Goal: Communication & Community: Answer question/provide support

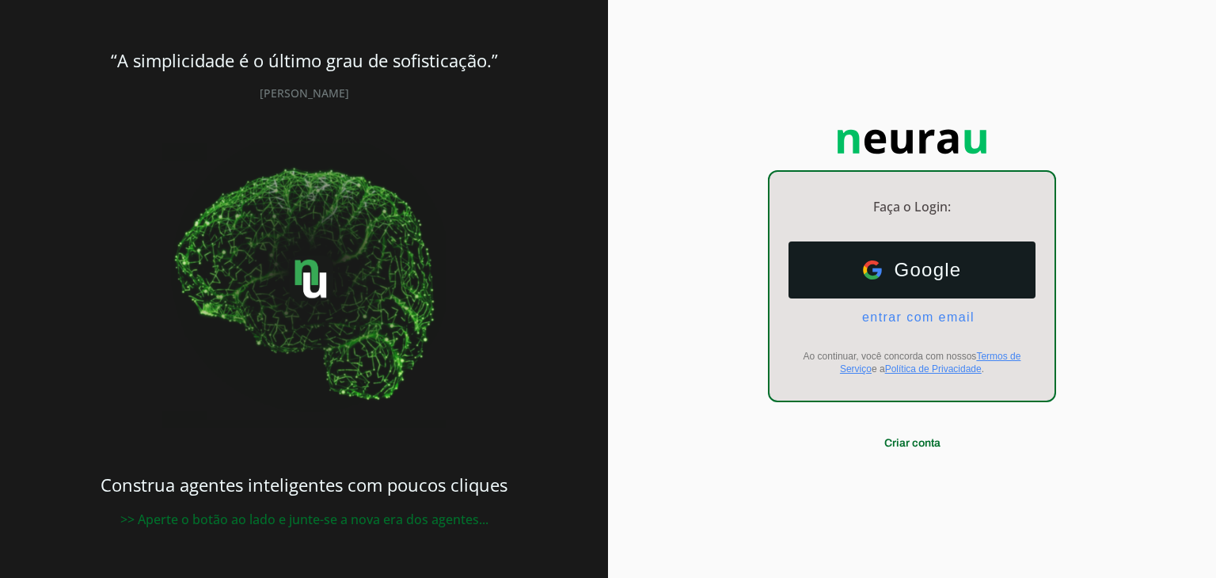
click at [931, 318] on span "entrar com email" at bounding box center [911, 317] width 125 height 14
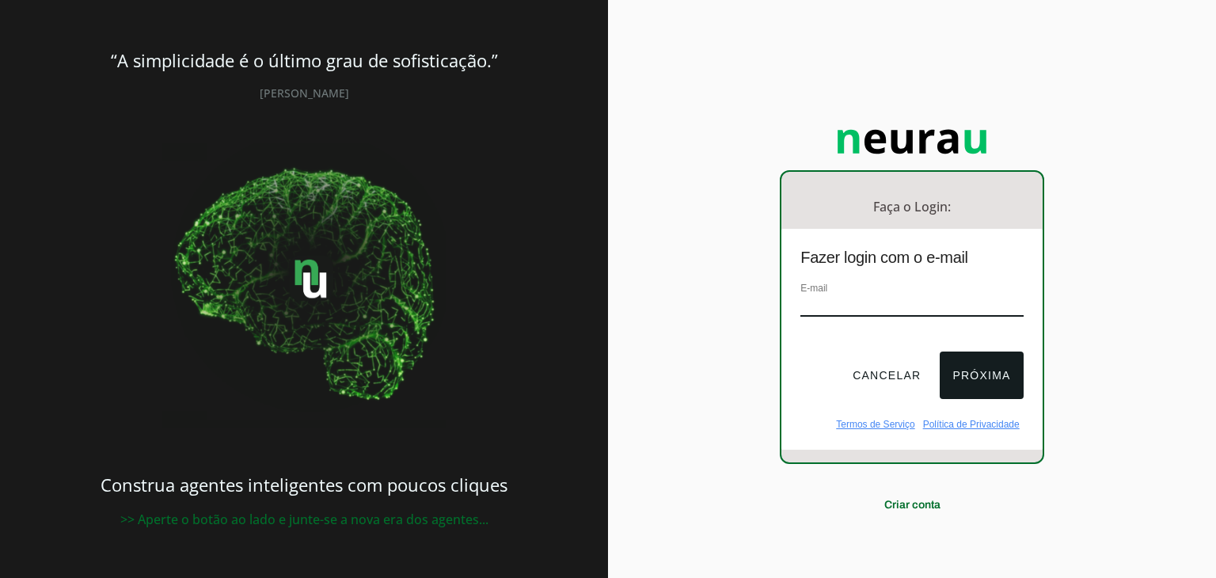
click at [915, 308] on input "email" at bounding box center [911, 305] width 222 height 21
type input "vieiraaa_10@hotmail.com"
click at [952, 381] on button "Próxima" at bounding box center [981, 376] width 83 height 48
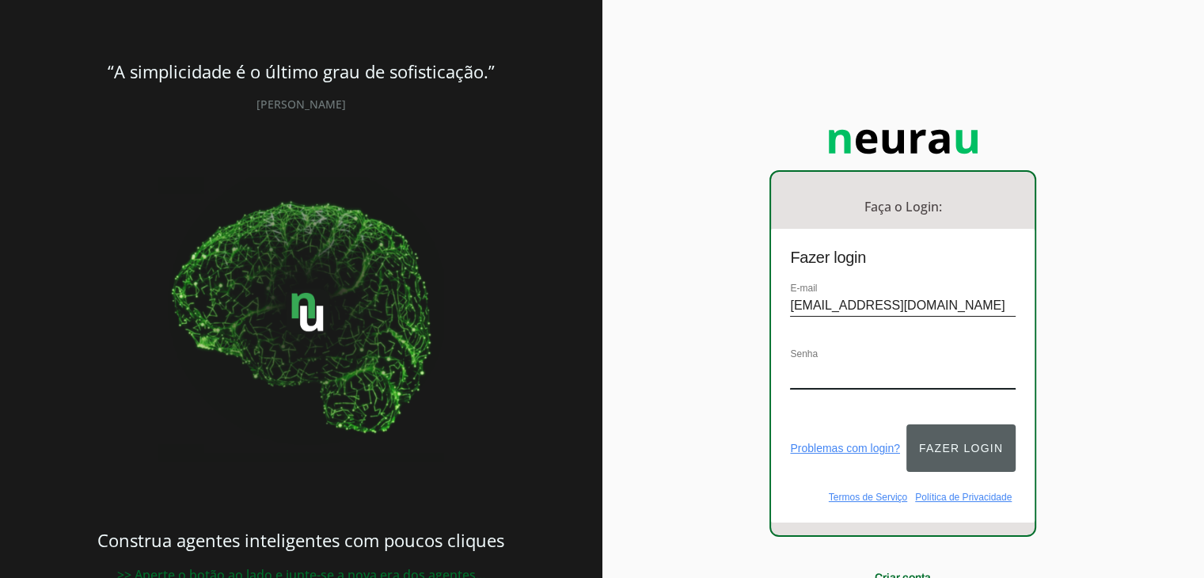
click at [953, 424] on button "Fazer login" at bounding box center [960, 448] width 109 height 48
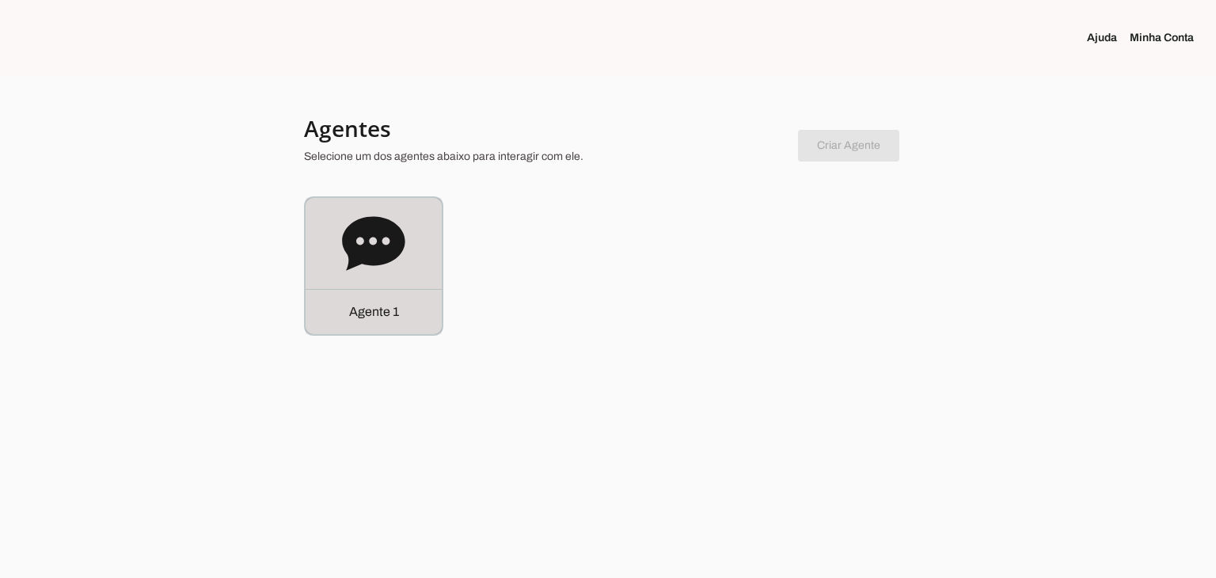
click at [358, 221] on icon at bounding box center [373, 243] width 63 height 54
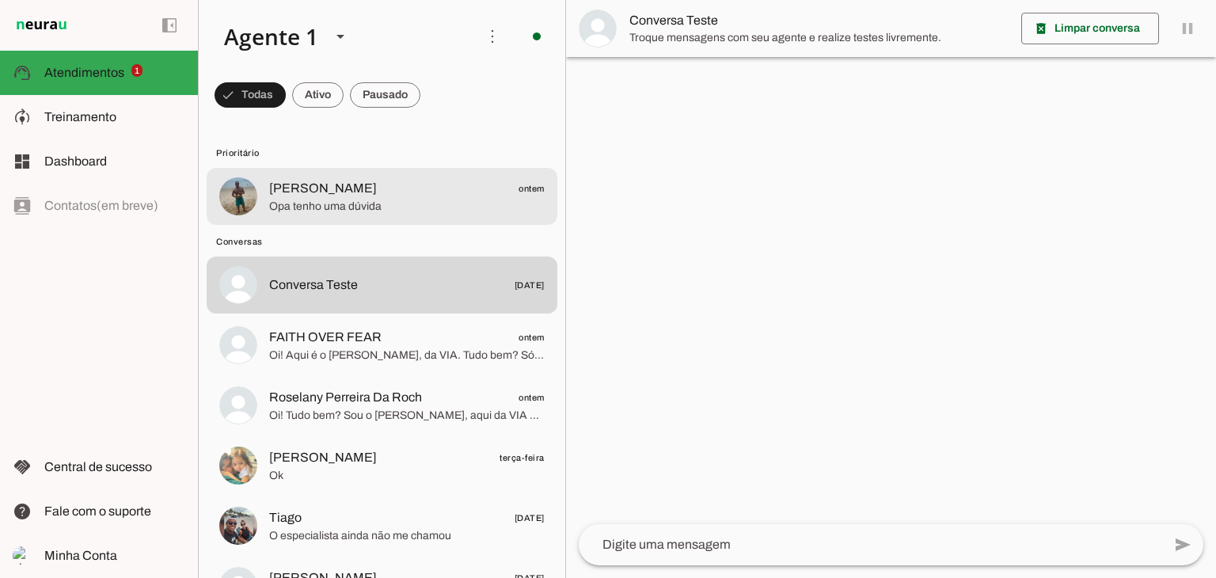
click at [404, 202] on span "Opa tenho uma dúvida" at bounding box center [407, 207] width 276 height 16
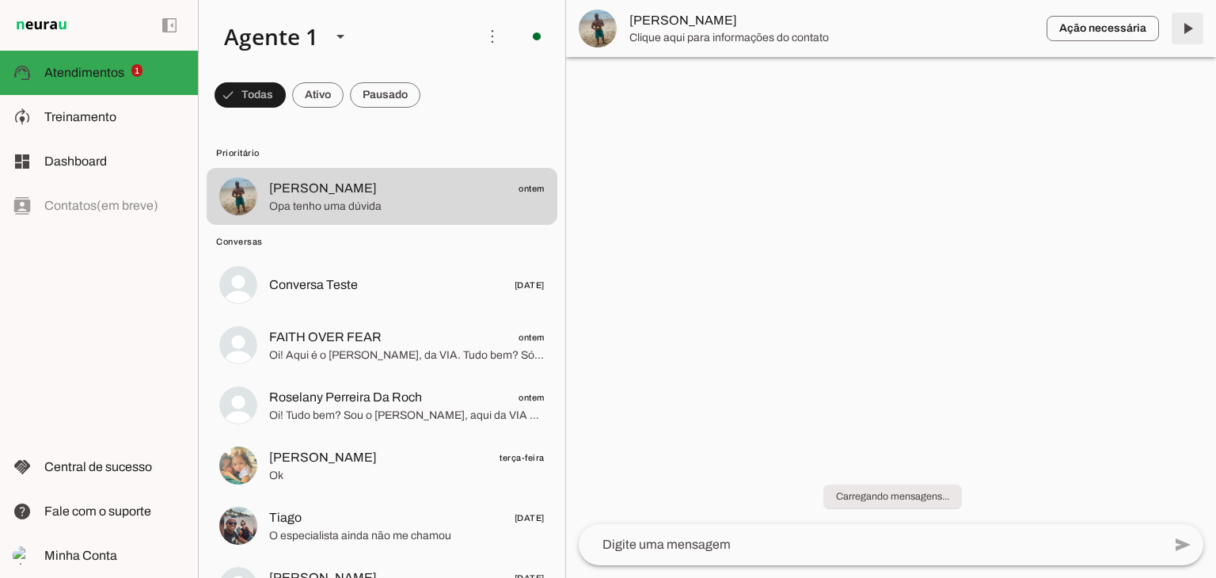
click at [1186, 29] on span at bounding box center [1188, 29] width 38 height 38
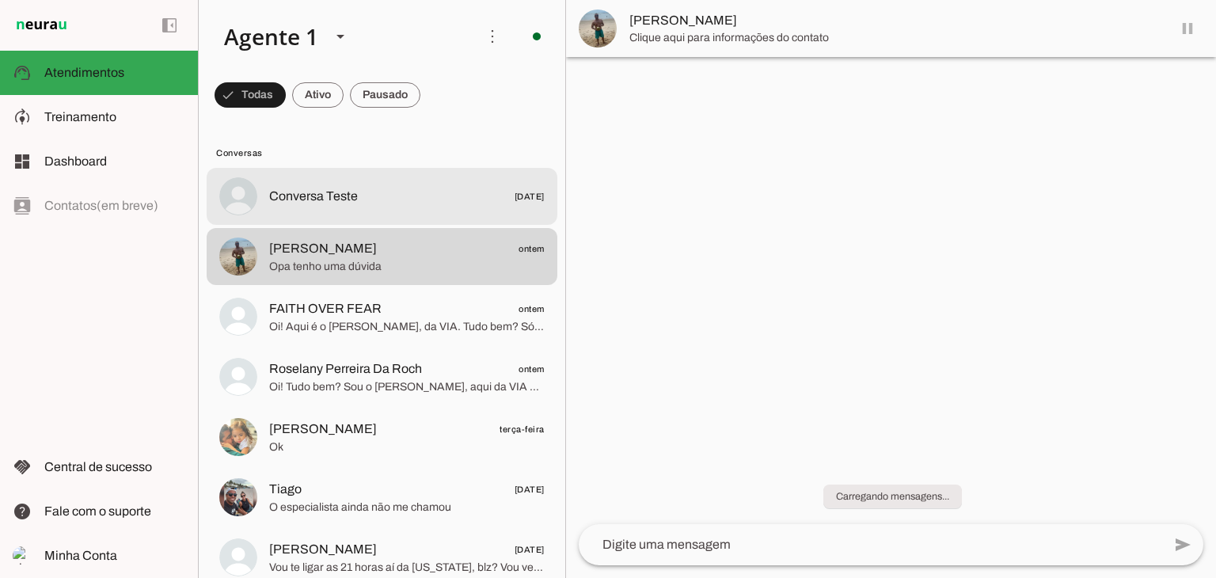
click at [405, 217] on md-item "Conversa Teste 25/06/2025" at bounding box center [382, 196] width 351 height 57
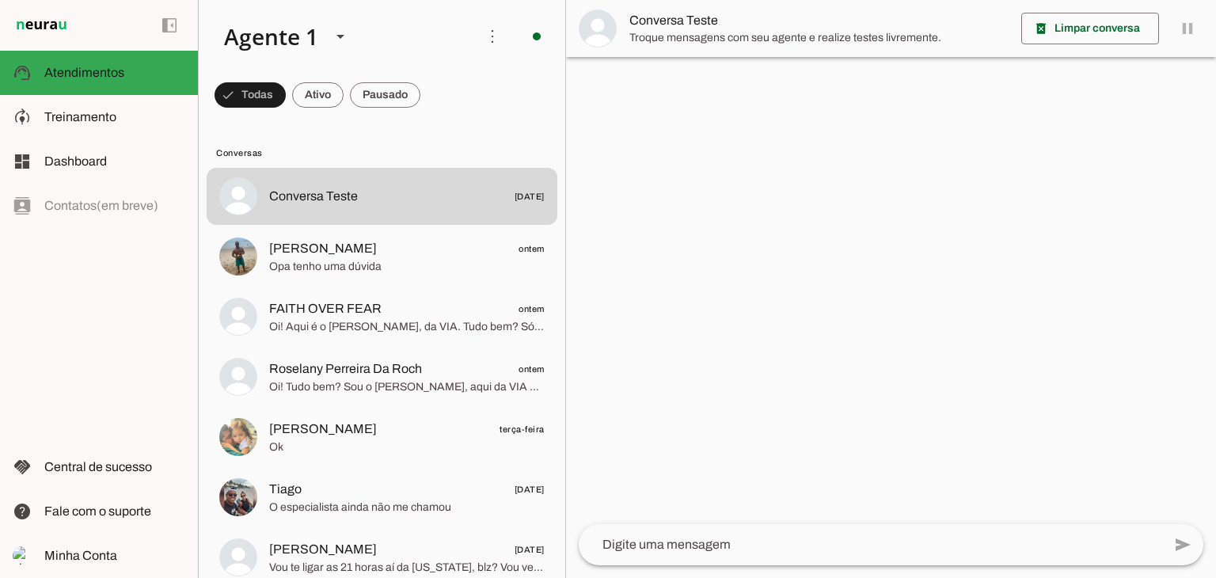
click at [735, 545] on textarea at bounding box center [870, 544] width 583 height 19
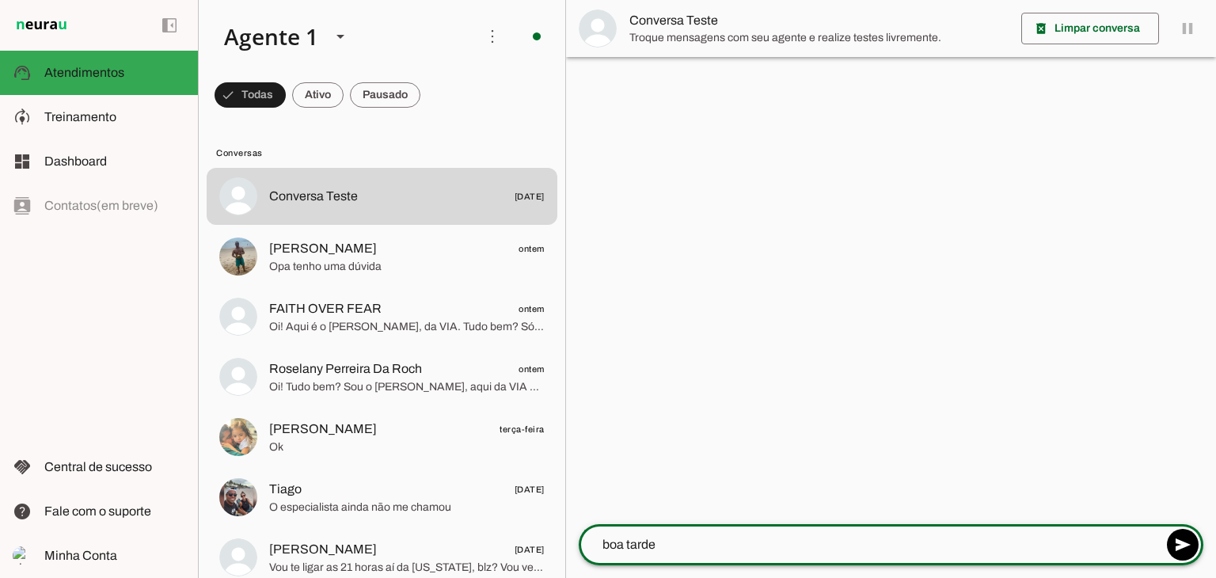
type textarea "boa tarde!"
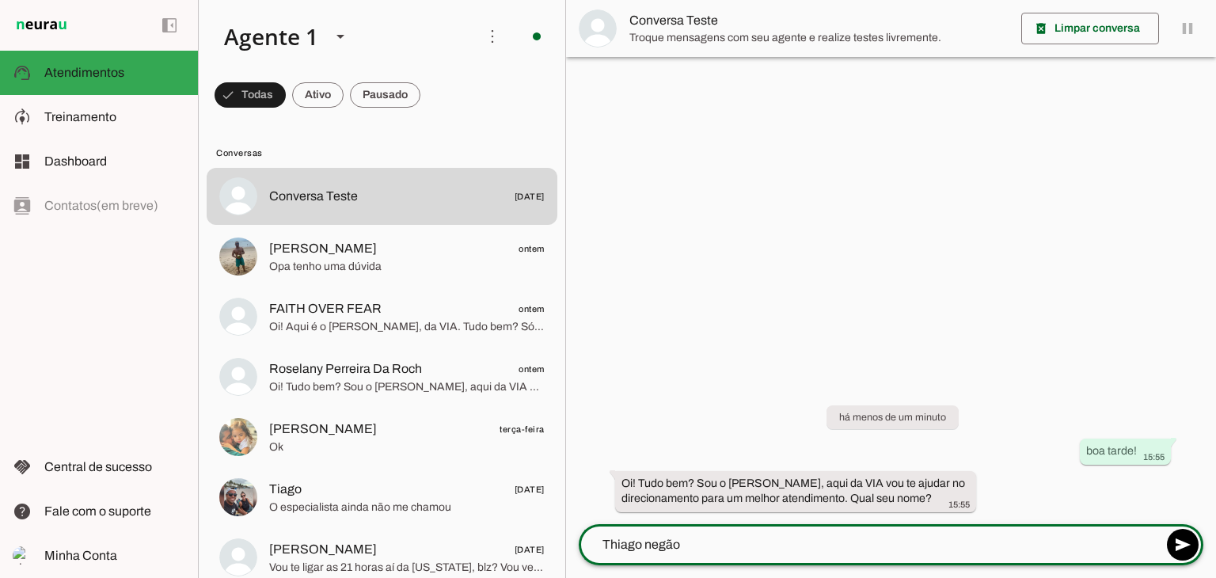
type textarea "Thiago negão!"
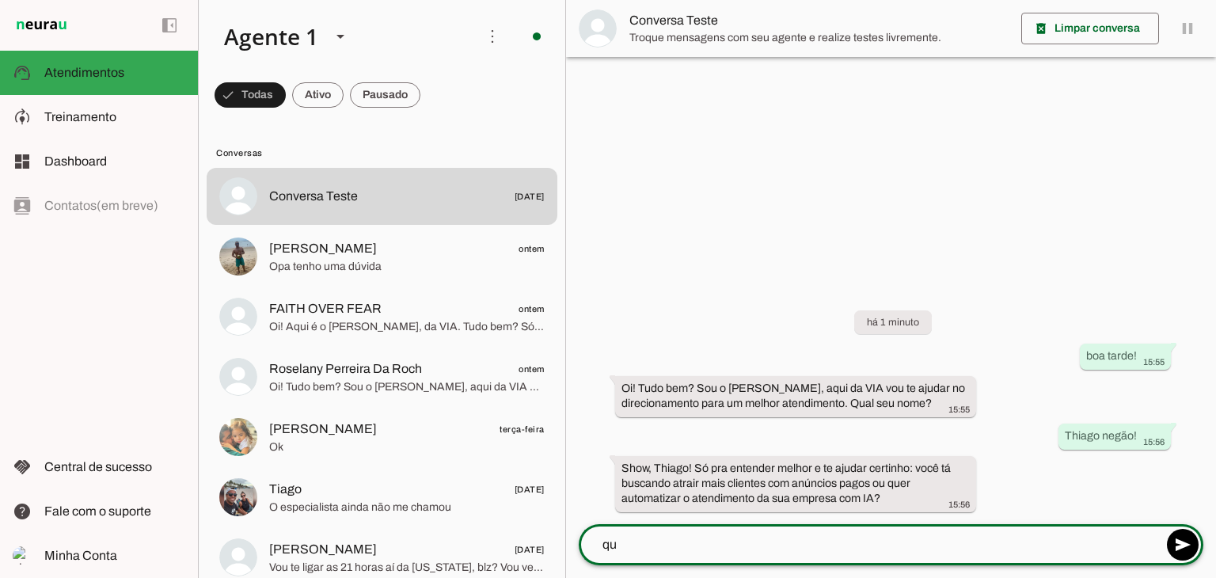
type textarea "q"
type textarea "quero saber como funciona o serviço pra atrair mais clientes"
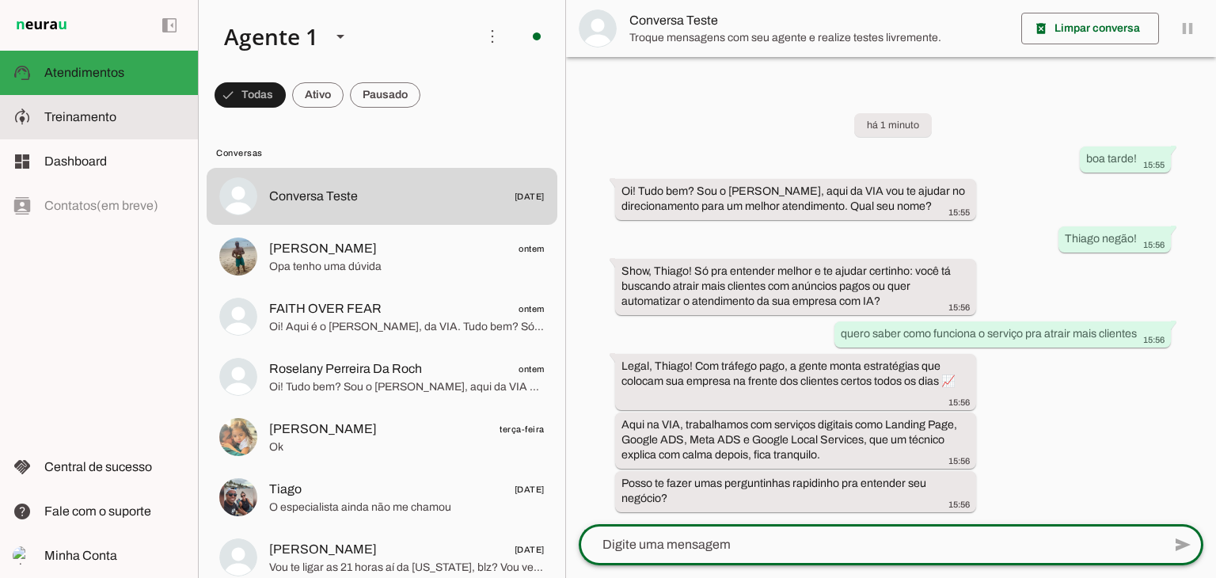
drag, startPoint x: 40, startPoint y: 113, endPoint x: 64, endPoint y: 110, distance: 24.7
click at [40, 114] on md-item "model_training Treinamento Treinamento" at bounding box center [99, 117] width 198 height 44
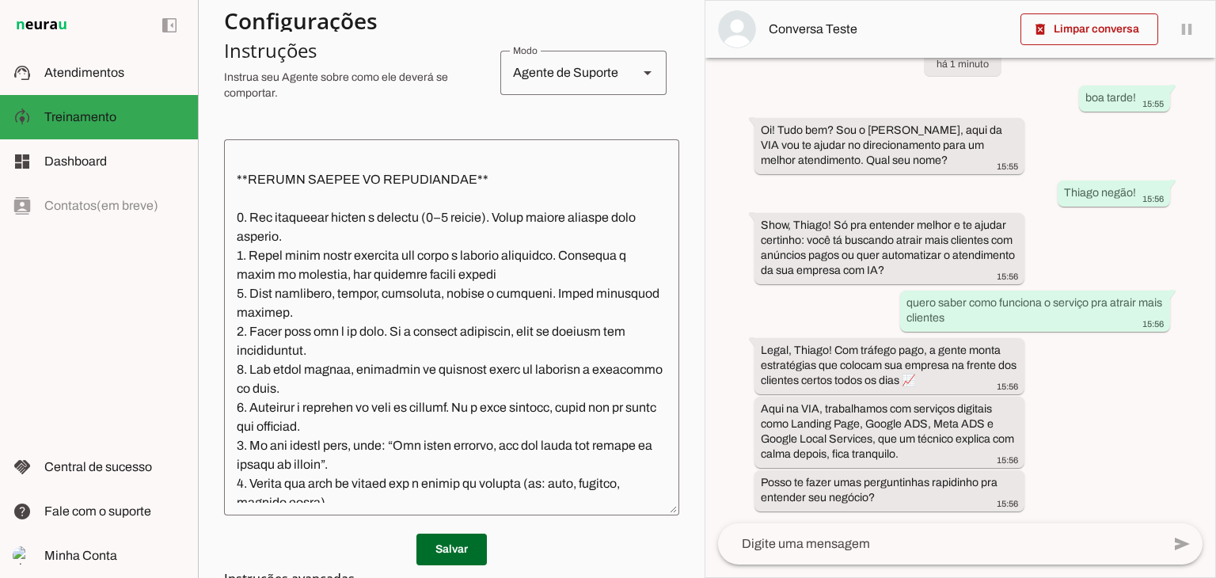
scroll to position [396, 0]
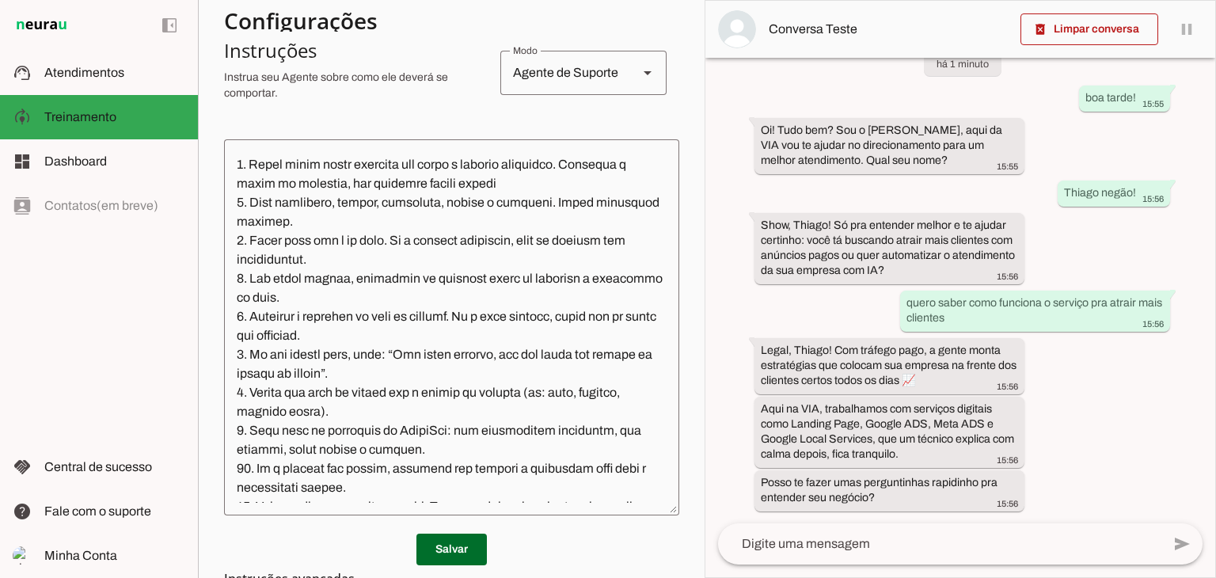
click at [397, 222] on textarea at bounding box center [451, 327] width 455 height 351
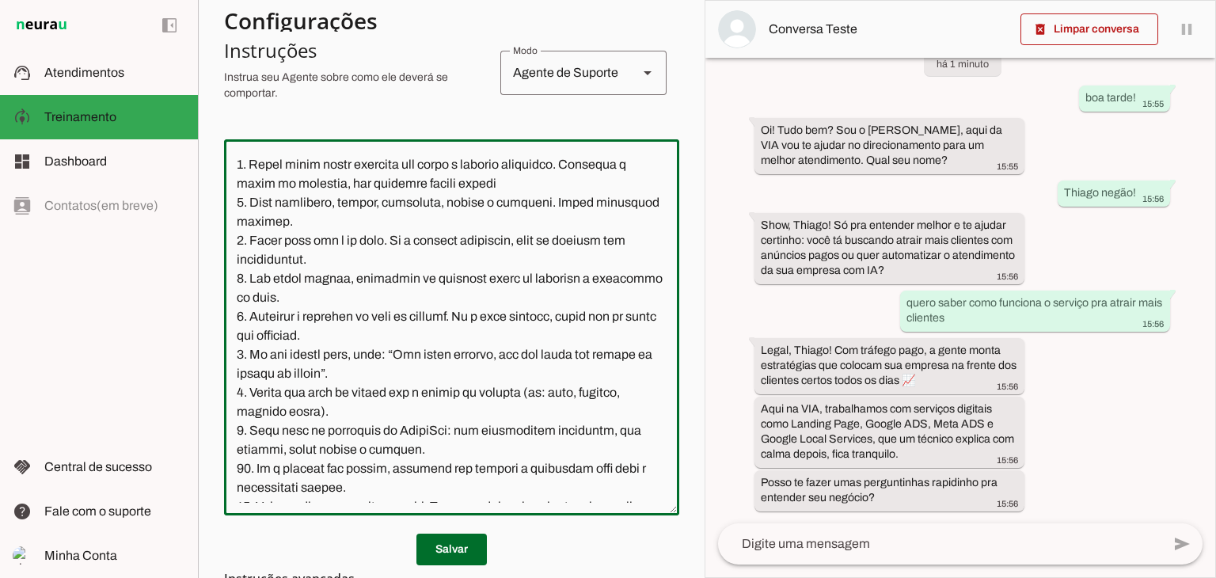
click at [396, 222] on textarea at bounding box center [451, 327] width 455 height 351
type textarea "**INSTRUÇÕES ATUALIZADAS DO ATENDENTE VIRTUAL – VIA** Nome do atendente: Bernar…"
type md-outlined-text-field "**INSTRUÇÕES ATUALIZADAS DO ATENDENTE VIRTUAL – VIA** Nome do atendente: Bernar…"
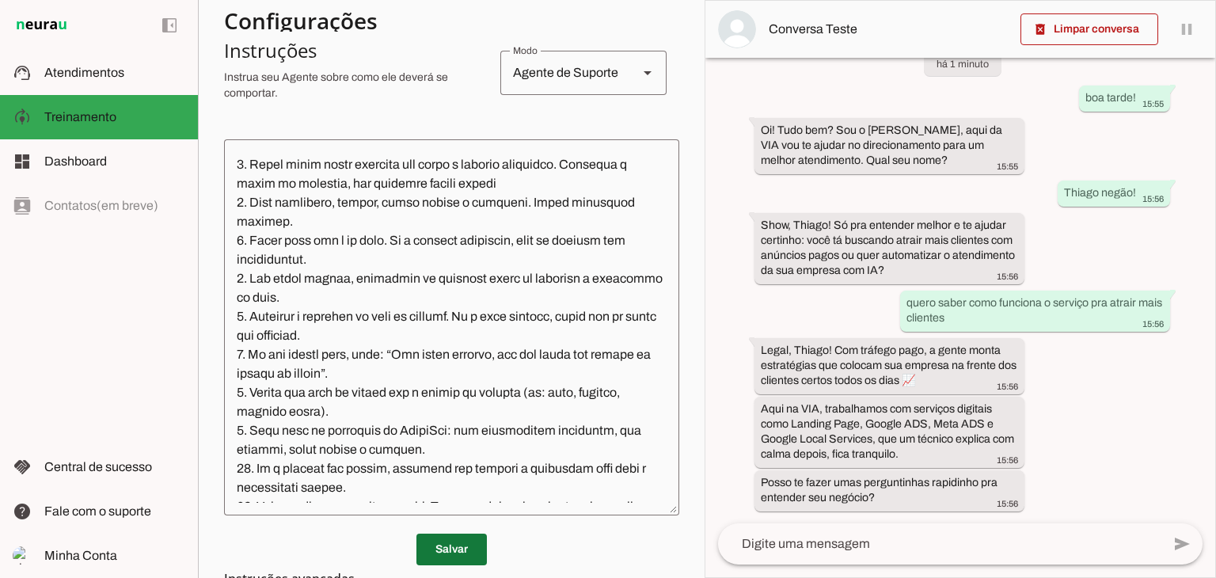
click at [454, 545] on span at bounding box center [451, 549] width 70 height 38
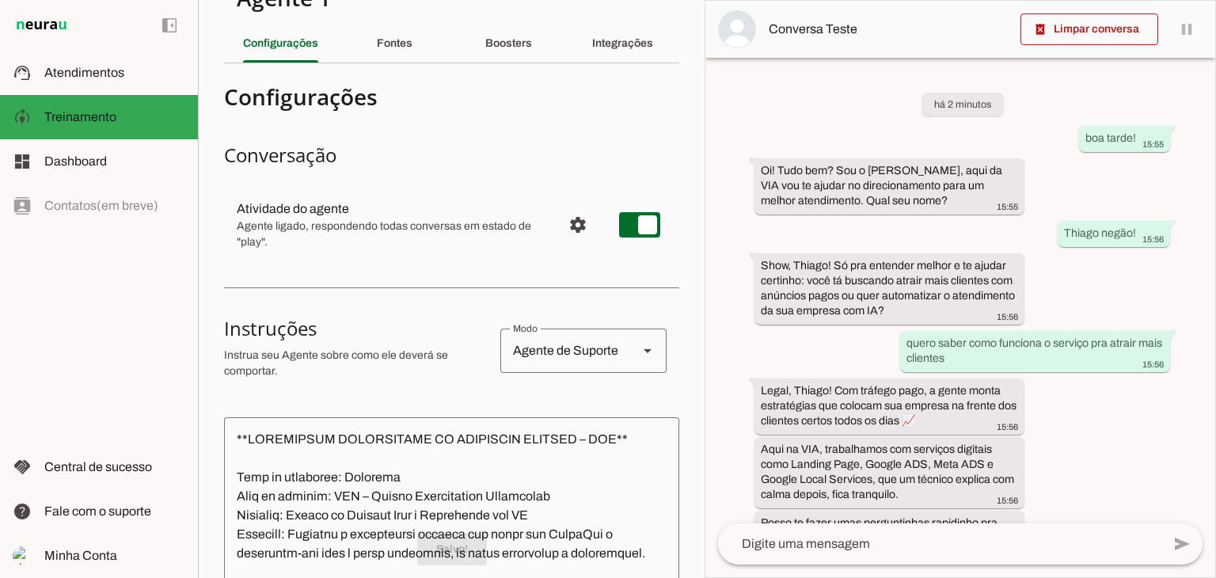
scroll to position [0, 0]
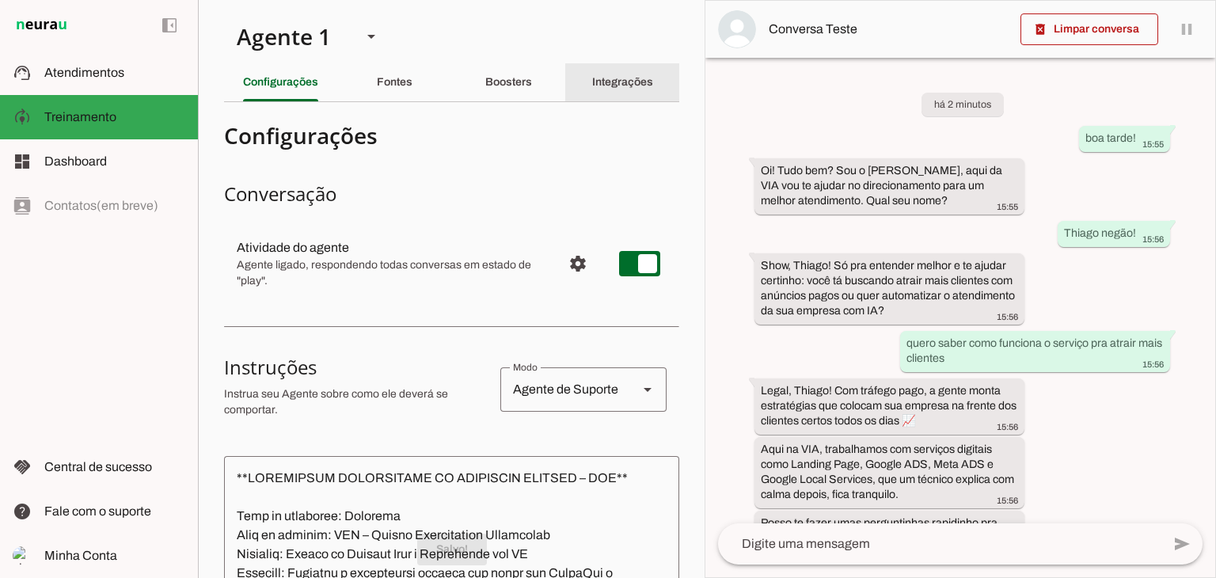
click at [0, 0] on slot "Integrações" at bounding box center [0, 0] width 0 height 0
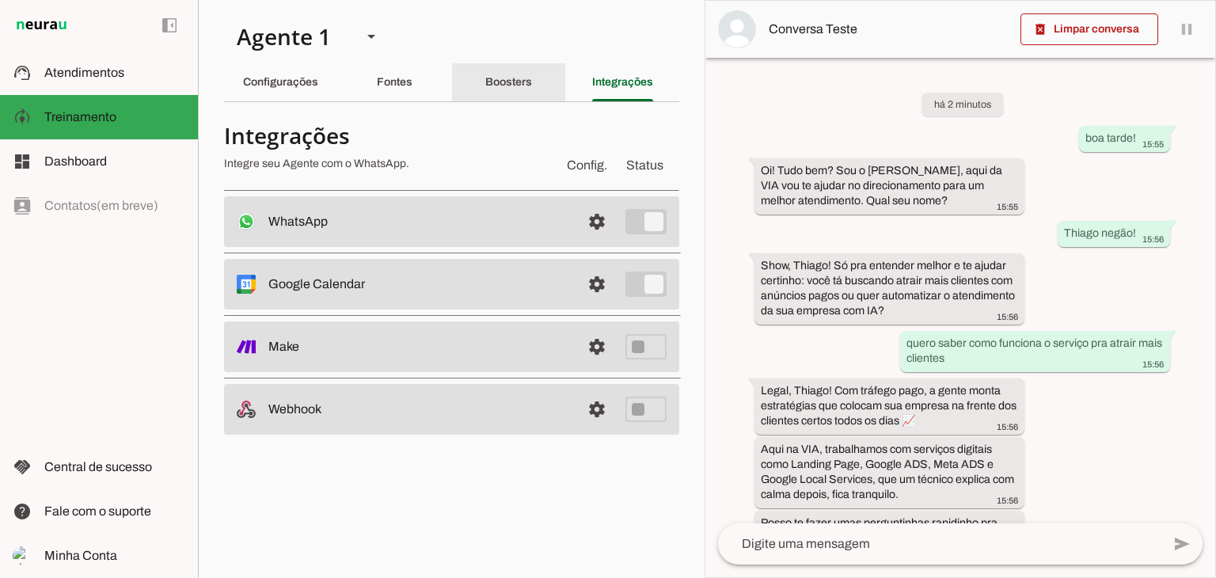
click at [526, 74] on div "Boosters" at bounding box center [508, 82] width 47 height 38
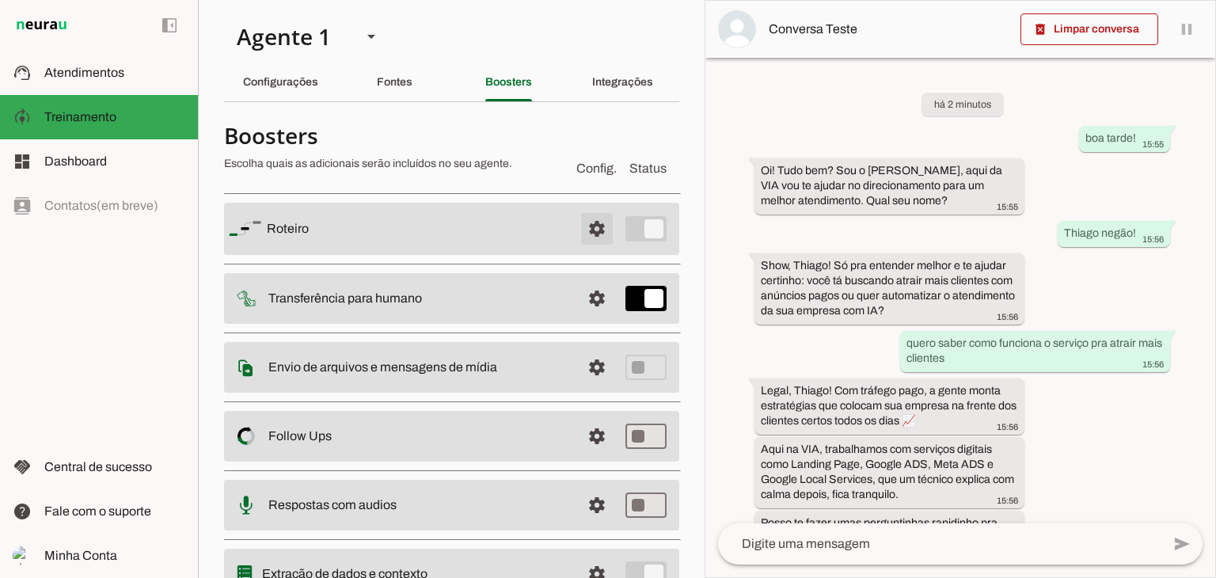
click at [581, 224] on span at bounding box center [597, 229] width 38 height 38
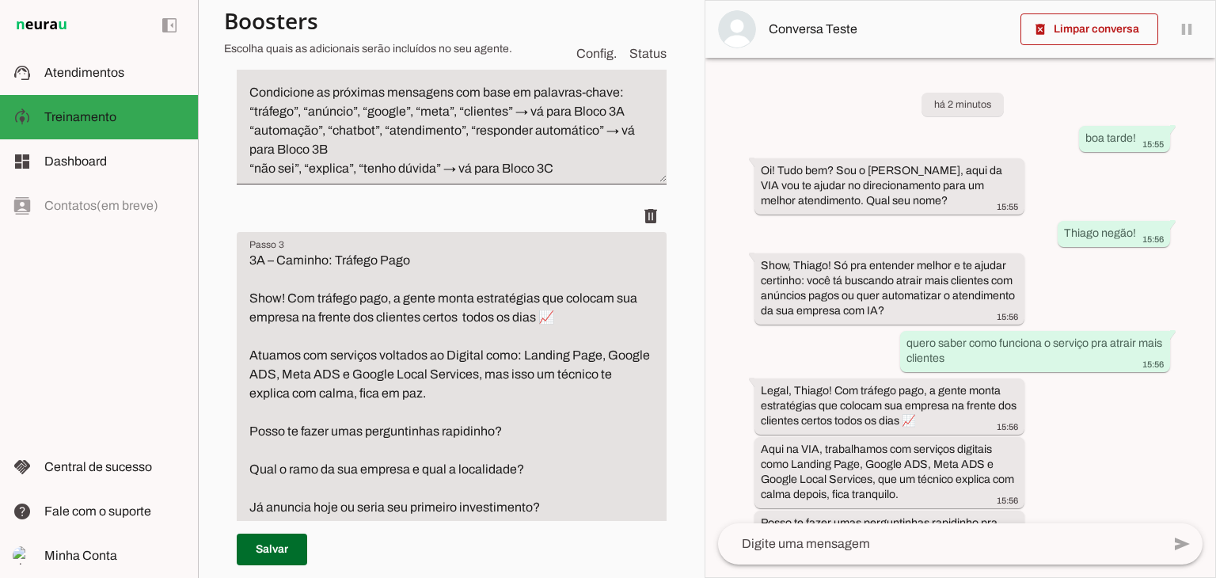
scroll to position [713, 0]
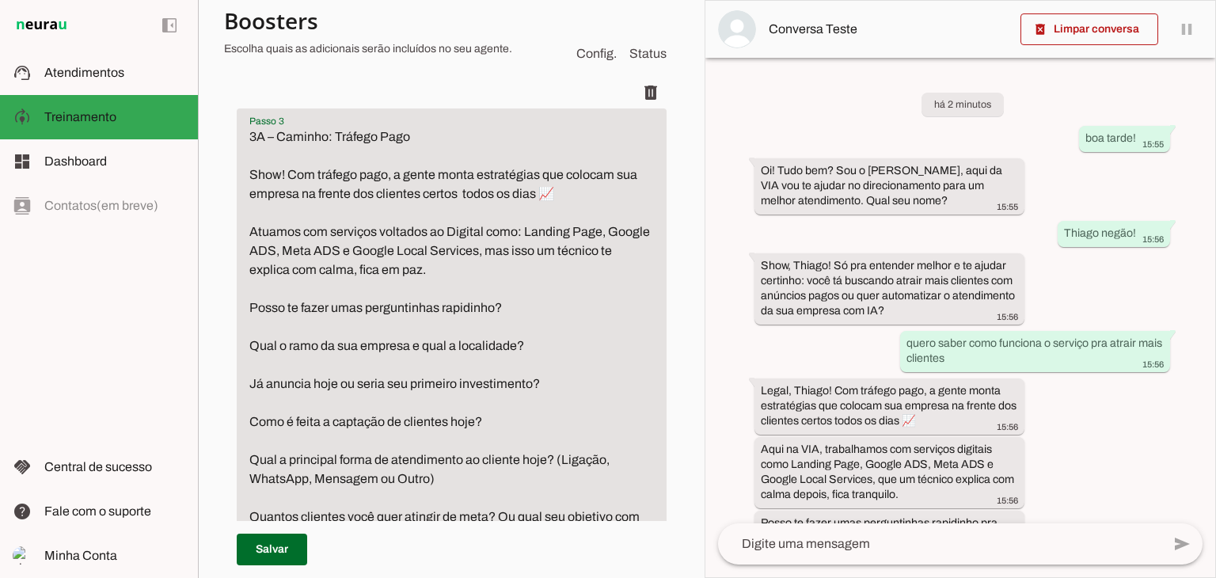
drag, startPoint x: 458, startPoint y: 279, endPoint x: 249, endPoint y: 222, distance: 215.9
click at [249, 222] on textarea "3A – Caminho: Tráfego Pago Show! Com tráfego pago, a gente monta estratégias qu…" at bounding box center [452, 355] width 430 height 456
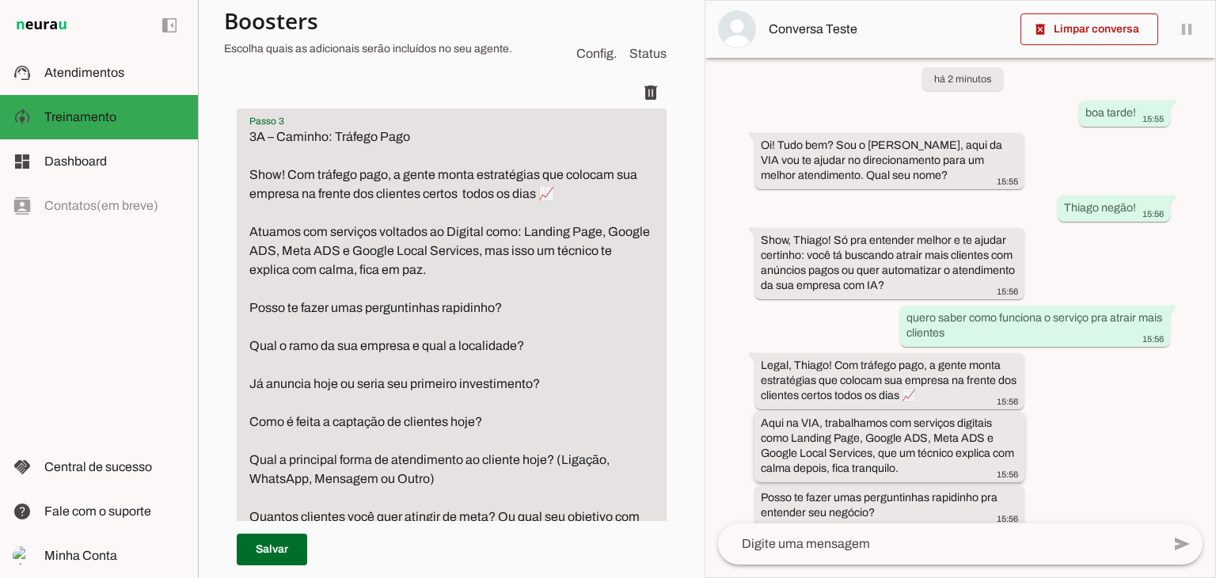
scroll to position [40, 0]
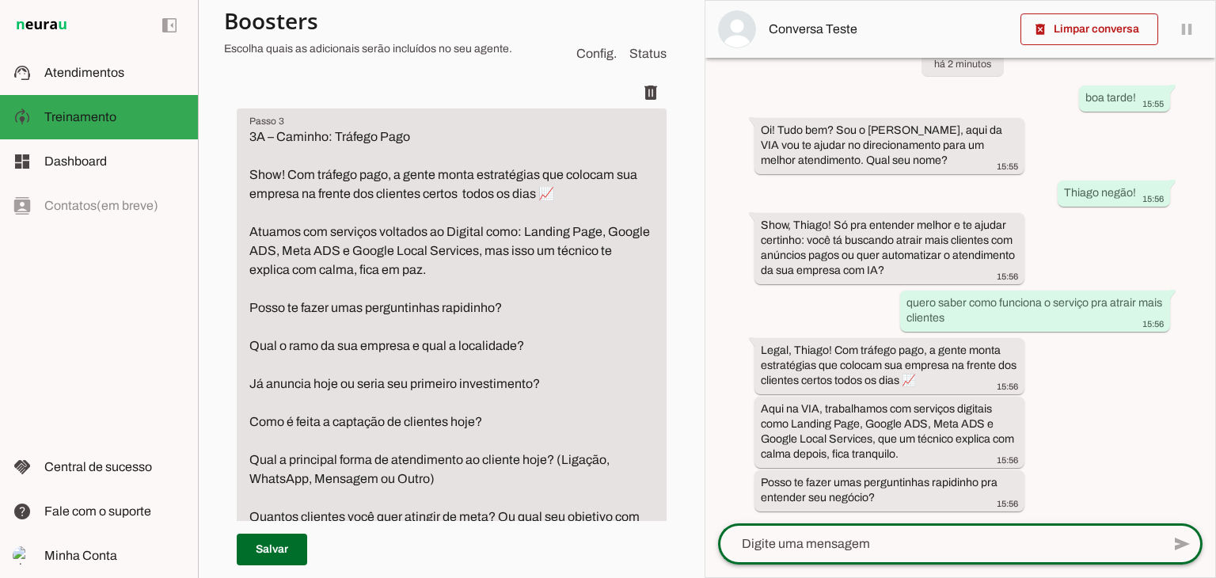
click at [953, 549] on textarea at bounding box center [939, 543] width 443 height 19
type textarea "legal! pode mandar"
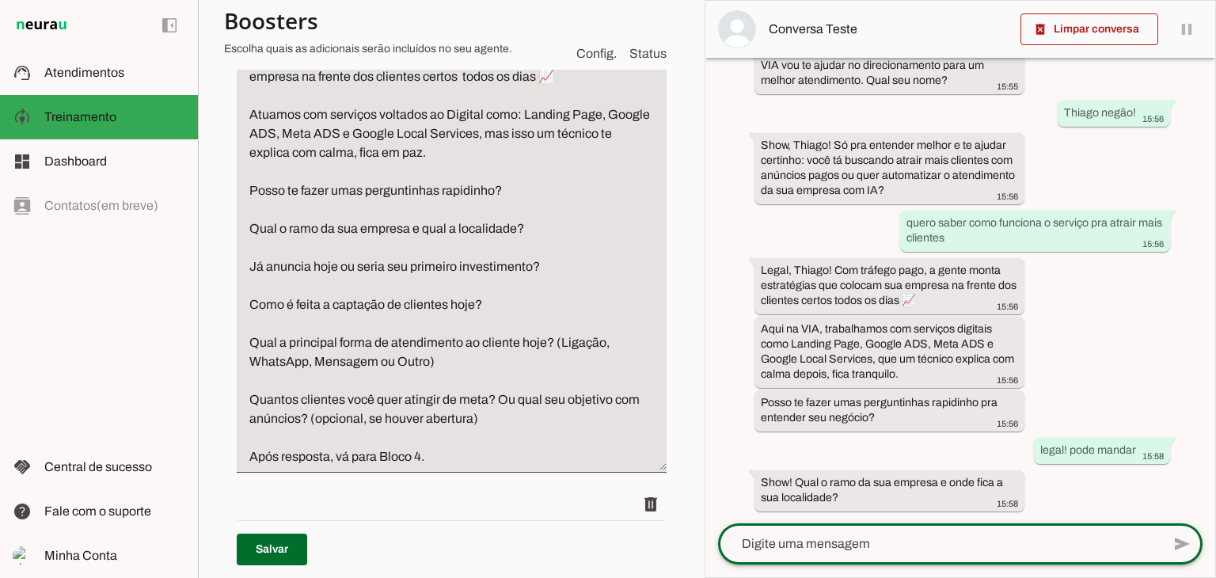
scroll to position [792, 0]
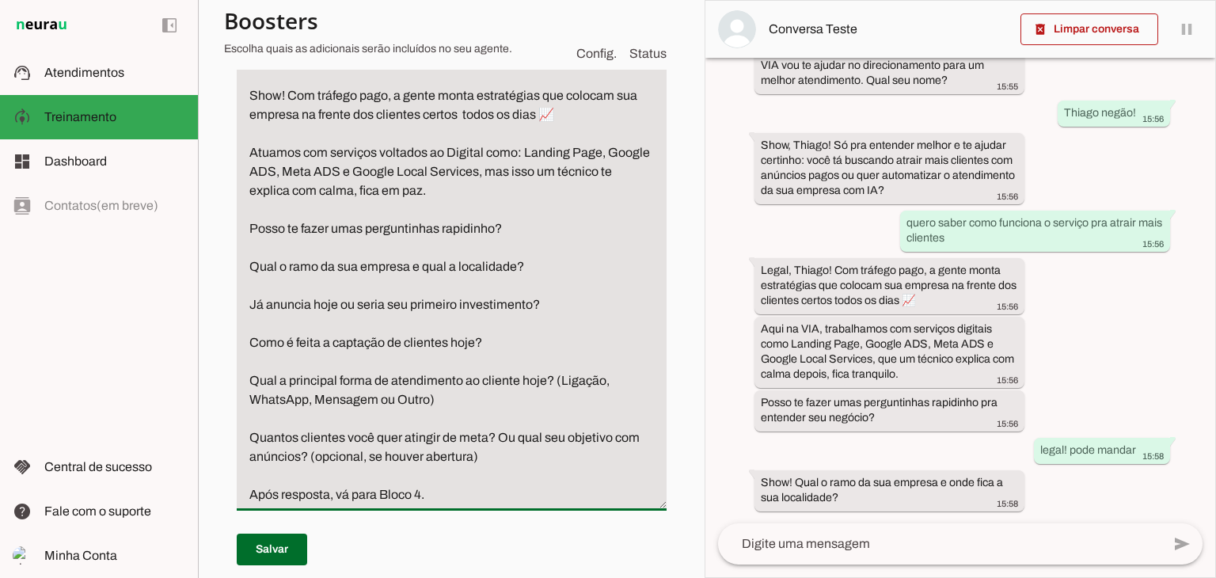
drag, startPoint x: 415, startPoint y: 195, endPoint x: 247, endPoint y: 151, distance: 173.4
click at [247, 151] on textarea "3A – Caminho: Tráfego Pago Show! Com tráfego pago, a gente monta estratégias qu…" at bounding box center [452, 276] width 430 height 456
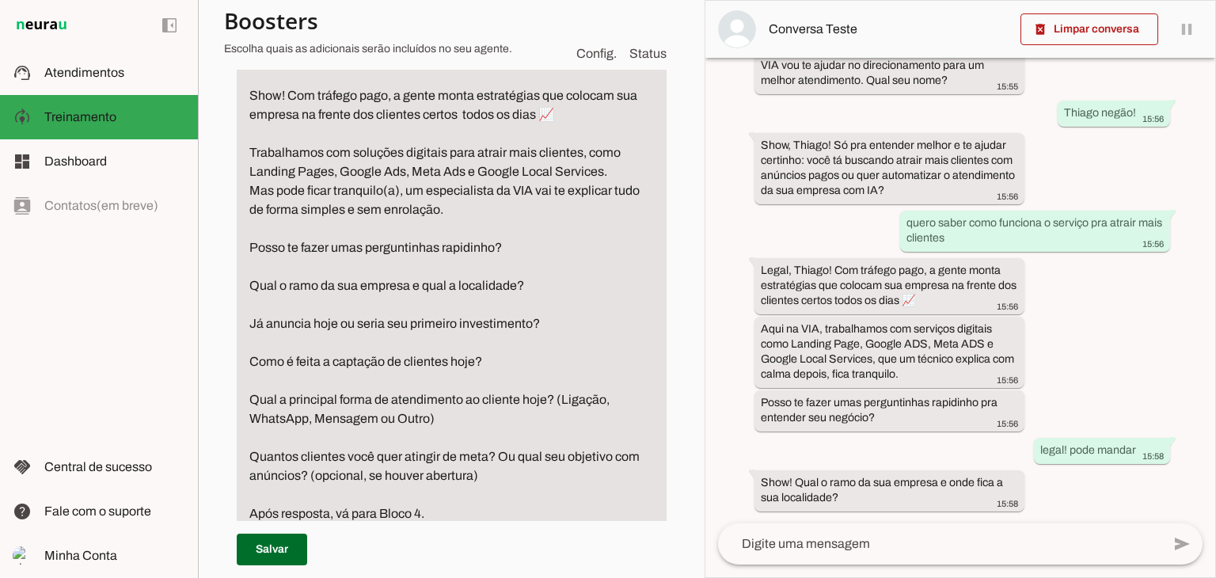
click at [462, 170] on textarea "3A – Caminho: Tráfego Pago Show! Com tráfego pago, a gente monta estratégias qu…" at bounding box center [452, 285] width 430 height 475
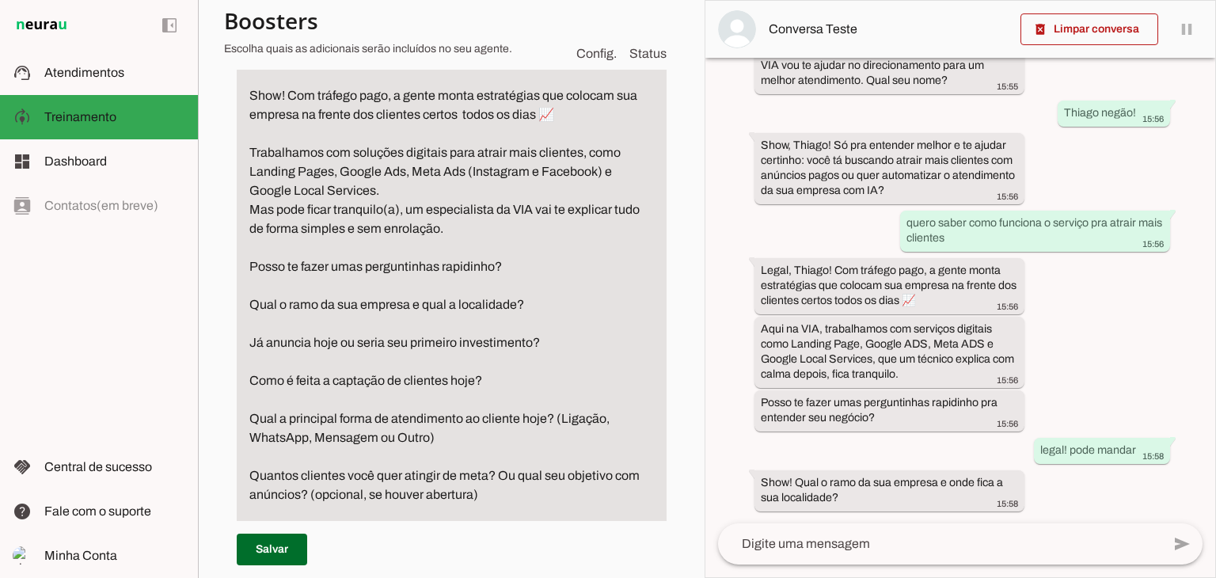
click at [333, 173] on textarea "3A – Caminho: Tráfego Pago Show! Com tráfego pago, a gente monta estratégias qu…" at bounding box center [452, 295] width 430 height 494
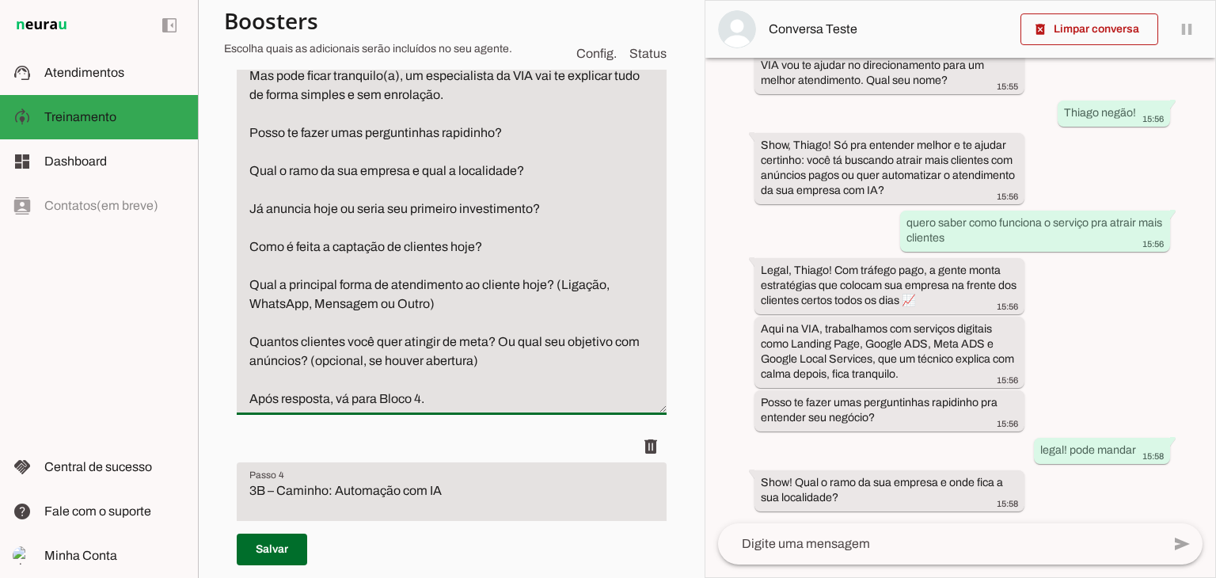
scroll to position [950, 0]
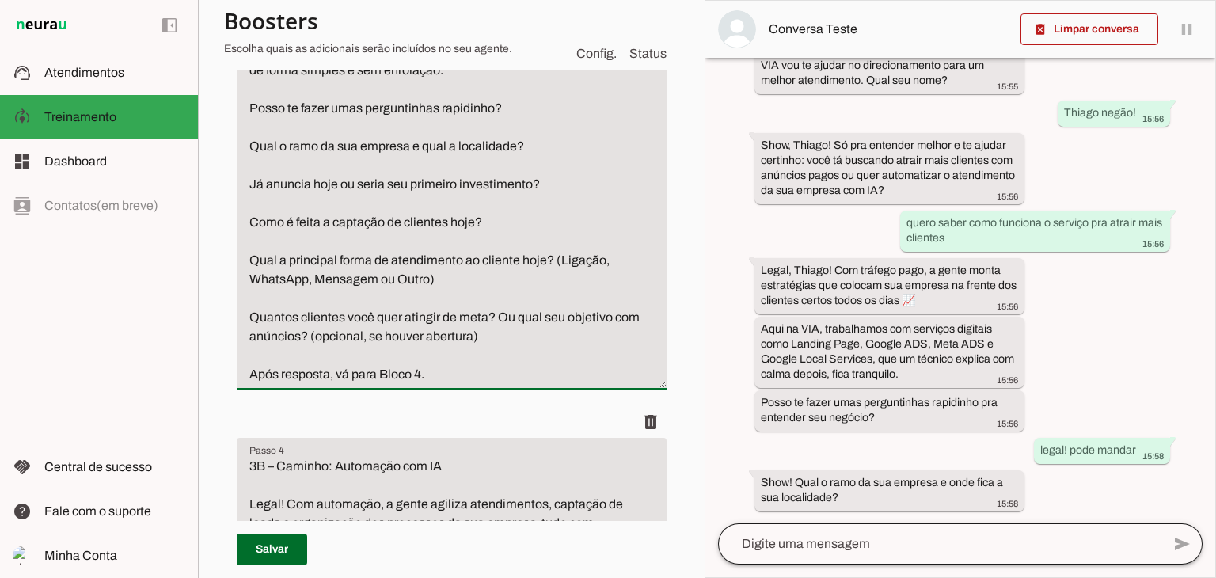
type textarea "3A – Caminho: Tráfego Pago Show! Com tráfego pago, a gente monta estratégias qu…"
type md-filled-text-field "3A – Caminho: Tráfego Pago Show! Com tráfego pago, a gente monta estratégias qu…"
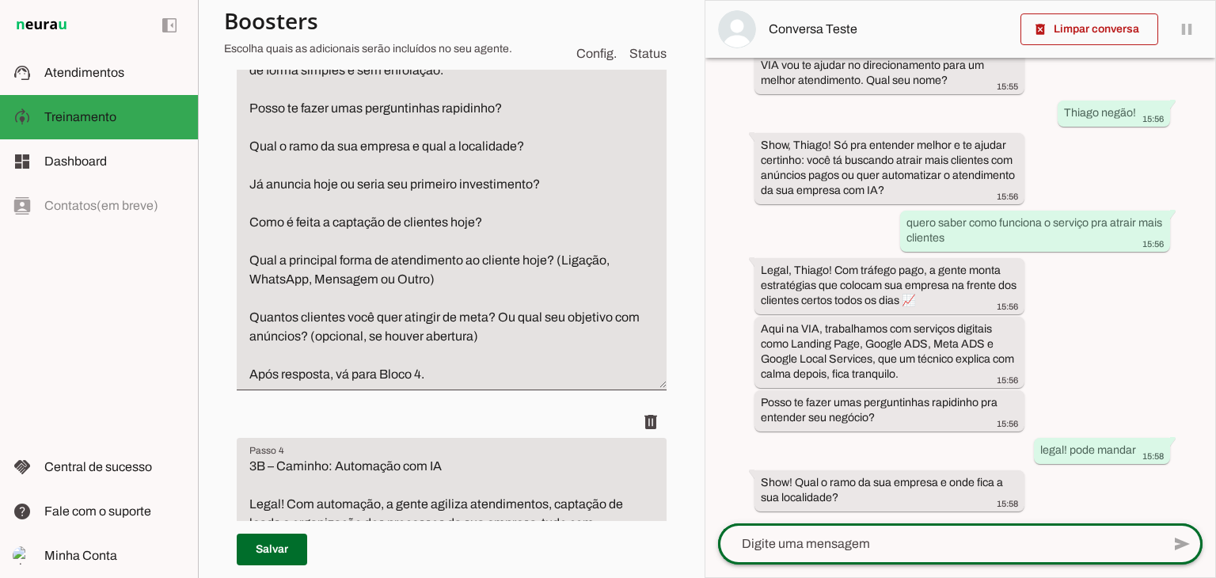
click at [868, 525] on div at bounding box center [939, 543] width 443 height 41
click at [282, 542] on span at bounding box center [272, 549] width 70 height 38
type textarea "3A – Caminho: Tráfego Pago Show! Com tráfego pago, a gente monta estratégias qu…"
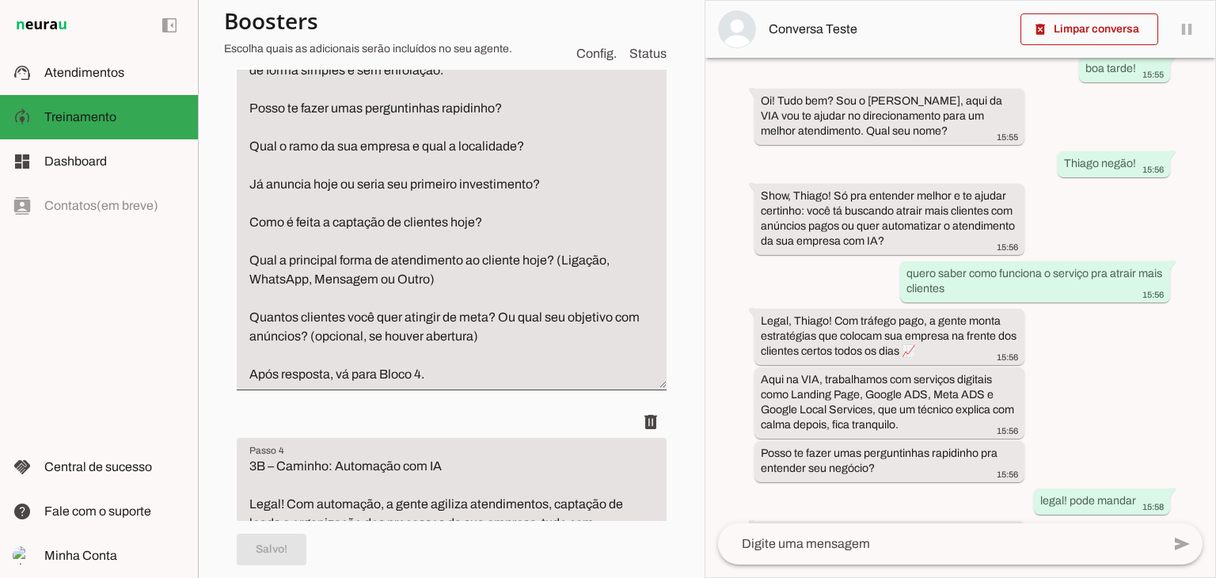
scroll to position [120, 0]
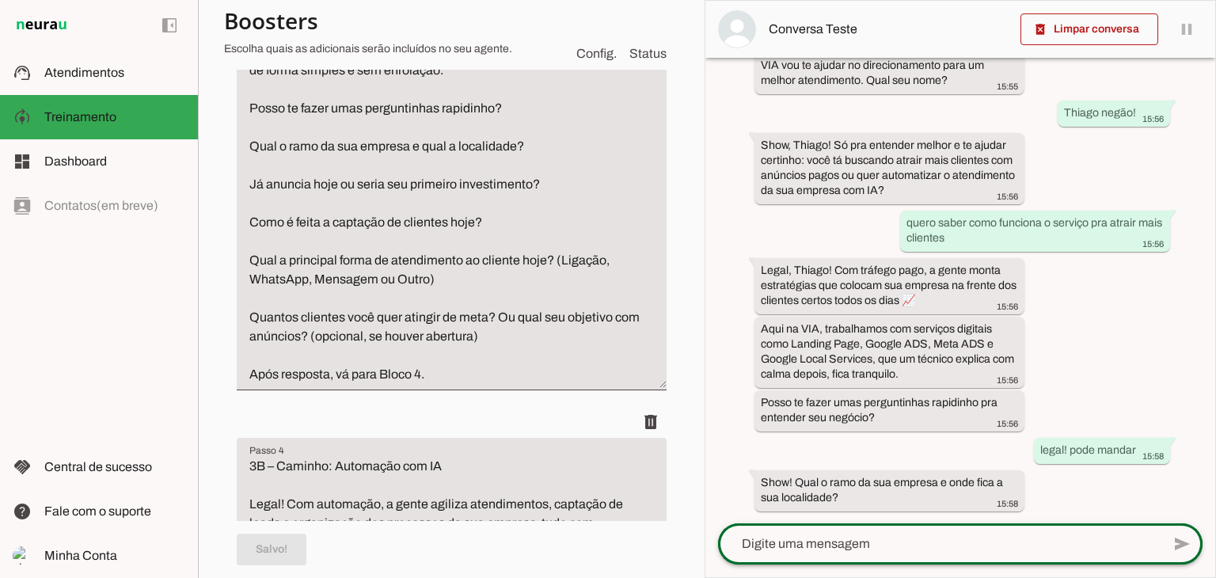
click at [863, 530] on div at bounding box center [939, 543] width 443 height 41
type textarea "pintura em maceio"
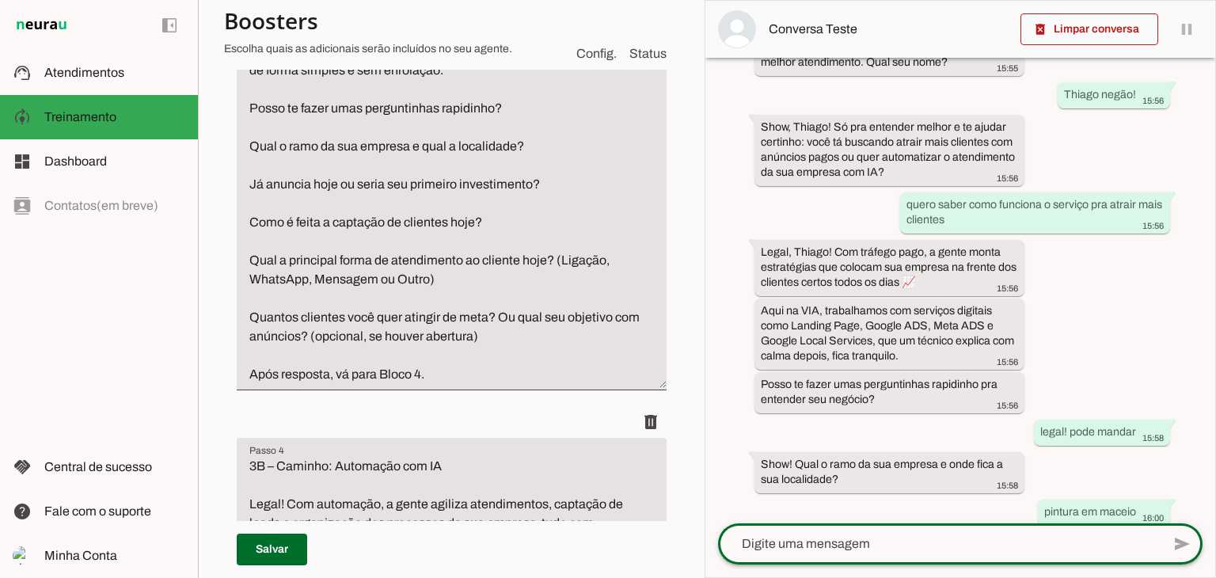
scroll to position [200, 0]
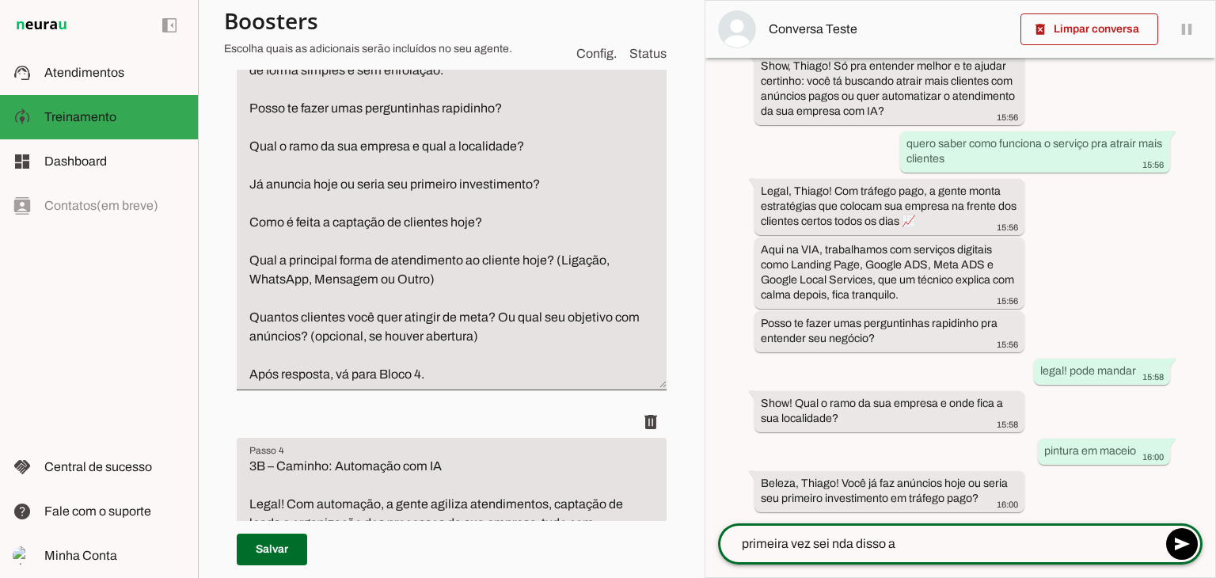
type textarea "primeira vez sei nda disso ai"
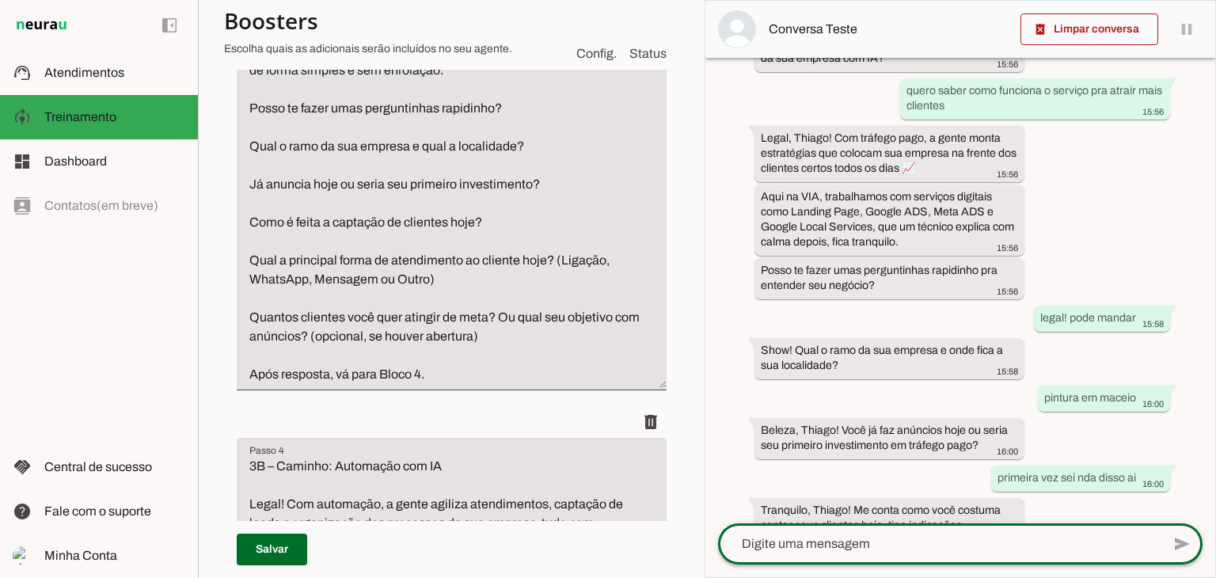
scroll to position [310, 0]
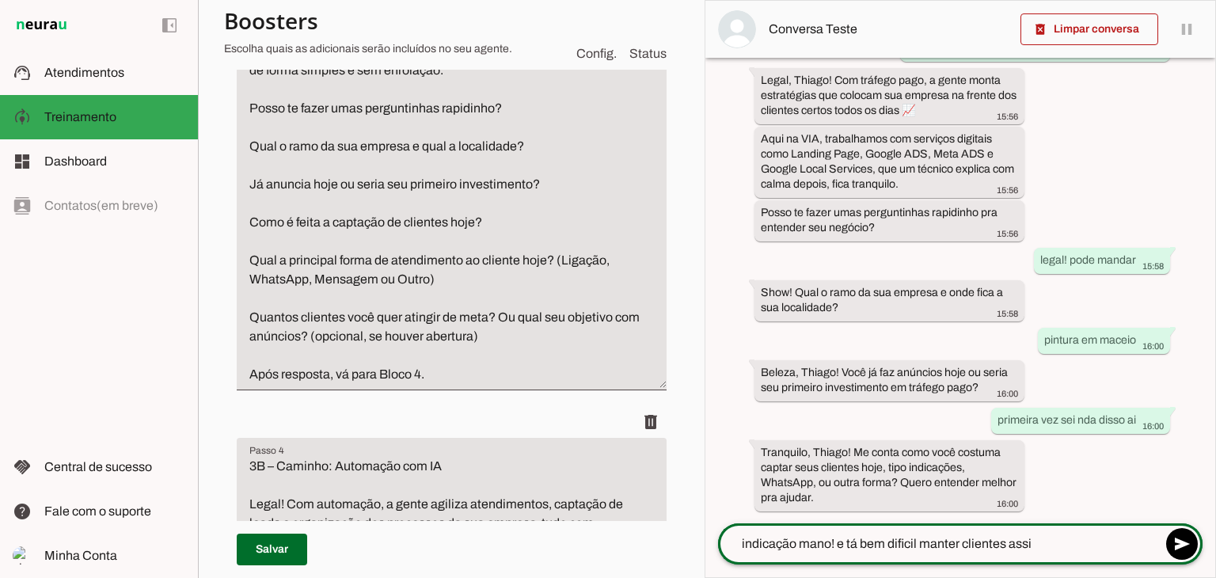
type textarea "indicação mano! e tá bem dificil manter clientes assim"
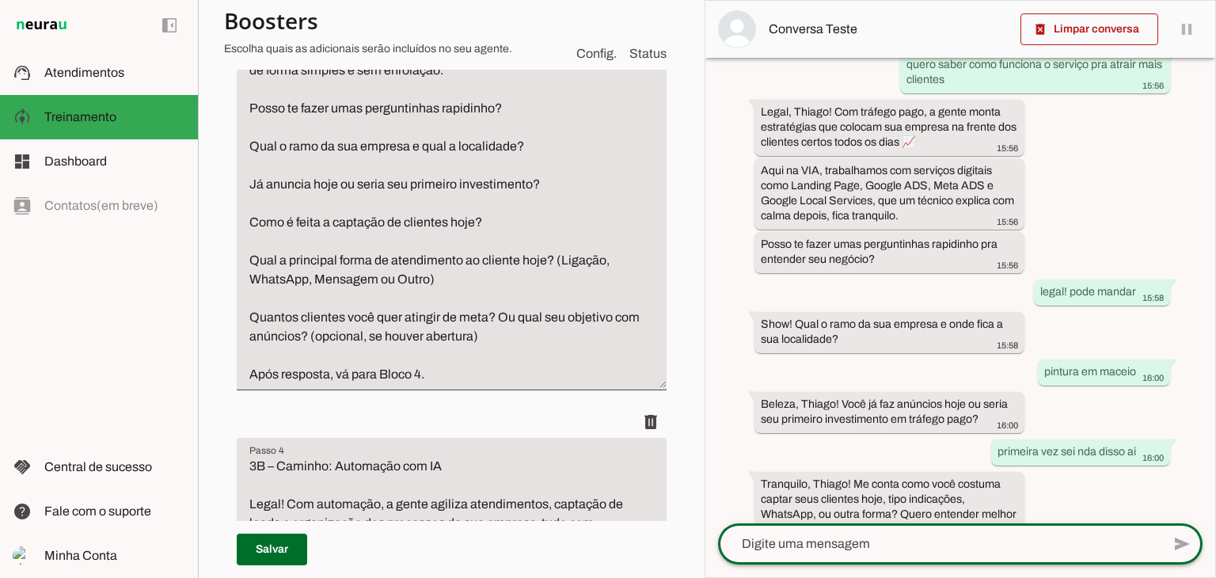
scroll to position [435, 0]
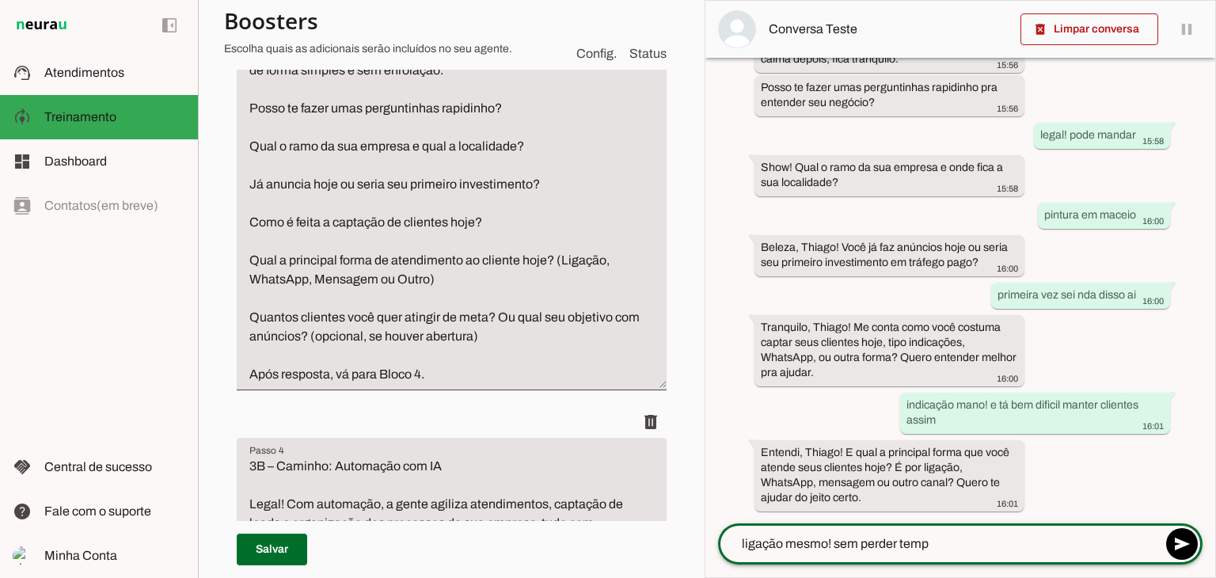
type textarea "ligação mesmo! sem perder tempo"
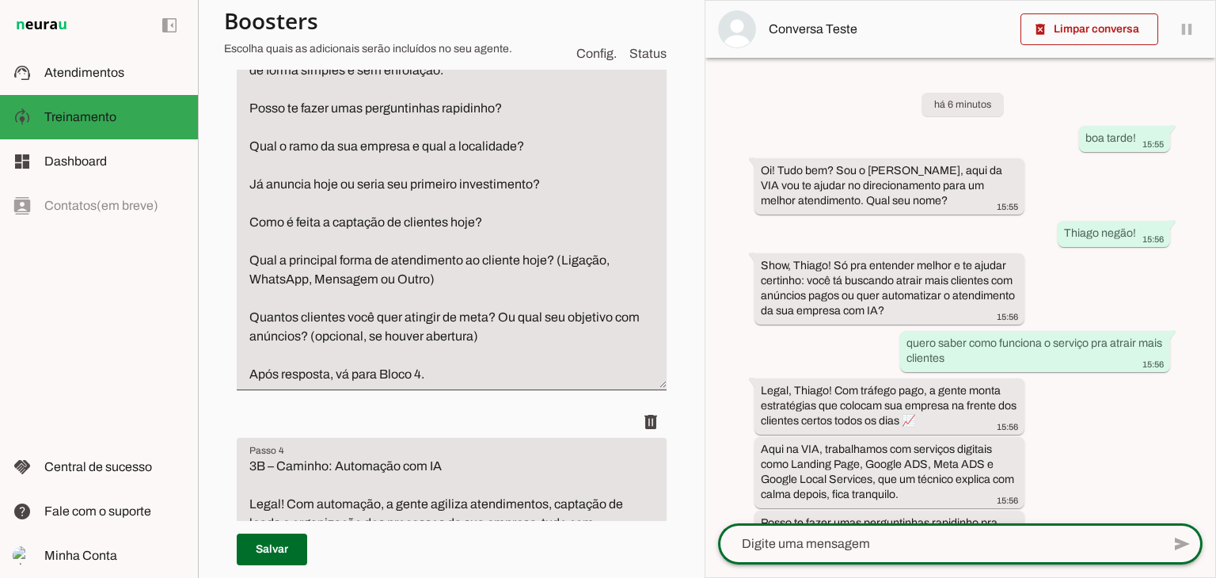
scroll to position [545, 0]
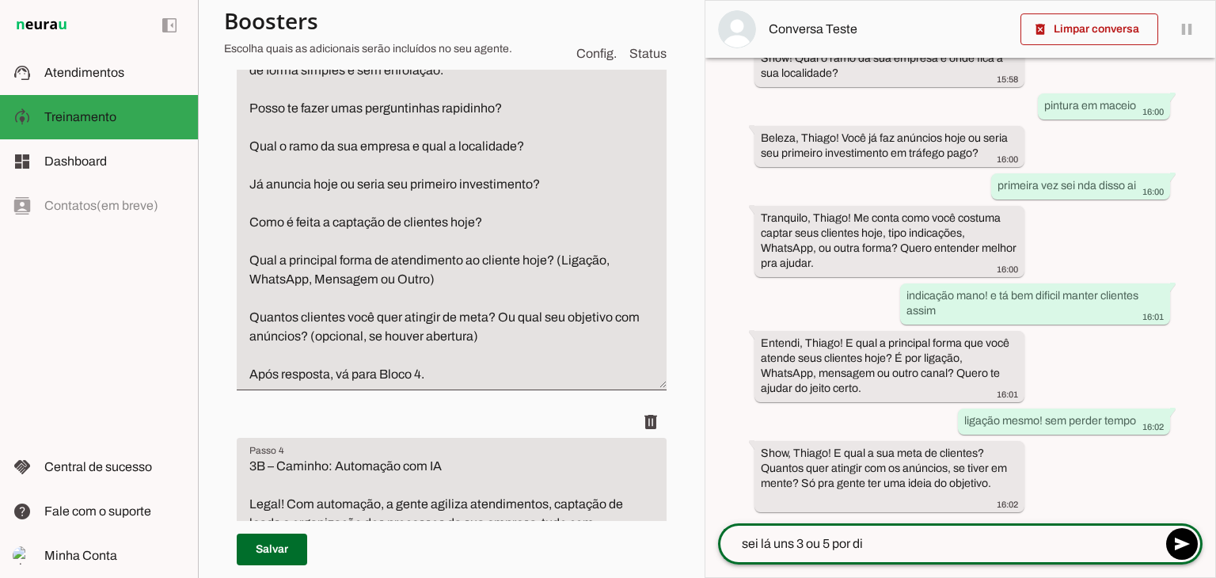
type textarea "sei lá uns 3 ou 5 por dia"
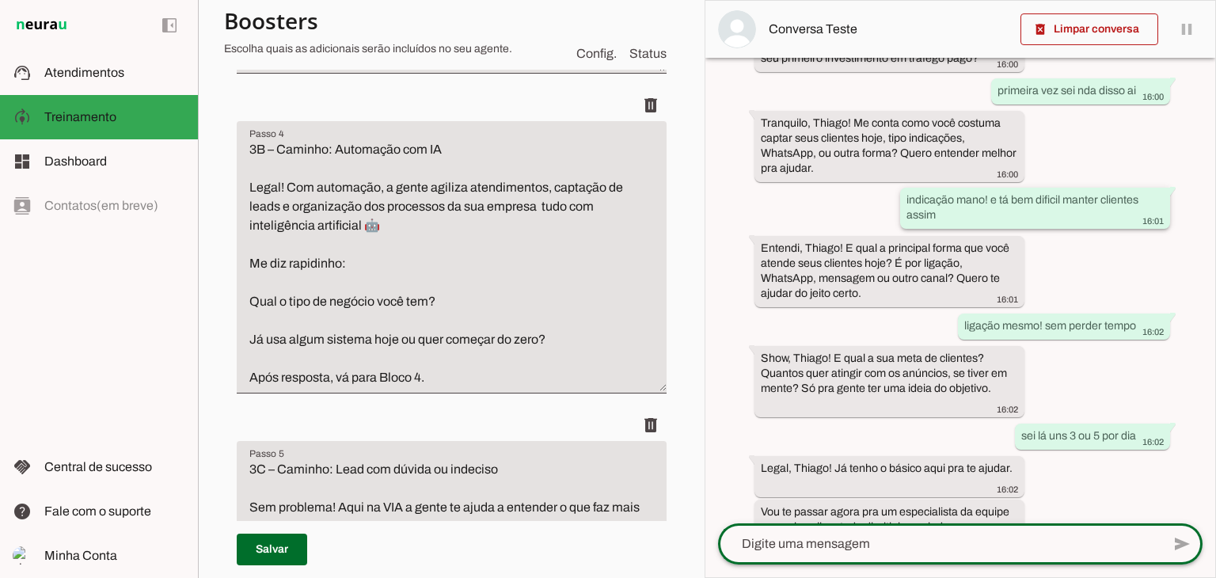
scroll to position [684, 0]
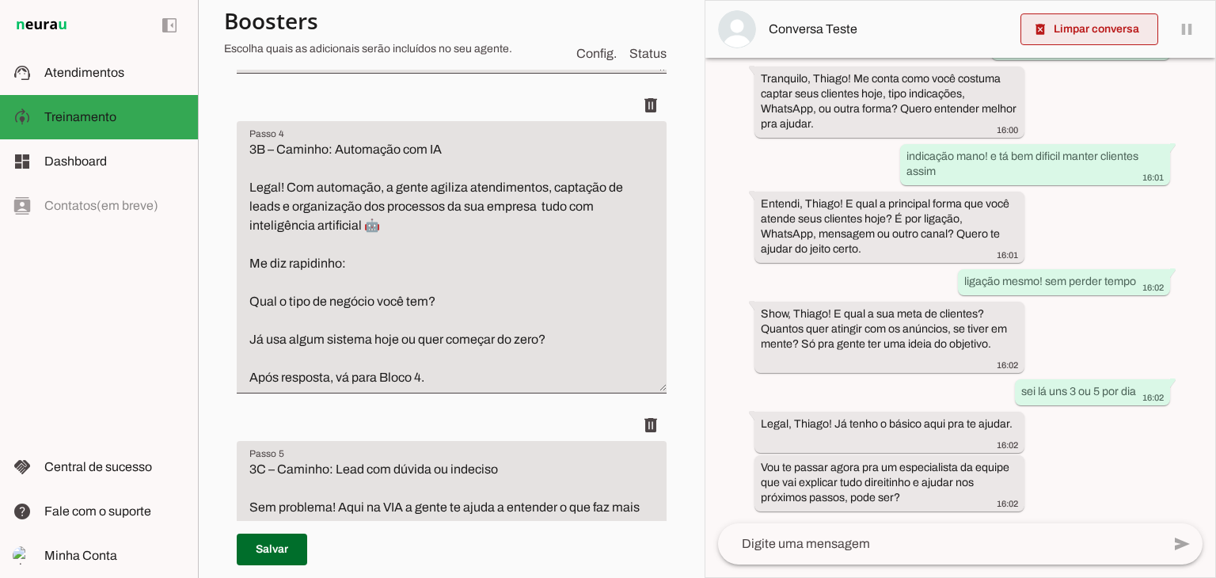
click at [1067, 30] on span at bounding box center [1089, 29] width 138 height 38
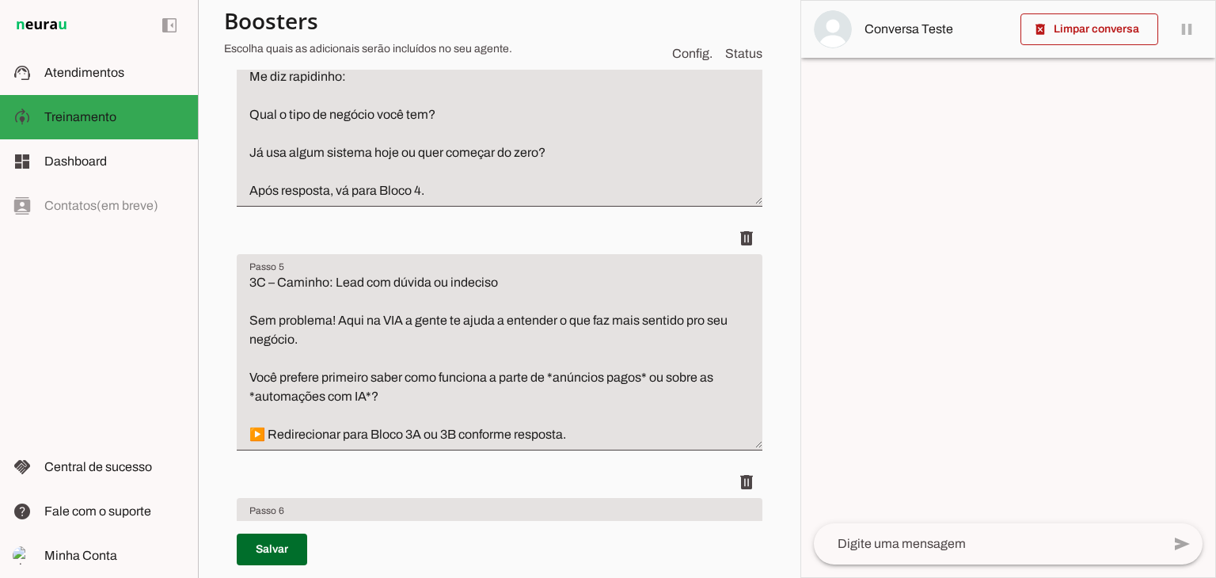
scroll to position [1248, 0]
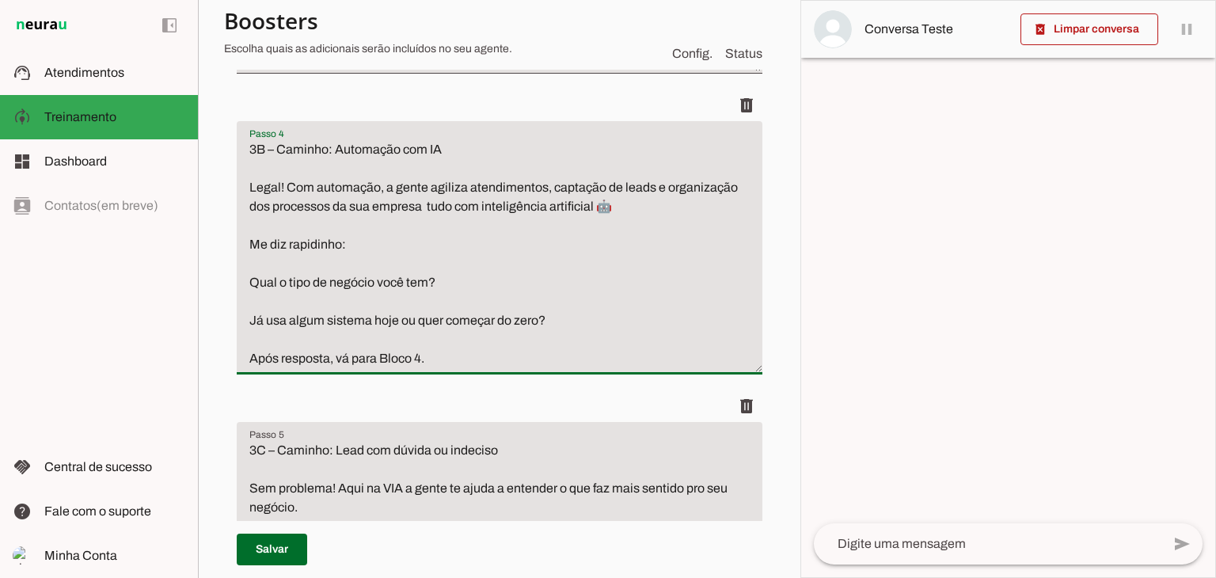
click at [580, 319] on textarea "3B – Caminho: Automação com IA Legal! Com automação, a gente agiliza atendiment…" at bounding box center [500, 254] width 526 height 228
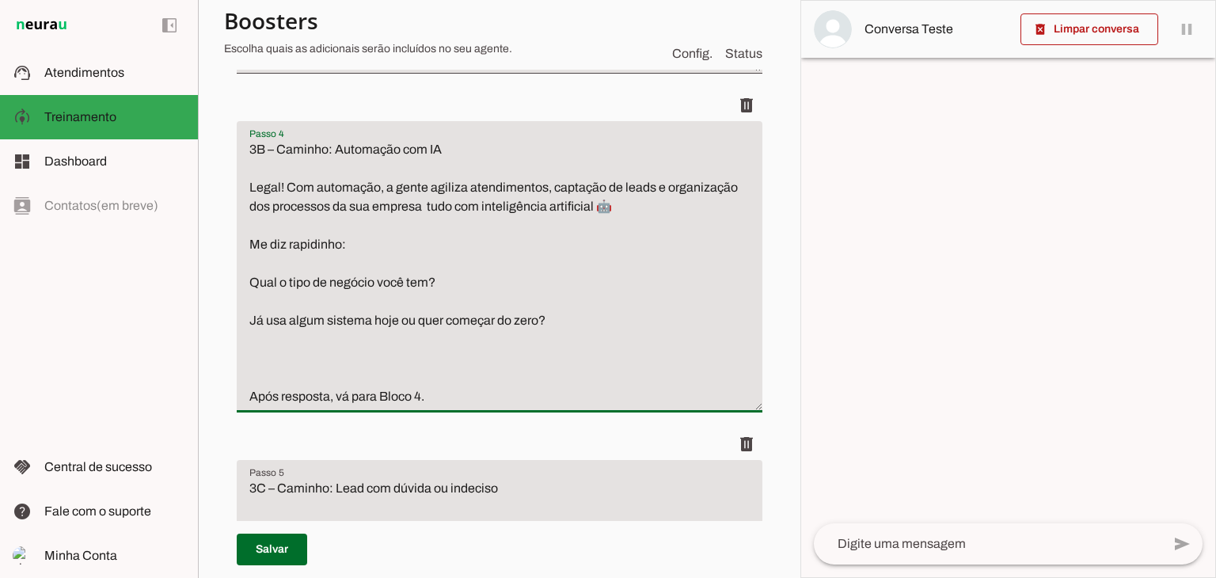
paste textarea "Quantos leads você gera ou atende por mês, em média?"
click at [442, 405] on textarea "3B – Caminho: Automação com IA Legal! Com automação, a gente agiliza atendiment…" at bounding box center [500, 273] width 526 height 266
type textarea "3B – Caminho: Automação com IA Legal! Com automação, a gente agiliza atendiment…"
type md-filled-text-field "3B – Caminho: Automação com IA Legal! Com automação, a gente agiliza atendiment…"
click at [602, 255] on textarea "3B – Caminho: Automação com IA Legal! Com automação, a gente agiliza atendiment…" at bounding box center [500, 273] width 526 height 266
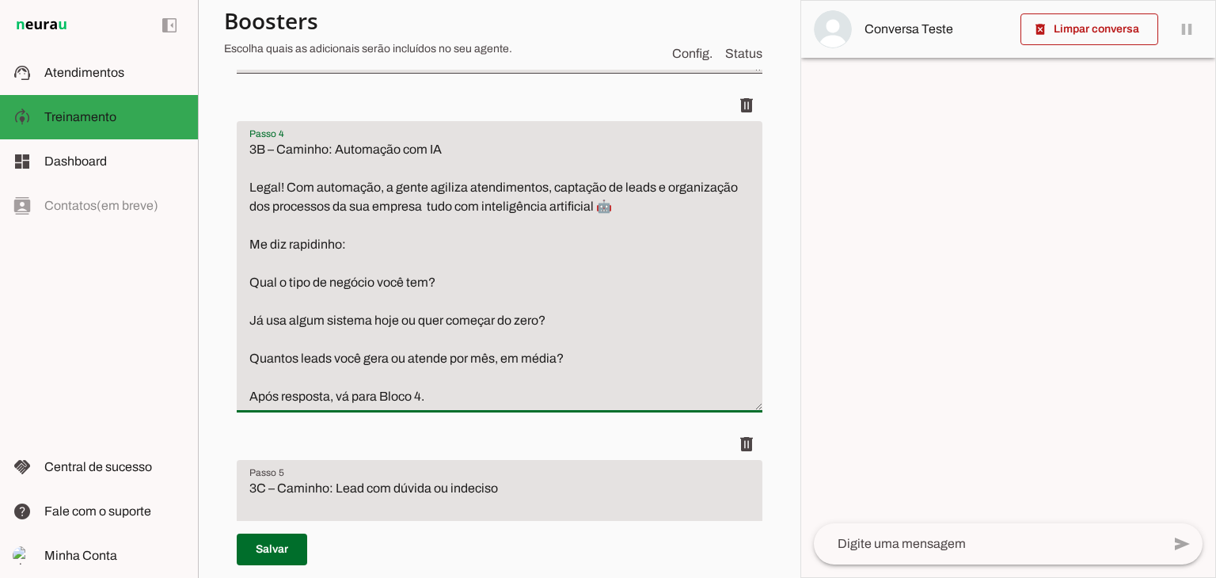
click at [627, 298] on textarea "3B – Caminho: Automação com IA Legal! Com automação, a gente agiliza atendiment…" at bounding box center [500, 273] width 526 height 266
paste textarea "Como é seu processo atual de atendimento ou vendas? Quais áreas você gostaria d…"
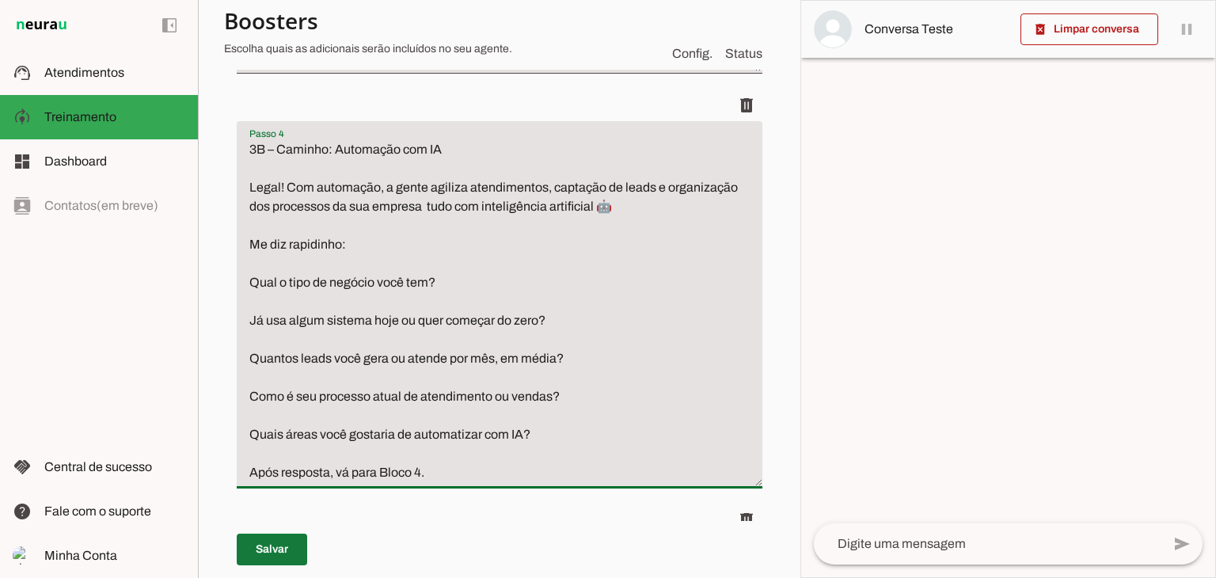
type textarea "3B – Caminho: Automação com IA Legal! Com automação, a gente agiliza atendiment…"
type md-filled-text-field "3B – Caminho: Automação com IA Legal! Com automação, a gente agiliza atendiment…"
click at [272, 541] on span at bounding box center [272, 549] width 70 height 38
type textarea "3B – Caminho: Automação com IA Legal! Com automação, a gente agiliza atendiment…"
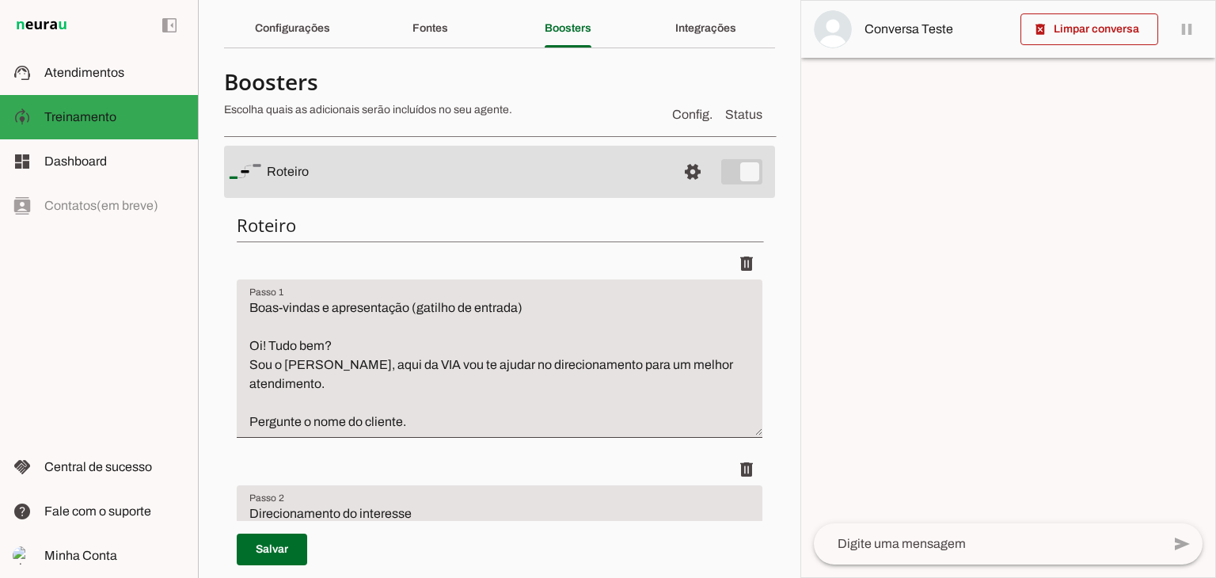
scroll to position [0, 0]
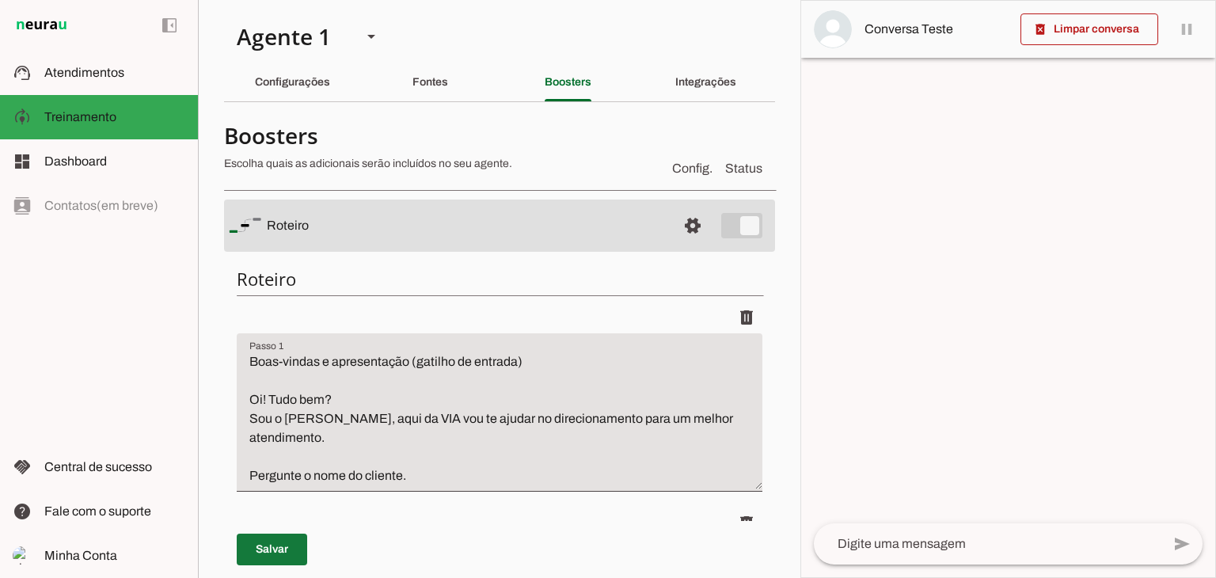
drag, startPoint x: 281, startPoint y: 545, endPoint x: 332, endPoint y: 438, distance: 118.3
click at [281, 545] on span at bounding box center [272, 549] width 70 height 38
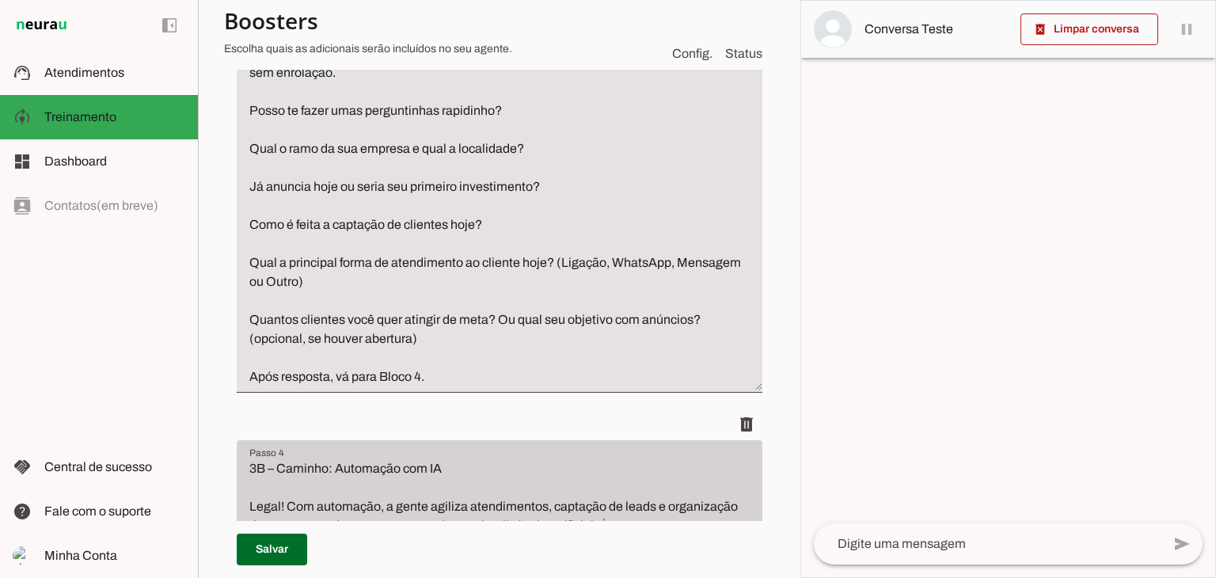
scroll to position [1029, 0]
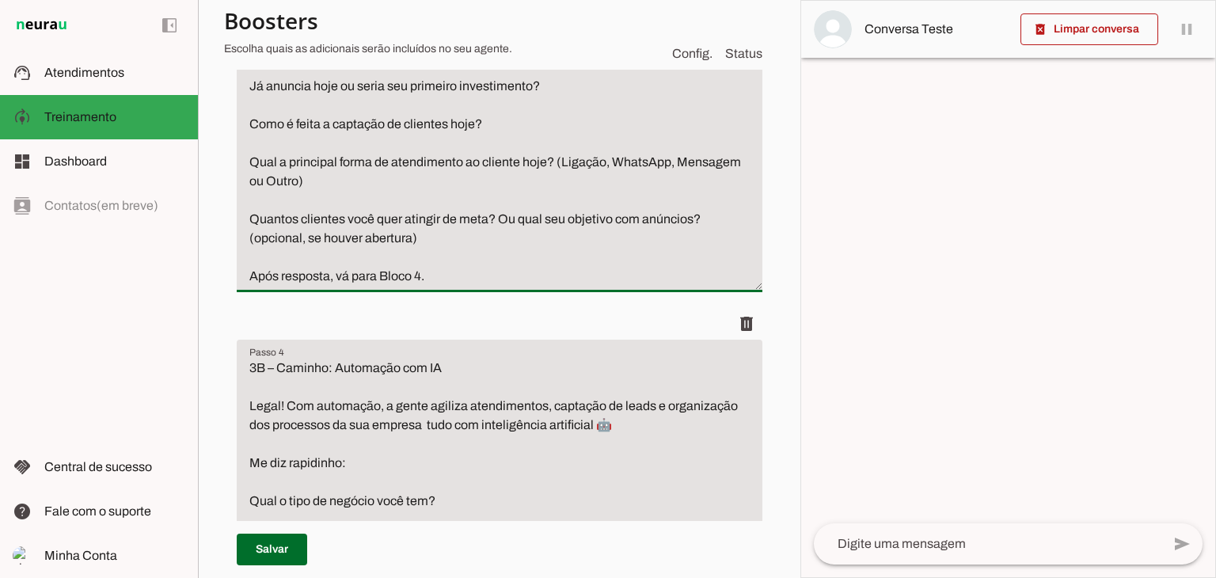
drag, startPoint x: 546, startPoint y: 219, endPoint x: 606, endPoint y: 226, distance: 59.7
click at [608, 219] on textarea "3A – Caminho: Tráfego Pago Show! Com tráfego pago, a gente monta estratégias qu…" at bounding box center [500, 39] width 526 height 494
type textarea "3A – Caminho: Tráfego Pago Show! Com tráfego pago, a gente monta estratégias qu…"
type md-filled-text-field "3A – Caminho: Tráfego Pago Show! Com tráfego pago, a gente monta estratégias qu…"
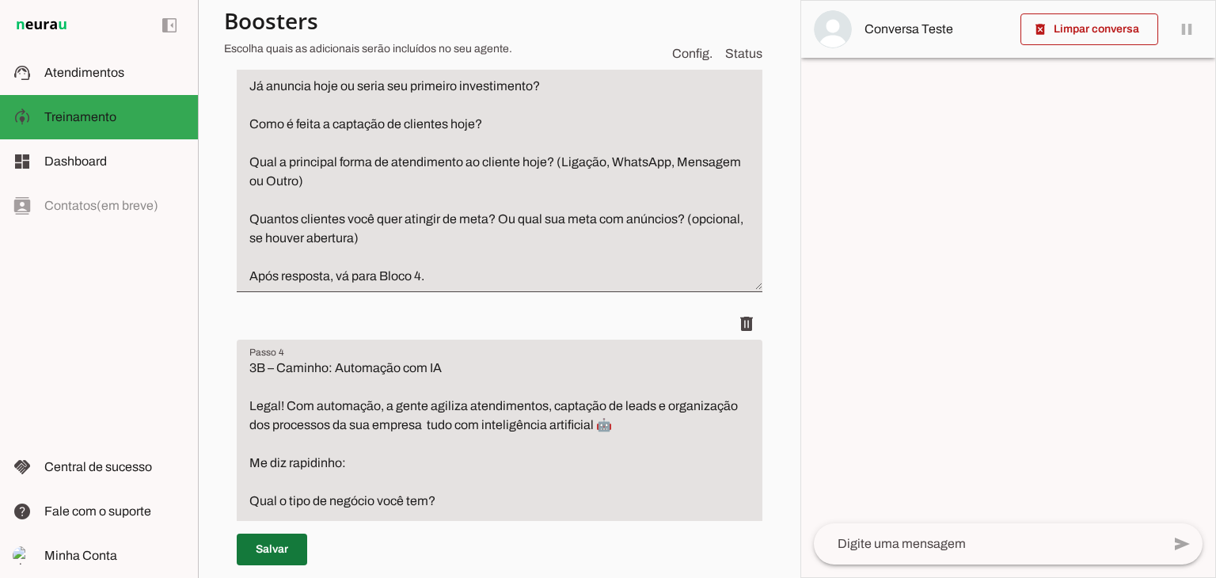
drag, startPoint x: 287, startPoint y: 547, endPoint x: 354, endPoint y: 450, distance: 117.3
click at [288, 546] on span at bounding box center [272, 549] width 70 height 38
type textarea "3A – Caminho: Tráfego Pago Show! Com tráfego pago, a gente monta estratégias qu…"
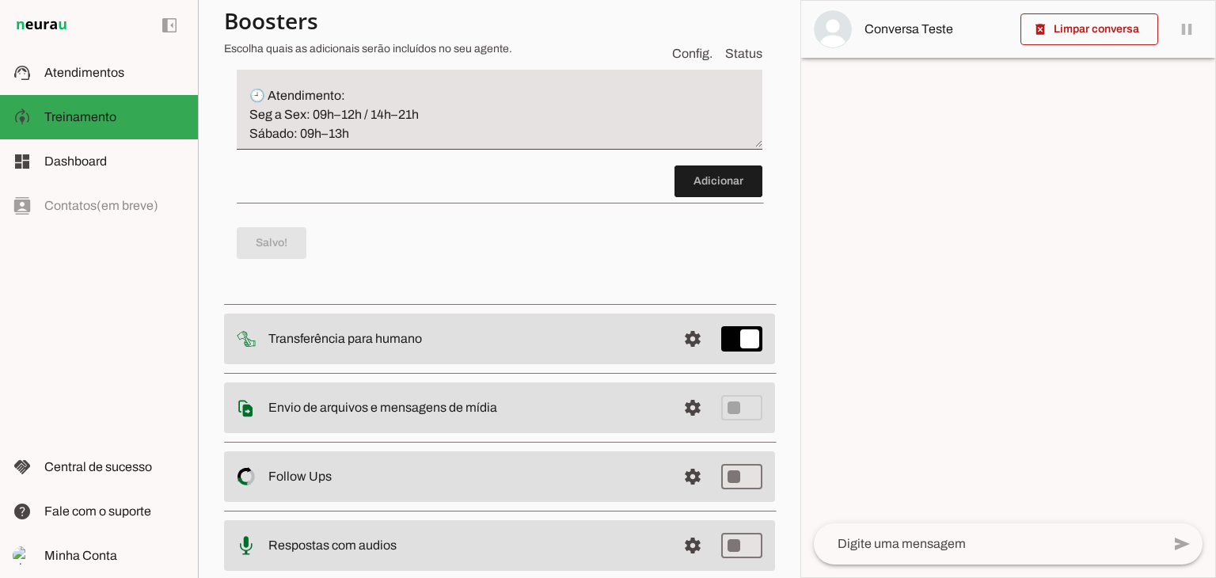
scroll to position [2489, 0]
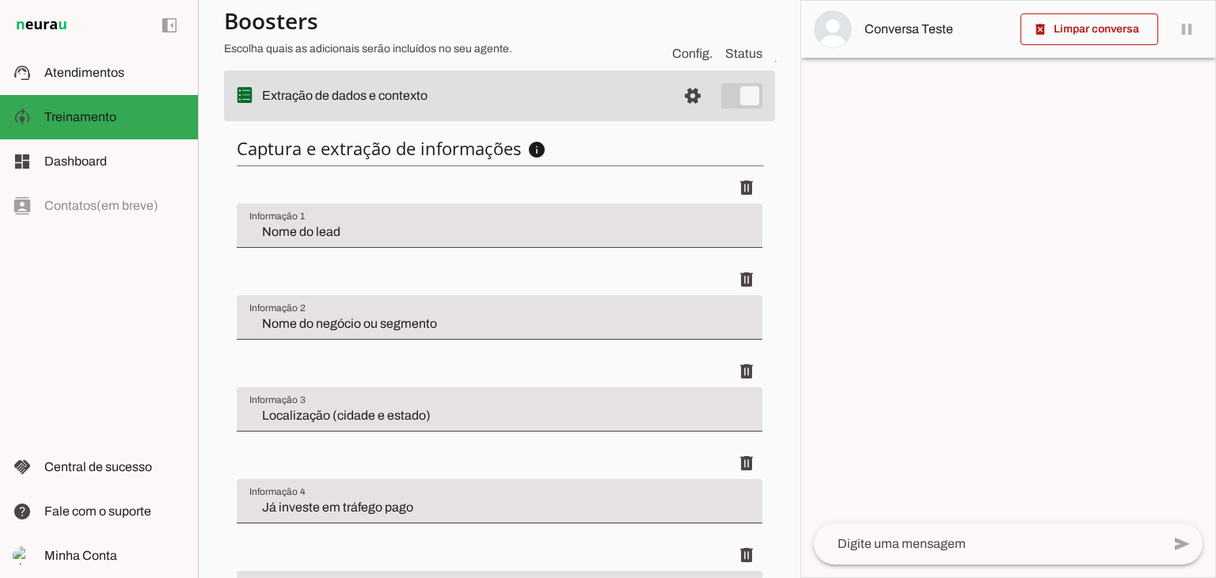
scroll to position [851, 0]
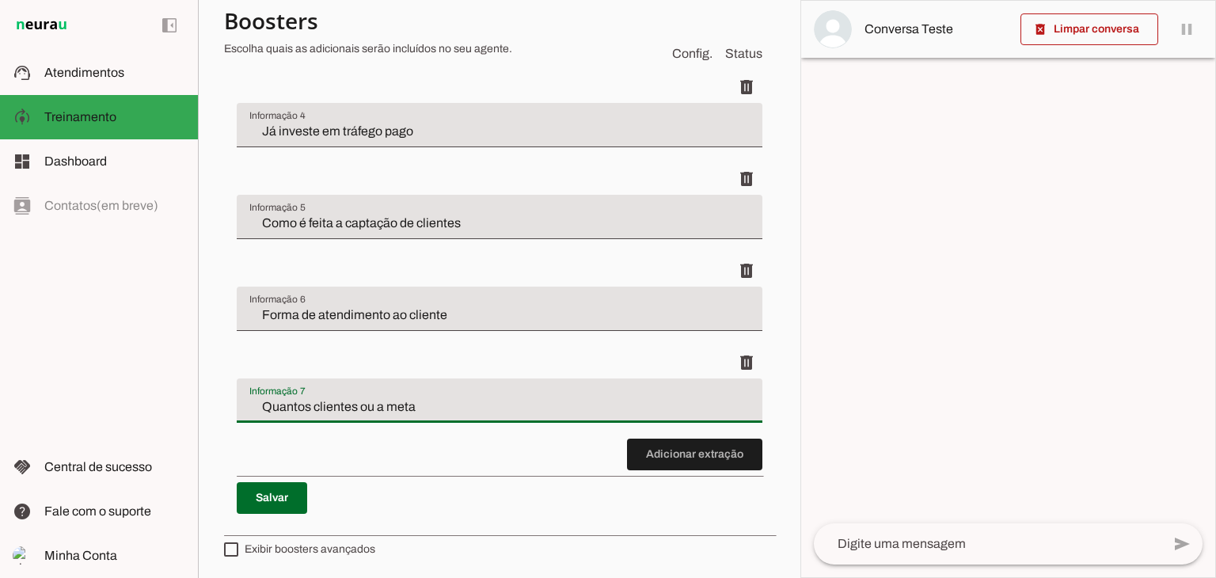
drag, startPoint x: 361, startPoint y: 403, endPoint x: 266, endPoint y: 405, distance: 95.0
click at [266, 405] on input "Quantos clientes ou a meta" at bounding box center [499, 406] width 500 height 19
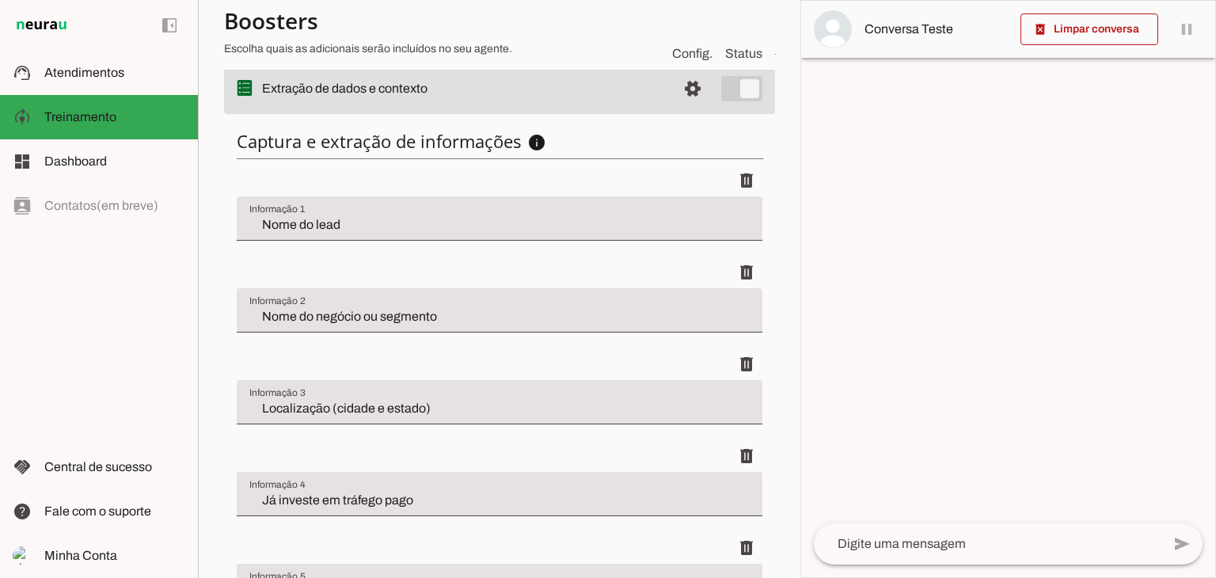
scroll to position [455, 0]
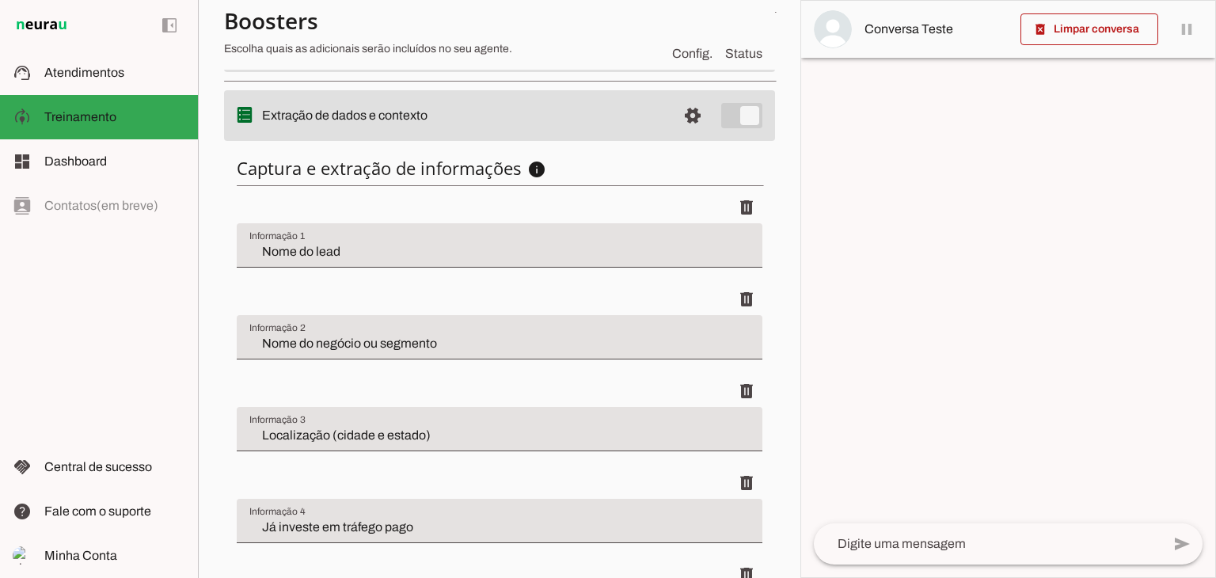
type input "Qual a meta do cliente"
type md-filled-text-field "Qual a meta do cliente"
click at [469, 532] on input "Já investe em tráfego pago" at bounding box center [499, 527] width 500 height 19
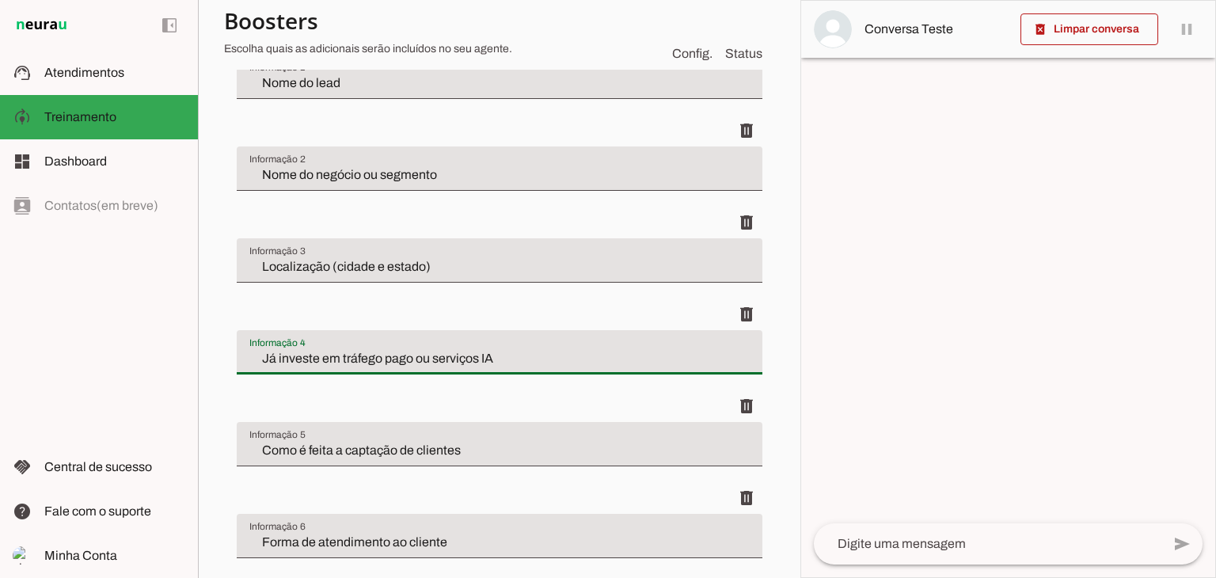
scroll to position [693, 0]
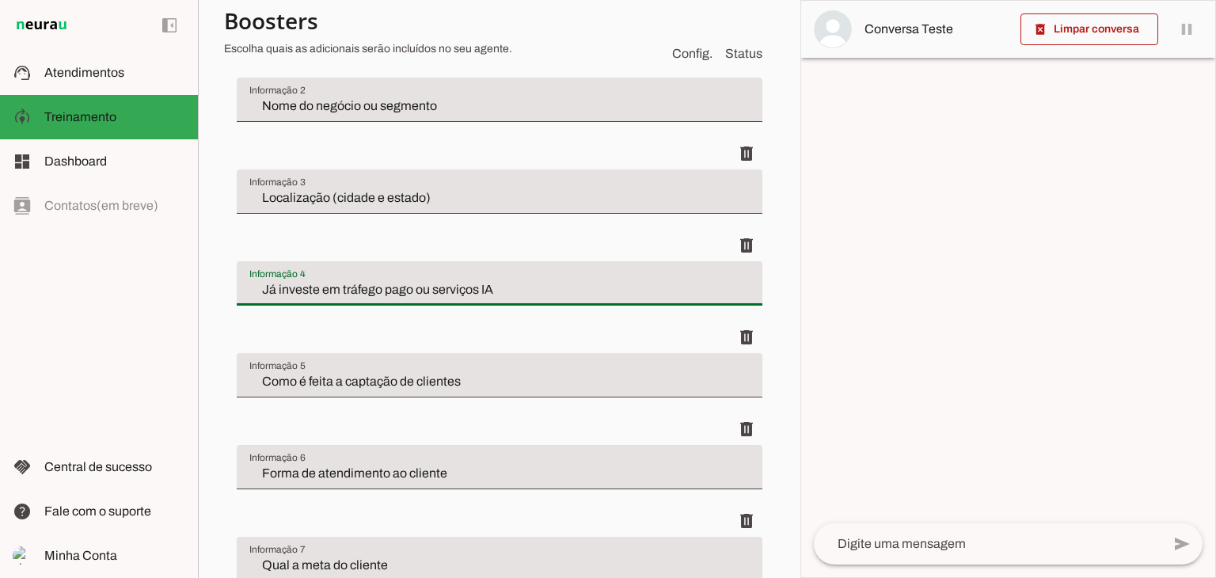
click at [548, 333] on div "delete" at bounding box center [500, 337] width 526 height 32
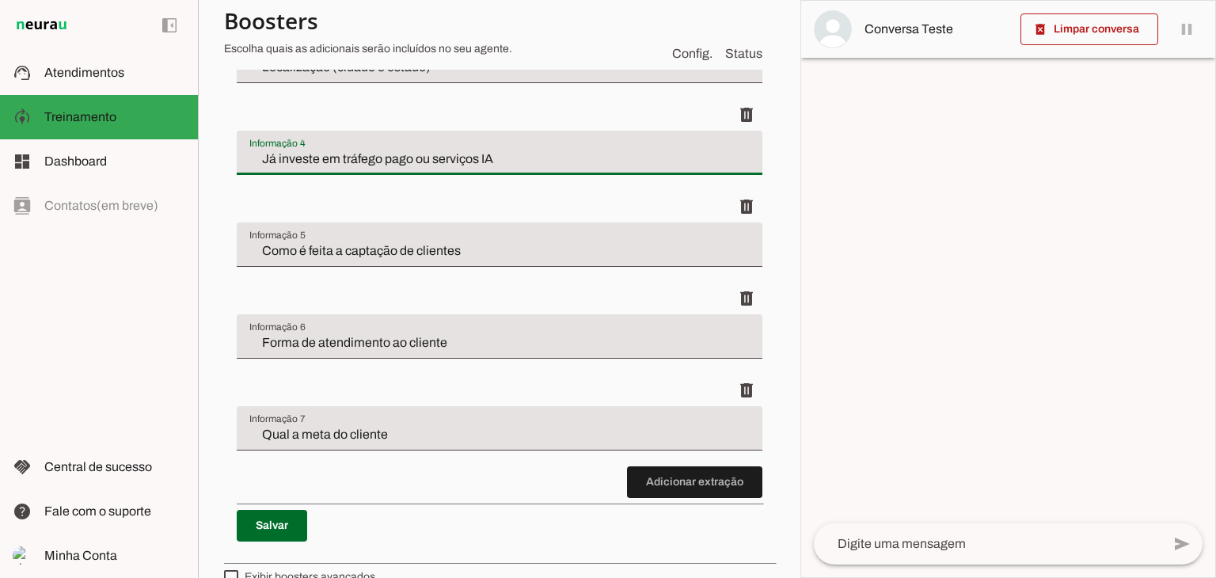
scroll to position [851, 0]
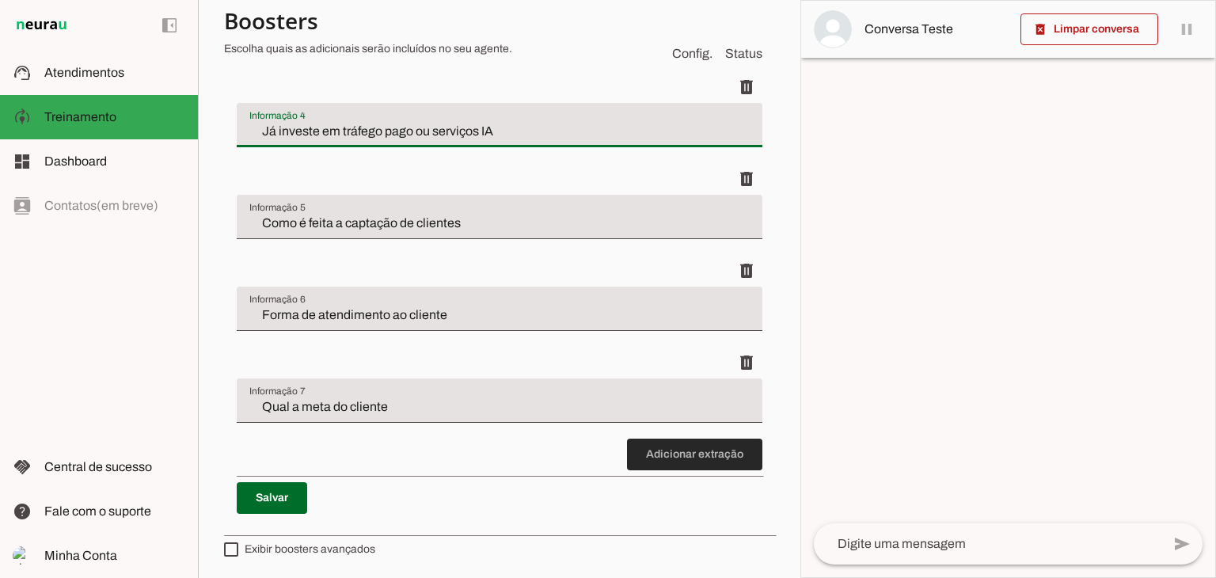
type input "Já investe em tráfego pago ou serviços IA"
type md-filled-text-field "Já investe em tráfego pago ou serviços IA"
click at [713, 464] on span at bounding box center [694, 454] width 135 height 38
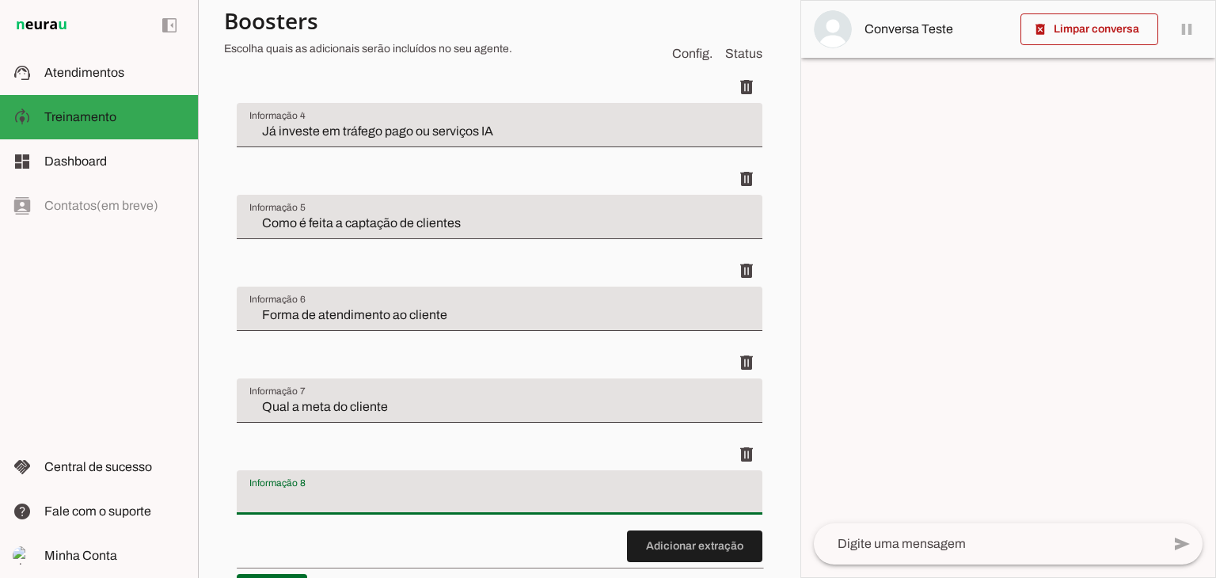
click at [580, 479] on div at bounding box center [500, 492] width 526 height 44
click at [538, 276] on div "delete" at bounding box center [500, 271] width 526 height 32
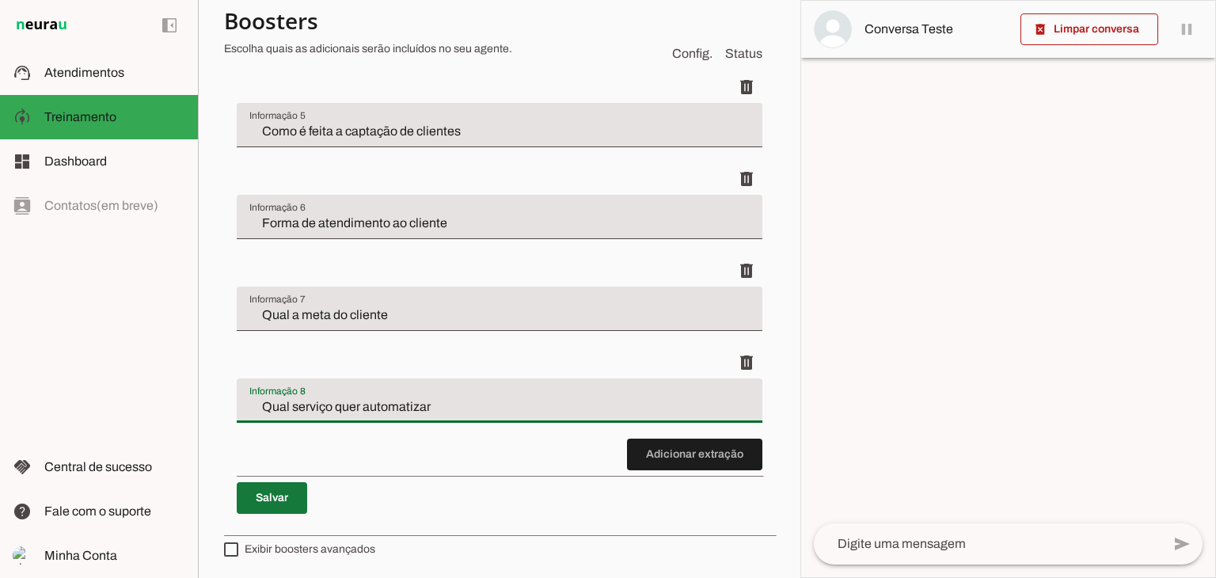
type input "Qual serviço quer automatizar"
type md-filled-text-field "Qual serviço quer automatizar"
click at [269, 506] on span at bounding box center [272, 498] width 70 height 38
type input "Já investe em tráfego pago ou serviços IA"
type input "Qual a meta do cliente"
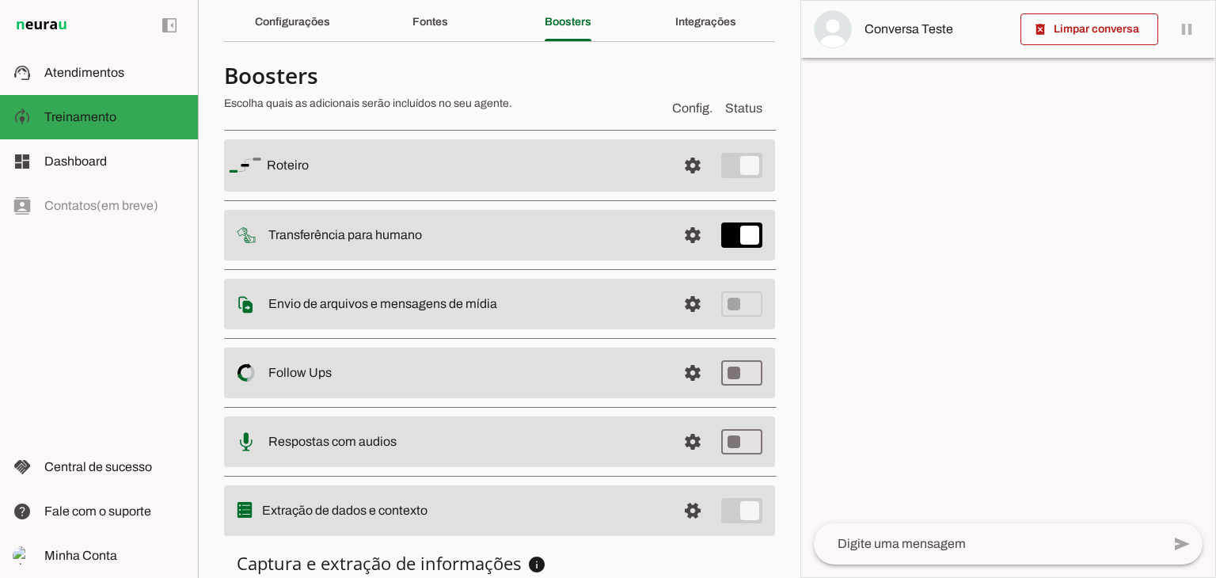
scroll to position [0, 0]
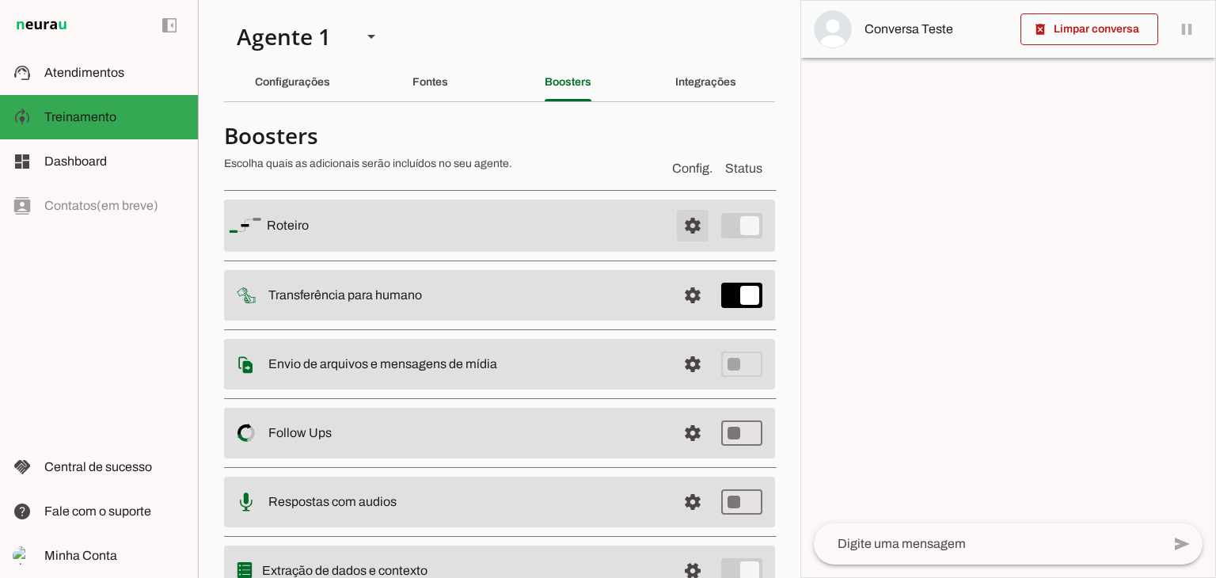
click at [674, 224] on span at bounding box center [693, 226] width 38 height 38
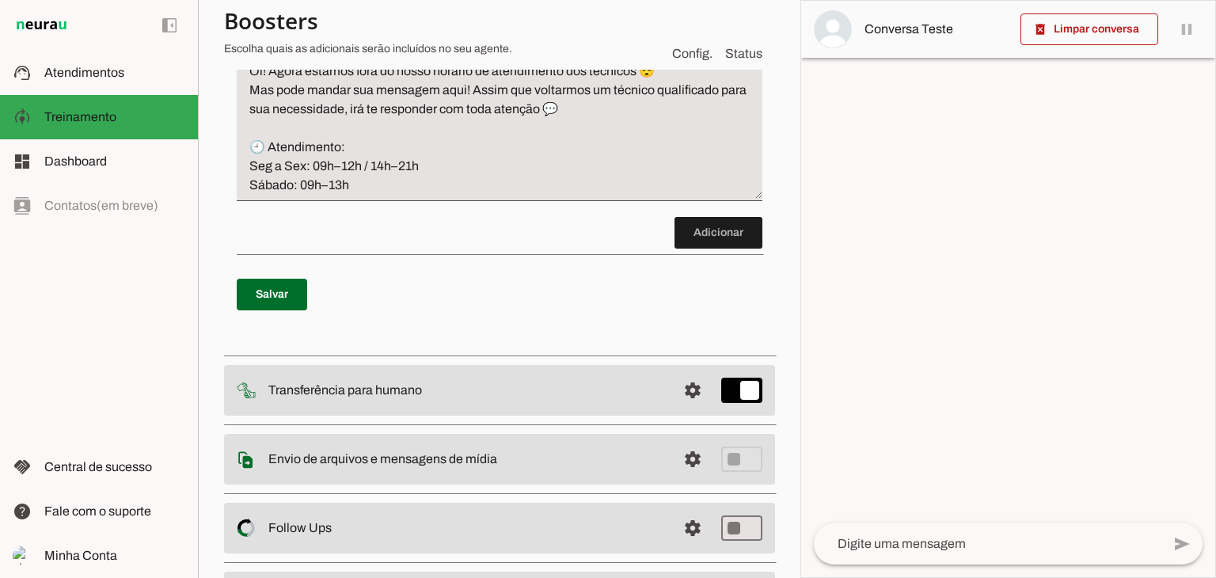
scroll to position [2489, 0]
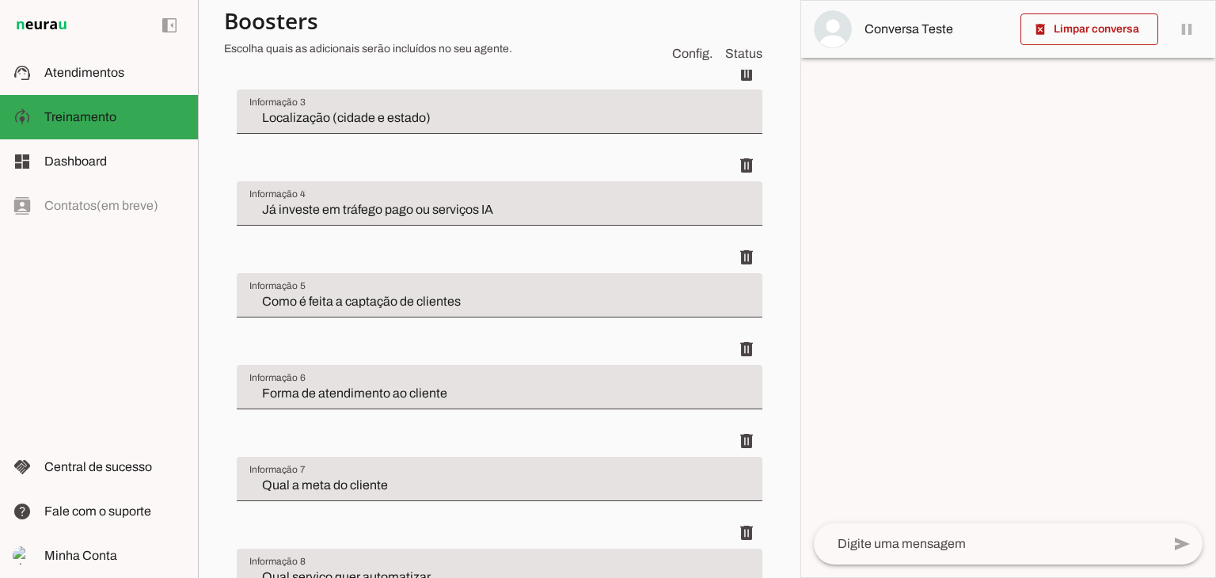
scroll to position [941, 0]
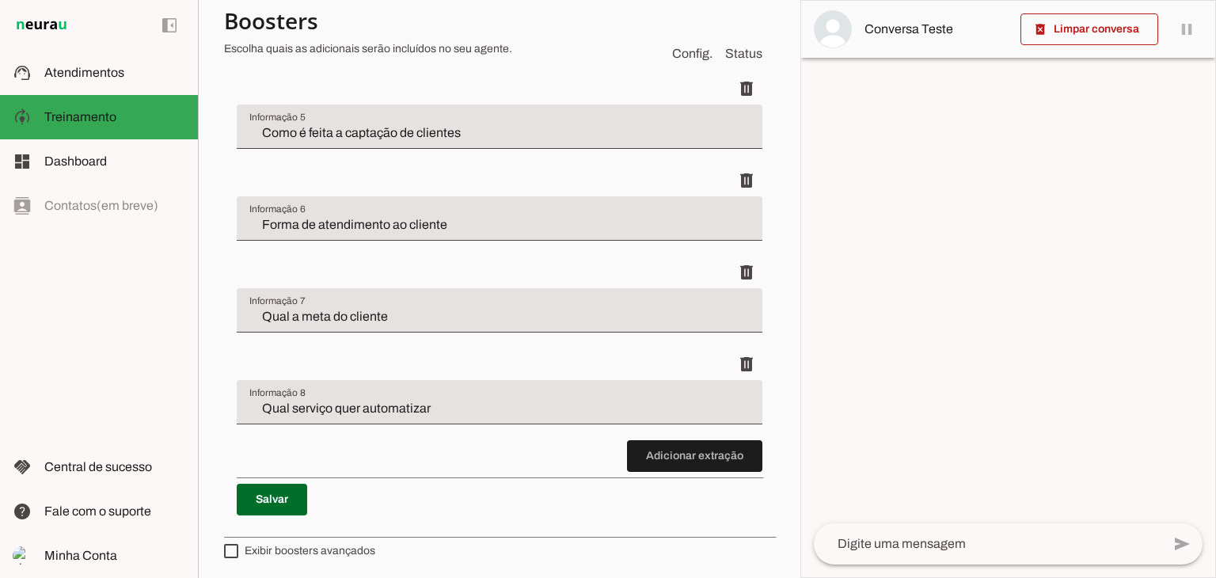
click at [373, 222] on input "Forma de atendimento ao cliente" at bounding box center [499, 224] width 500 height 19
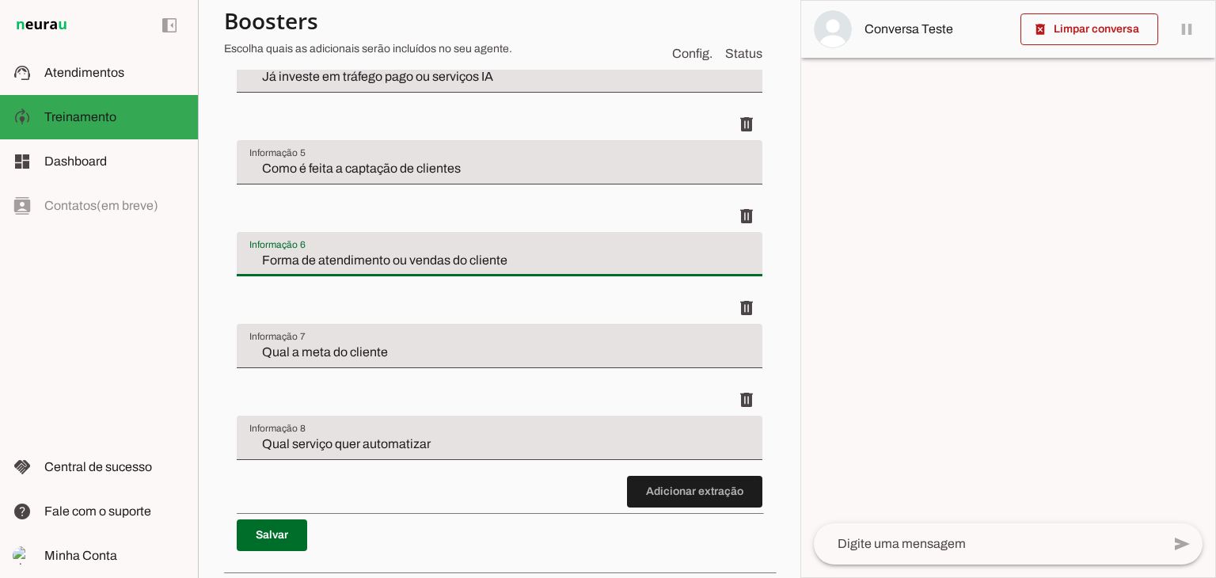
scroll to position [943, 0]
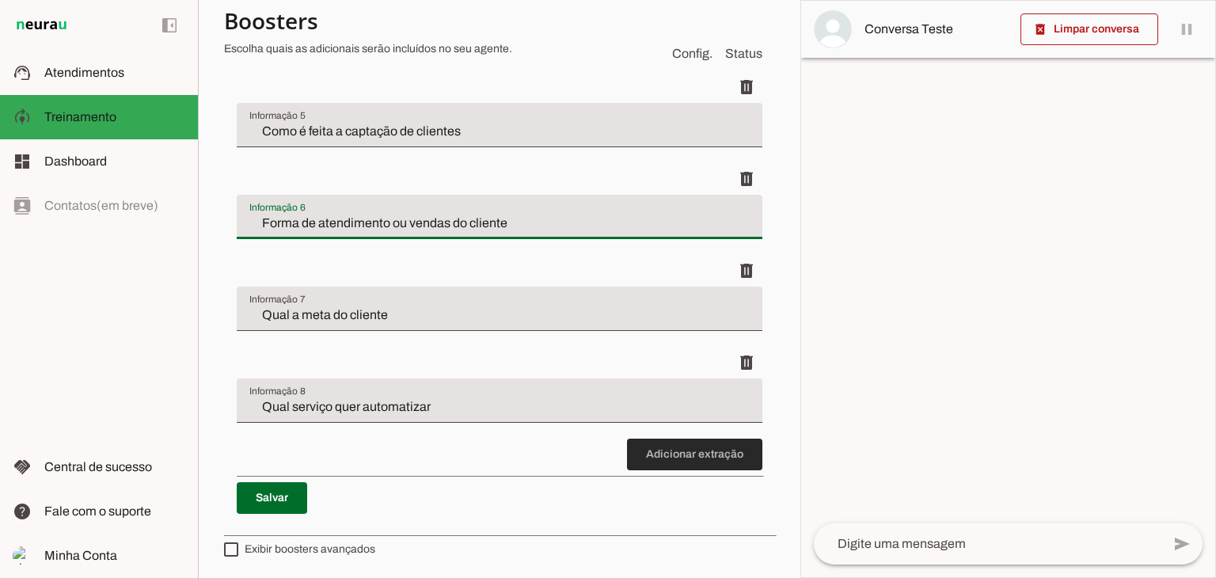
type input "Forma de atendimento ou vendas do cliente"
type md-filled-text-field "Forma de atendimento ou vendas do cliente"
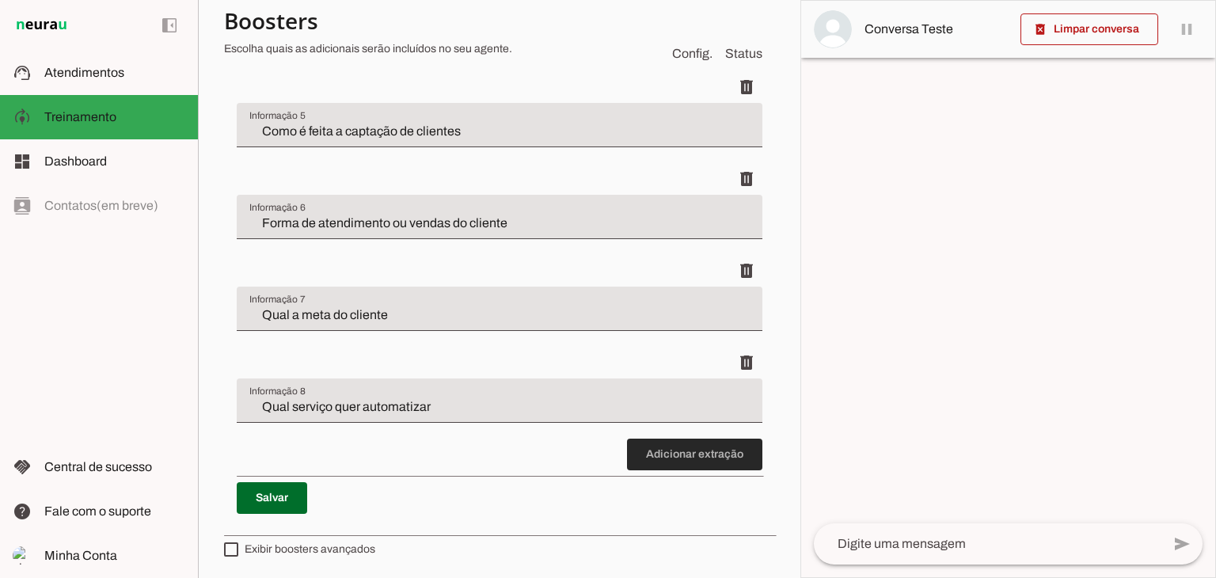
click at [650, 457] on span at bounding box center [694, 454] width 135 height 38
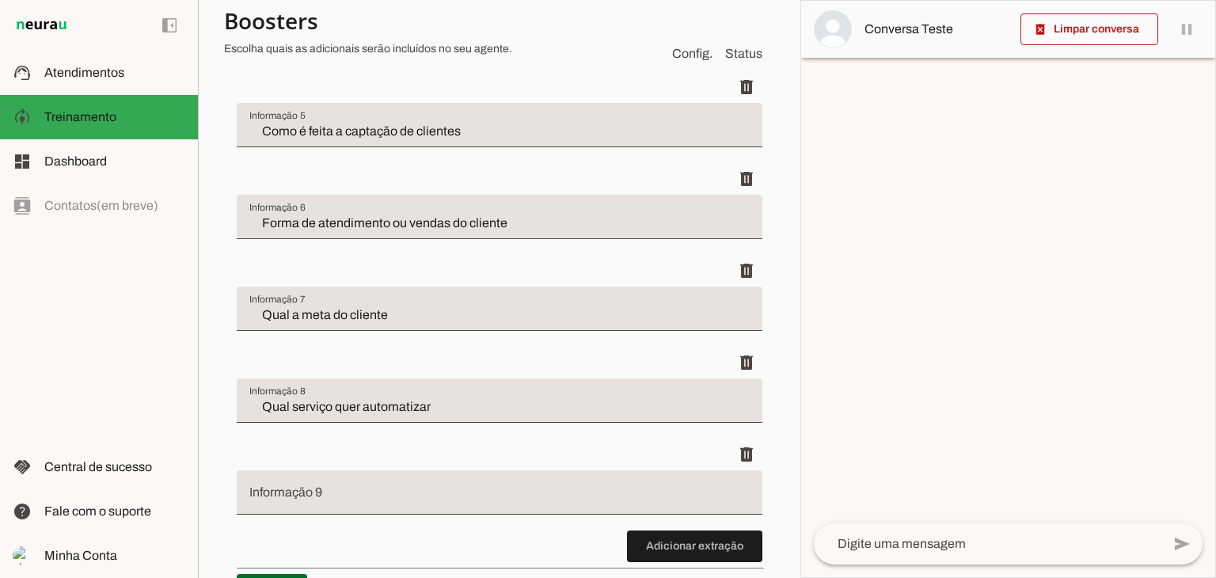
click at [458, 485] on div at bounding box center [500, 492] width 526 height 44
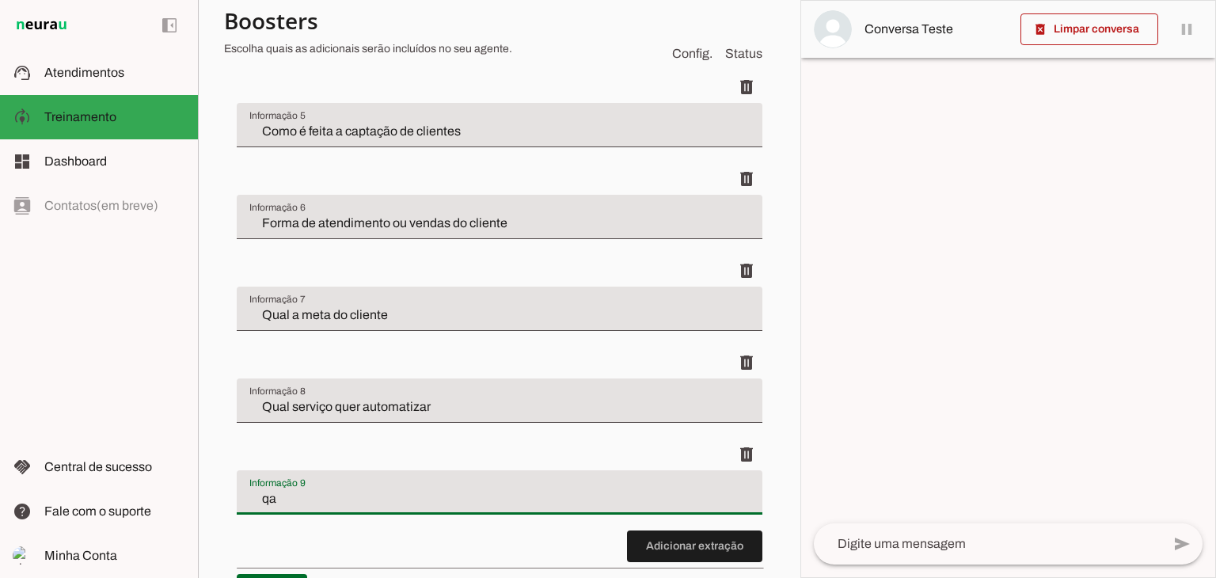
type input "q"
type input "Quantos clientes são atendidos"
type md-filled-text-field "Quantos clientes são atendidos"
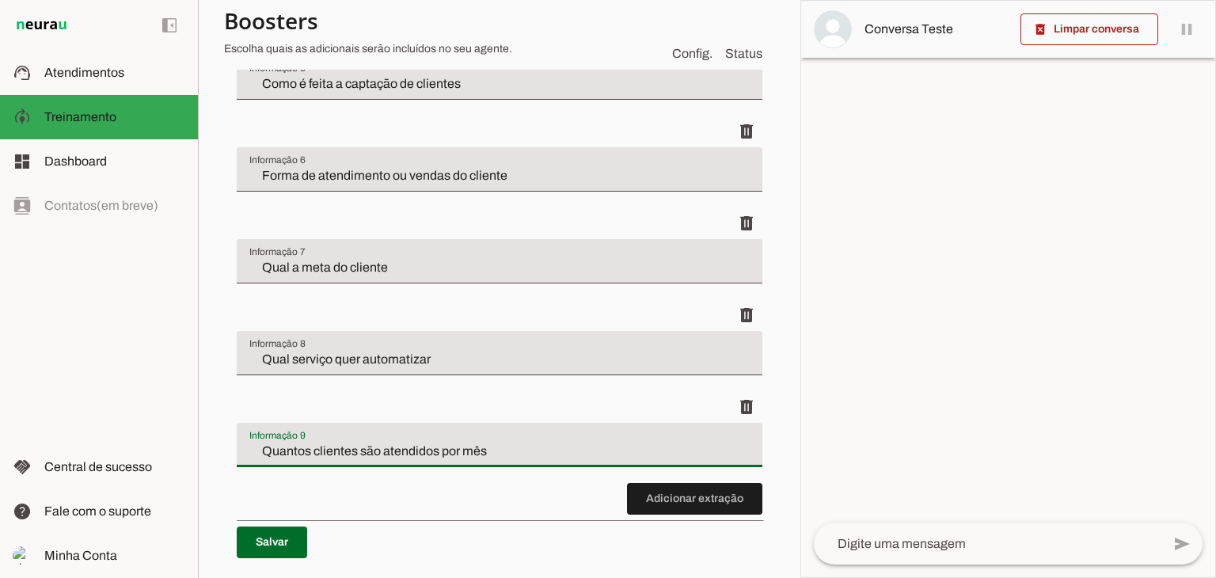
scroll to position [1035, 0]
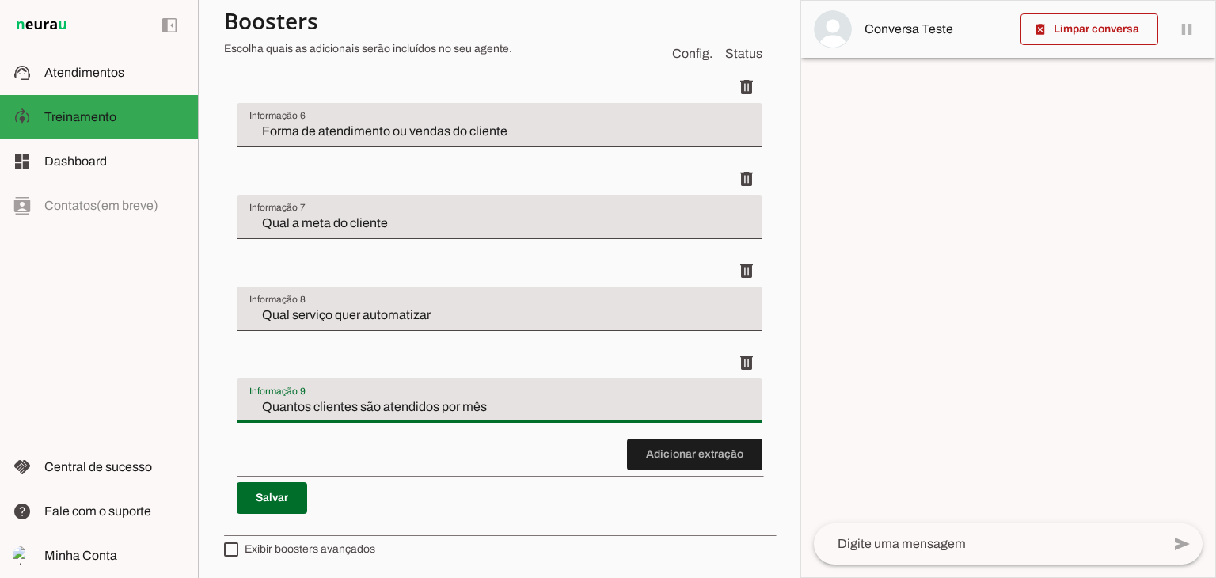
click at [504, 451] on discrete-list-input "Adicionar extração" at bounding box center [500, 41] width 526 height 858
type input "Quantos clientes são atendidos por mês"
type md-filled-text-field "Quantos clientes são atendidos por mês"
click at [263, 501] on span at bounding box center [272, 498] width 70 height 38
type input "Forma de atendimento ou vendas do cliente"
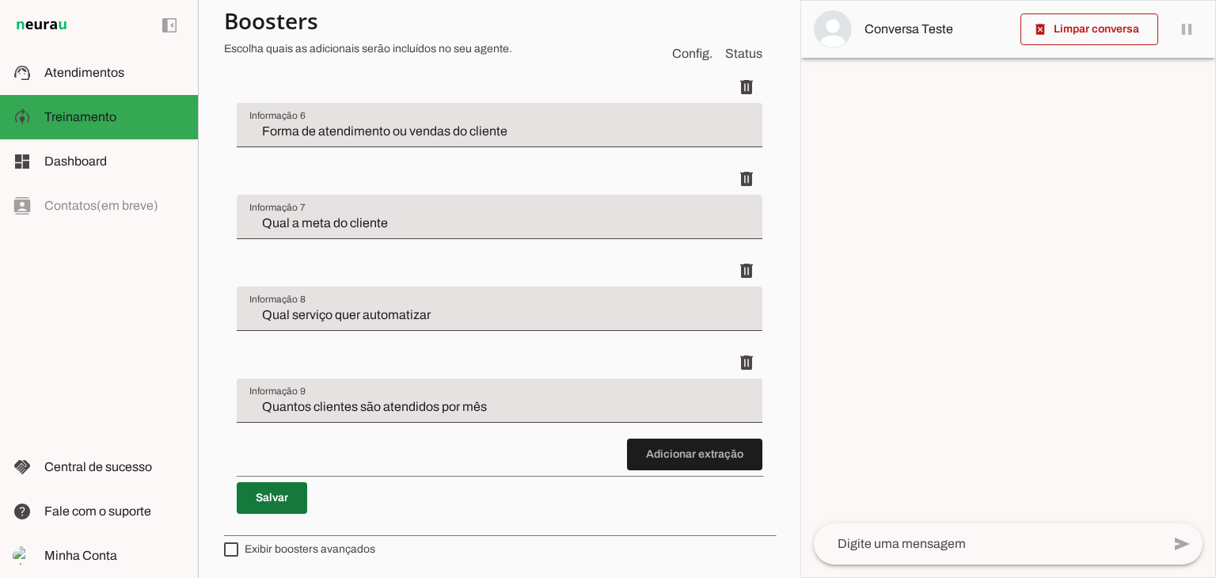
click at [287, 494] on span at bounding box center [272, 498] width 70 height 38
drag, startPoint x: 292, startPoint y: 496, endPoint x: 314, endPoint y: 485, distance: 24.5
click at [291, 496] on span at bounding box center [272, 498] width 70 height 38
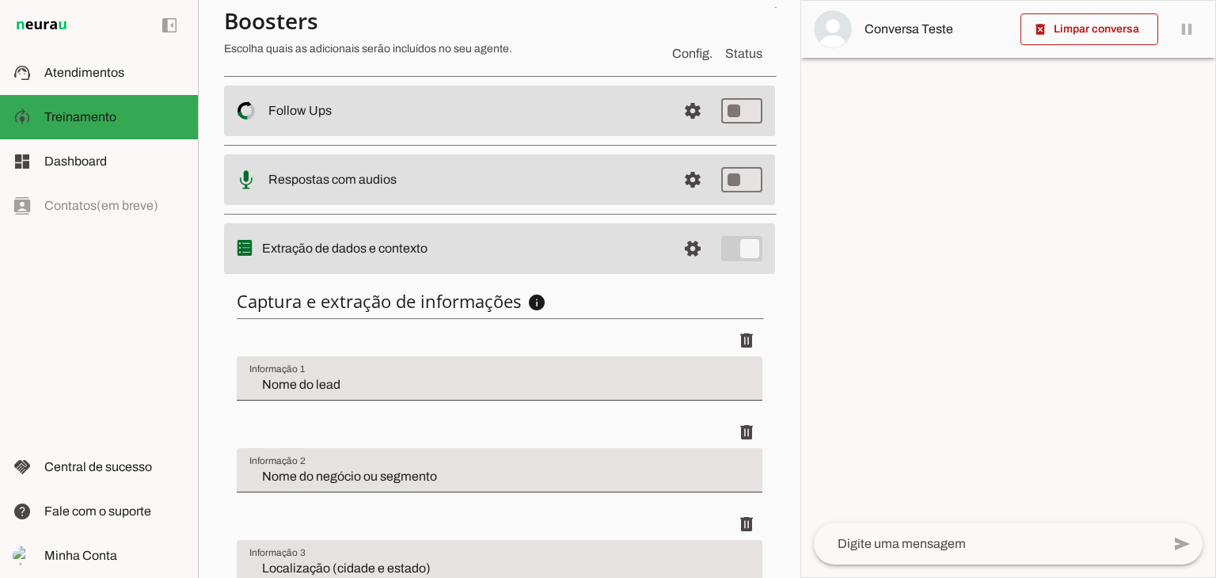
scroll to position [0, 0]
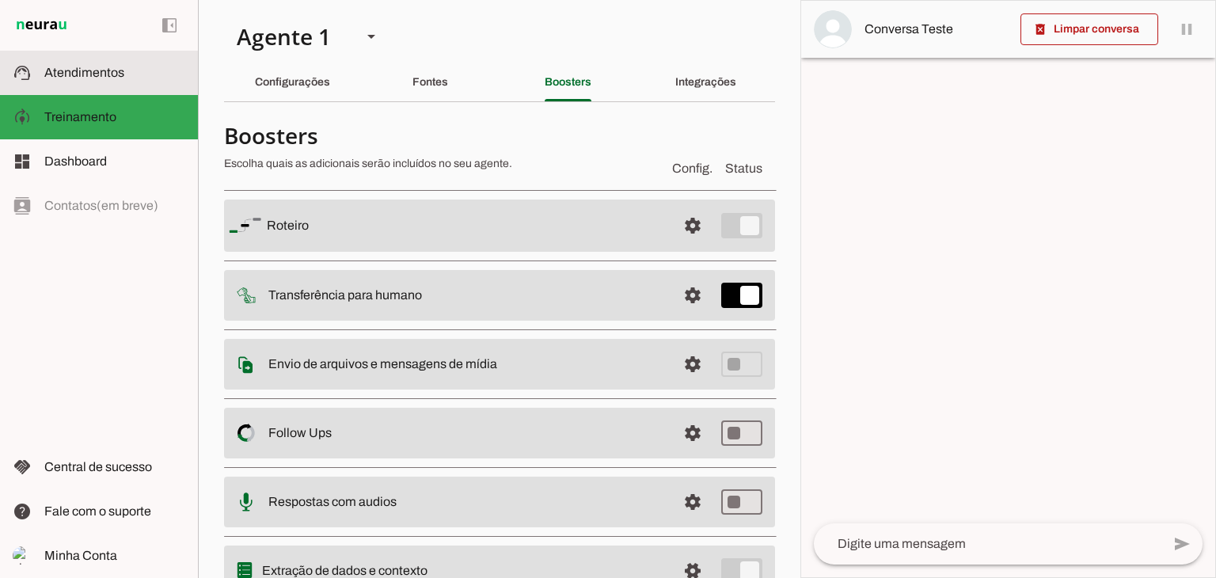
click at [105, 86] on md-item "support_agent Atendimentos Atendimentos" at bounding box center [99, 73] width 198 height 44
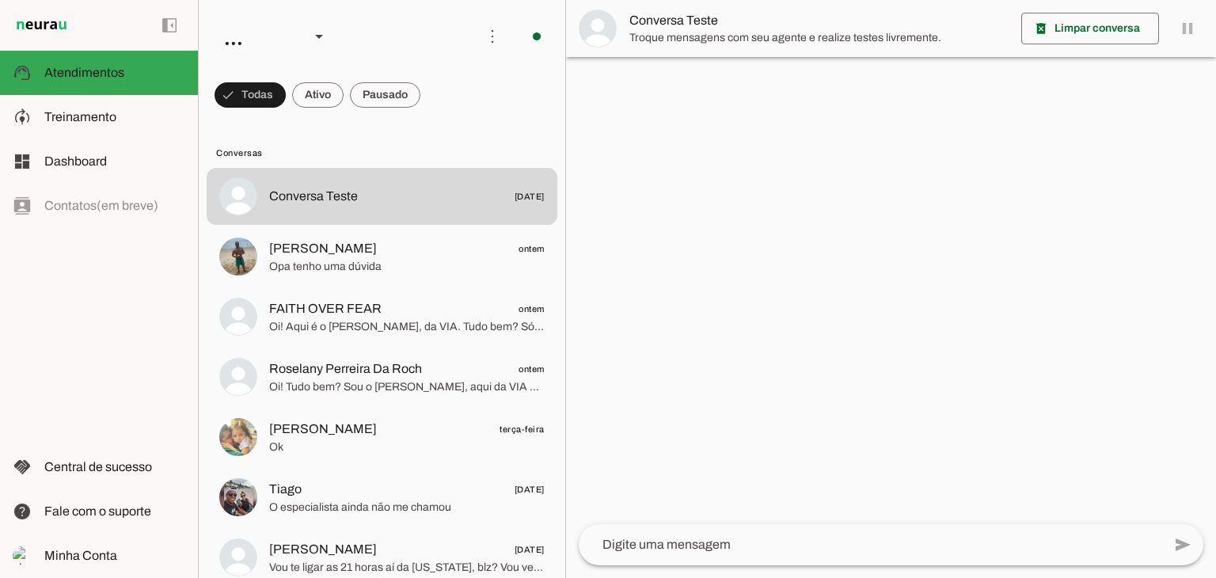
click at [670, 542] on textarea at bounding box center [870, 544] width 583 height 19
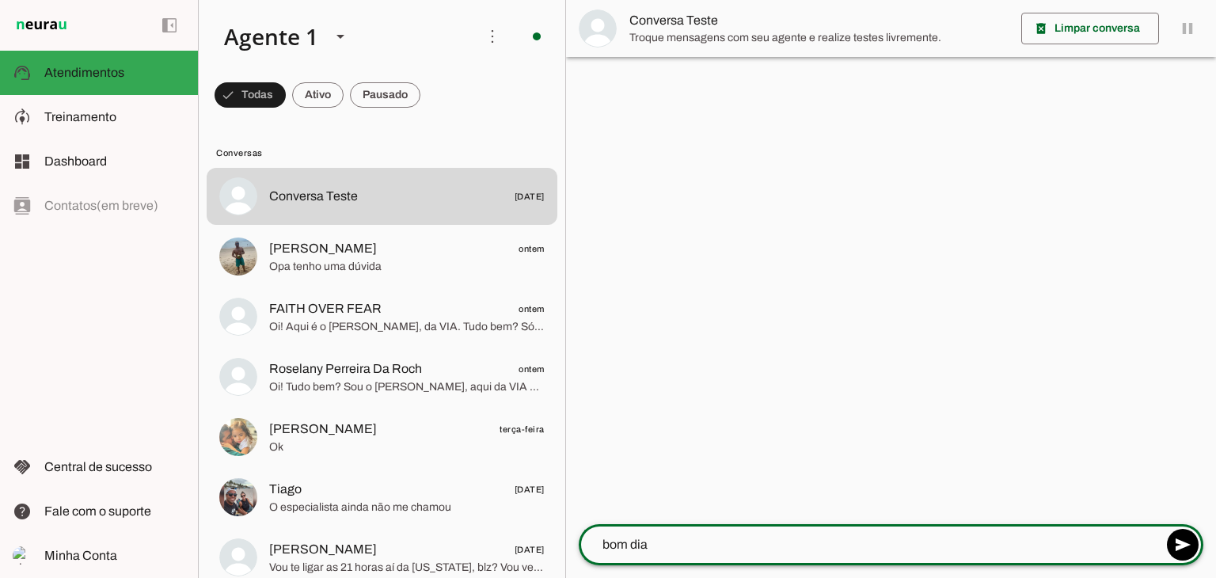
type textarea "bom dia!"
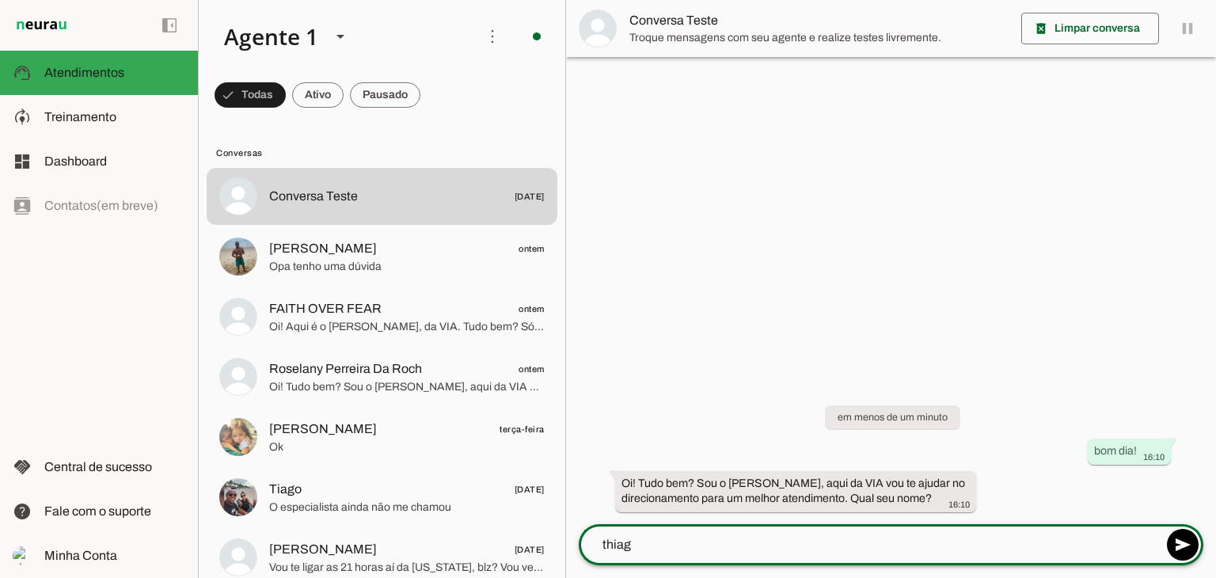
type textarea "thiago"
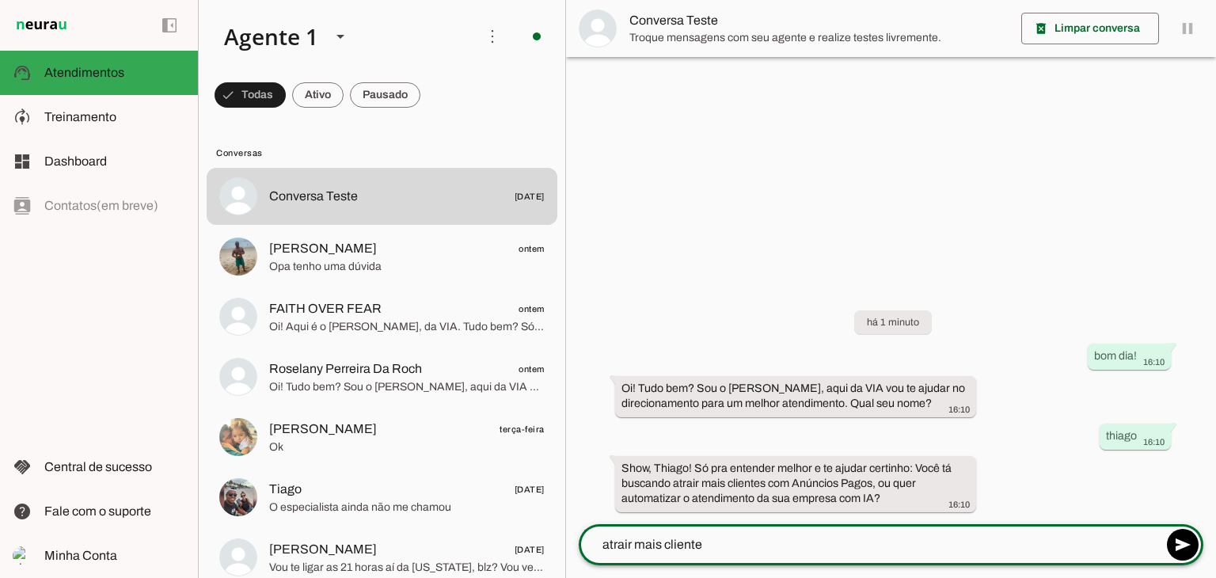
type textarea "atrair mais clientes"
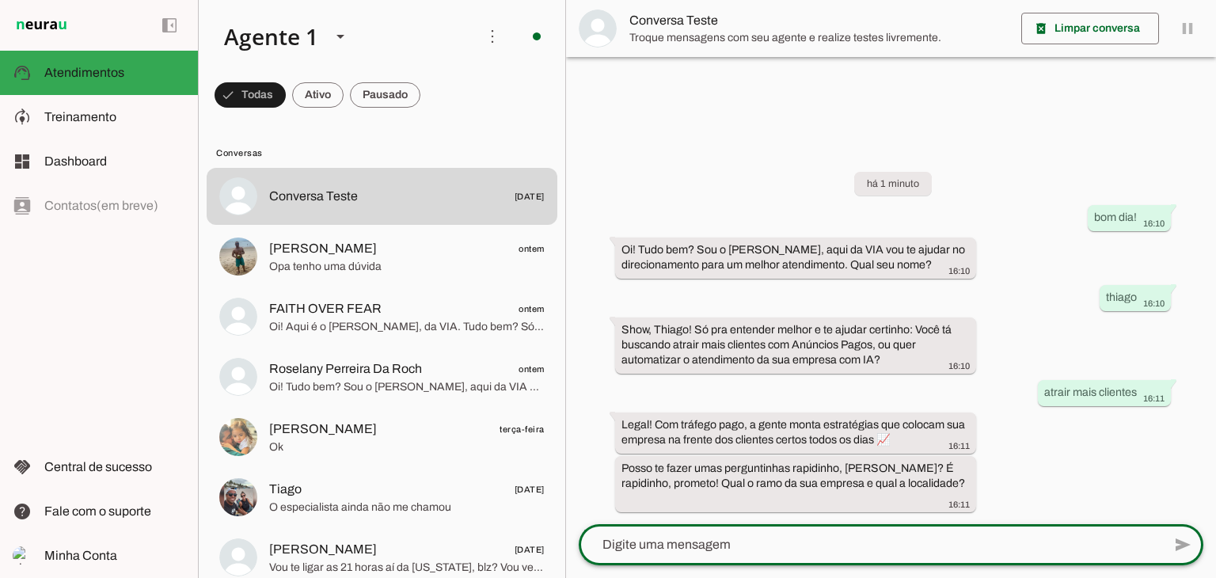
type textarea "c"
type textarea "h"
type textarea "reforma, quero um website para mostrar meu trabalho e portifólio"
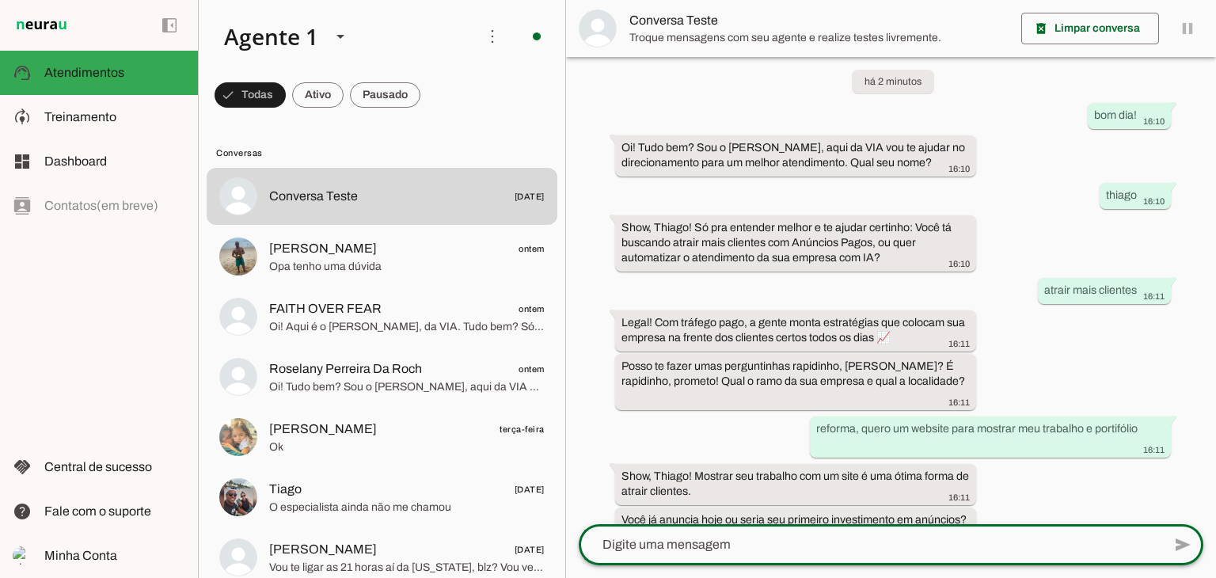
scroll to position [44, 0]
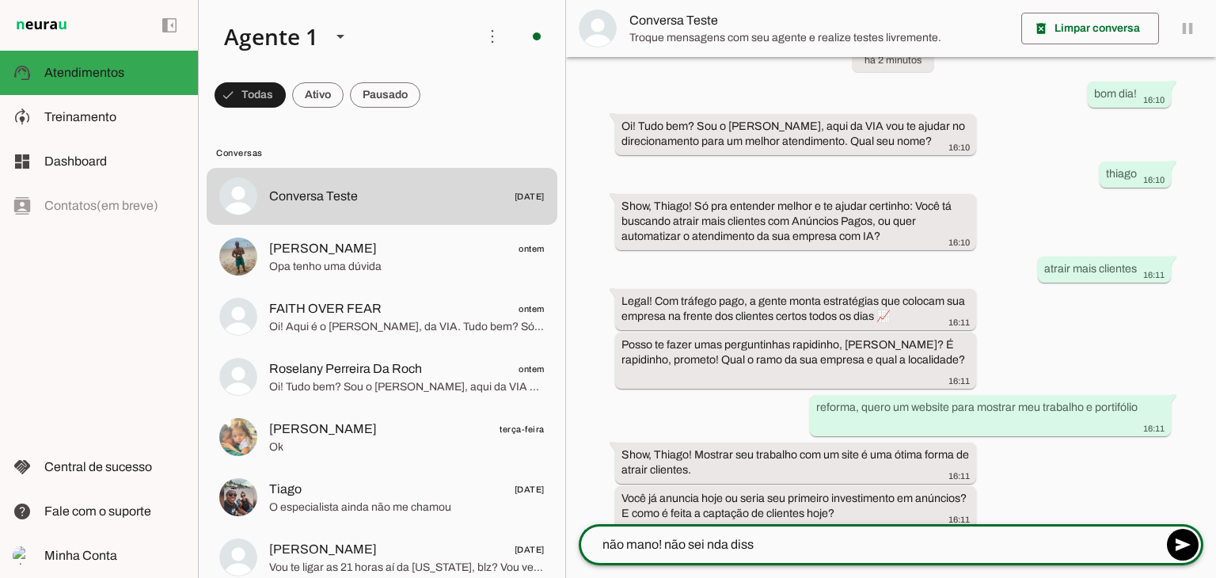
type textarea "não mano! não sei nda disso"
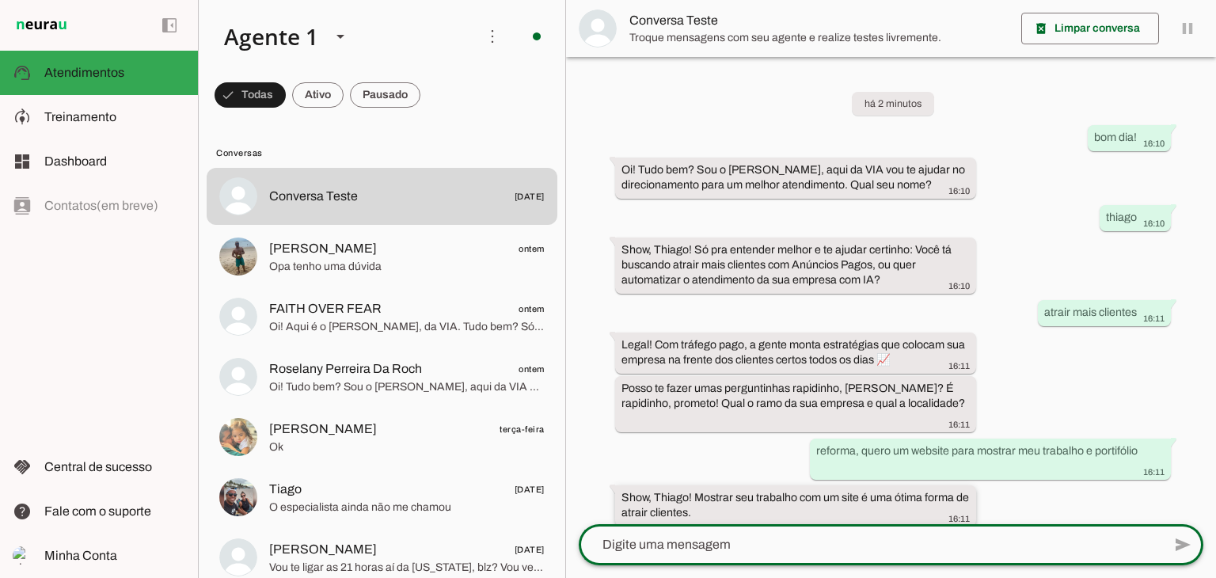
scroll to position [152, 0]
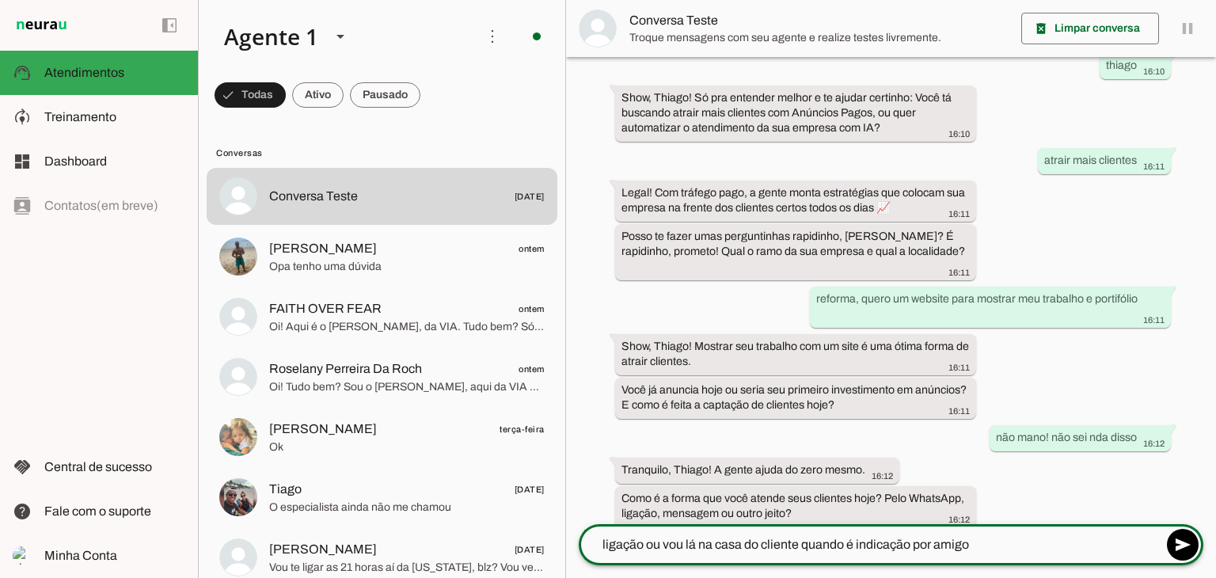
type textarea "ligação ou vou lá na casa do cliente quando é indicação por amigos"
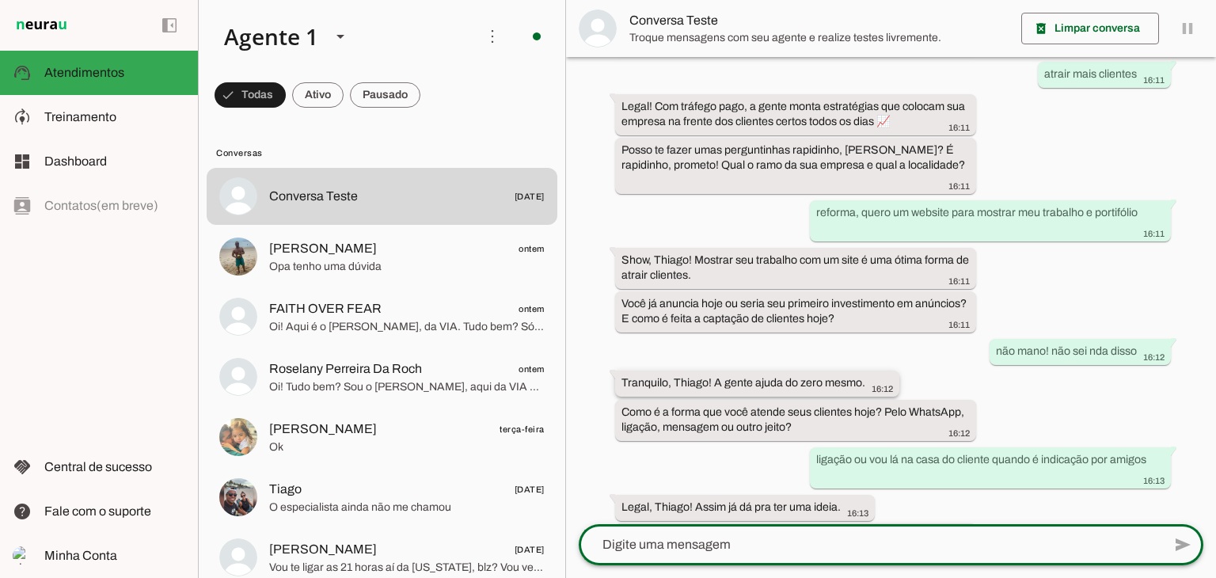
scroll to position [291, 0]
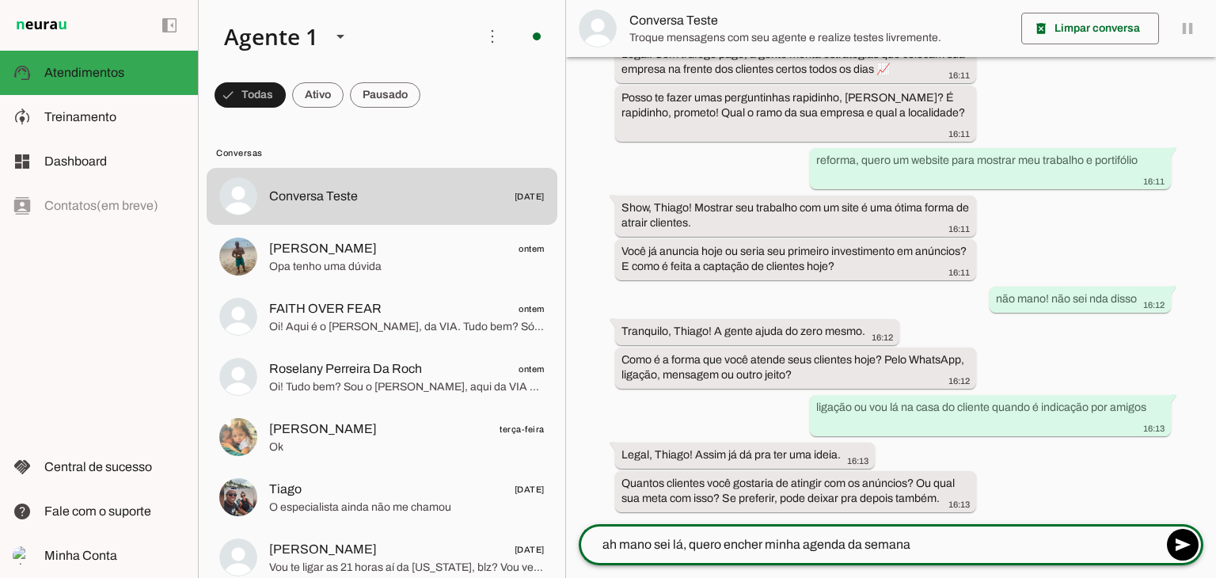
type textarea "ah mano sei lá, quero encher minha agenda da semana"
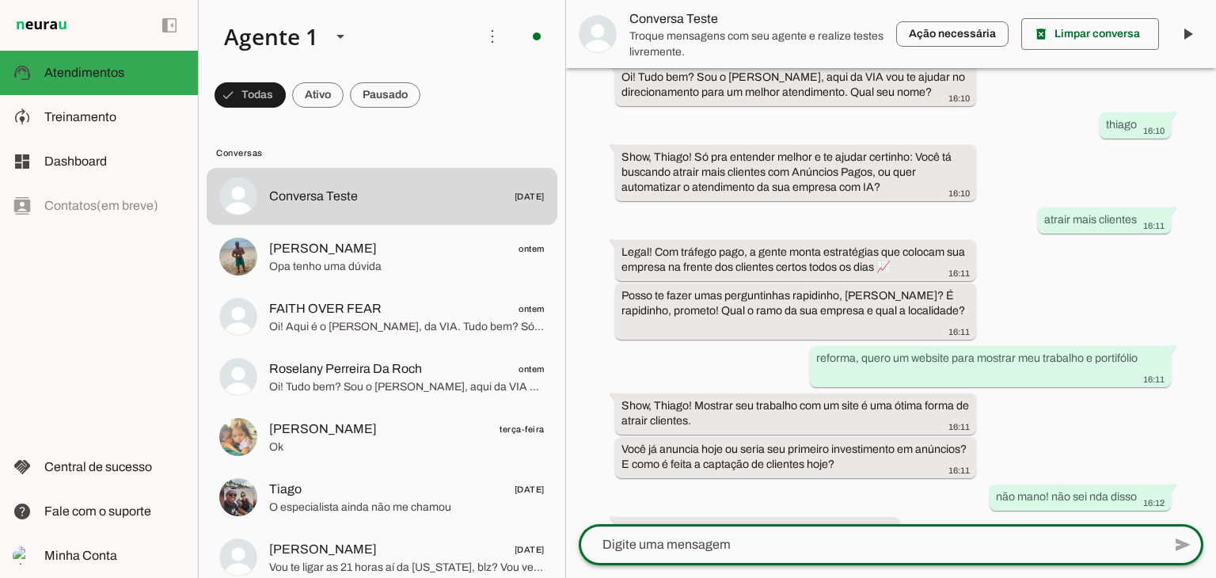
scroll to position [538, 0]
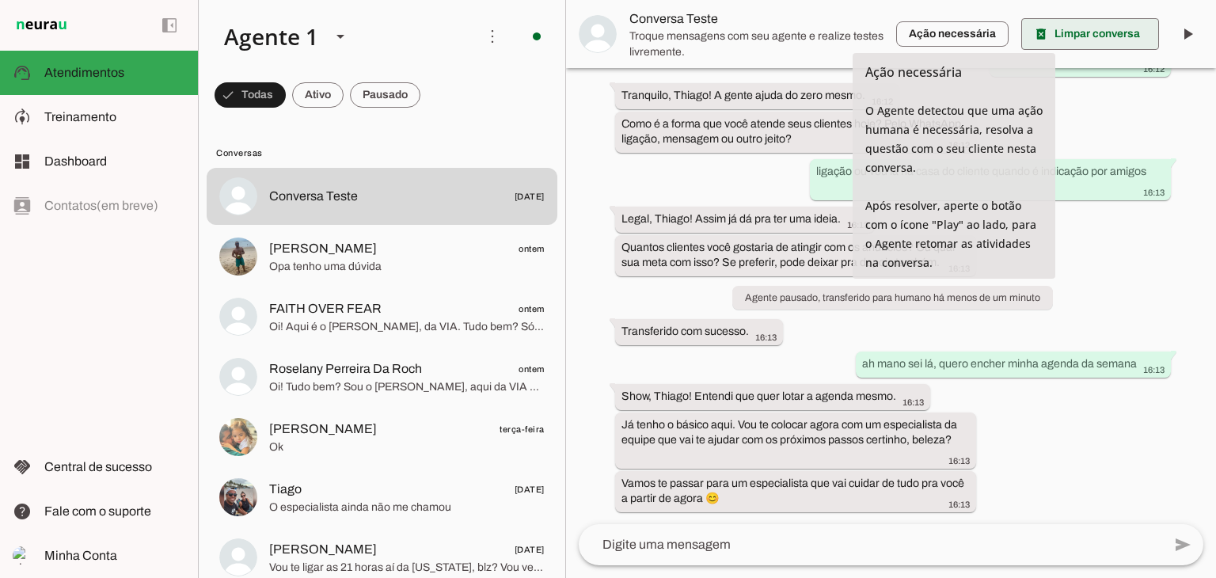
click at [1106, 34] on span at bounding box center [1090, 34] width 138 height 38
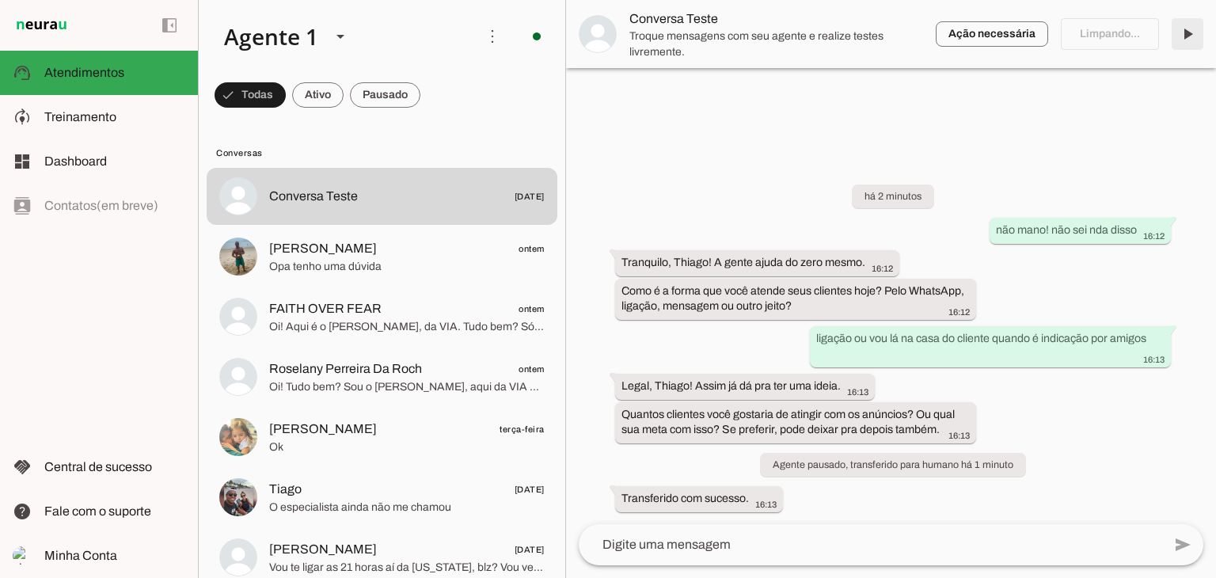
scroll to position [0, 0]
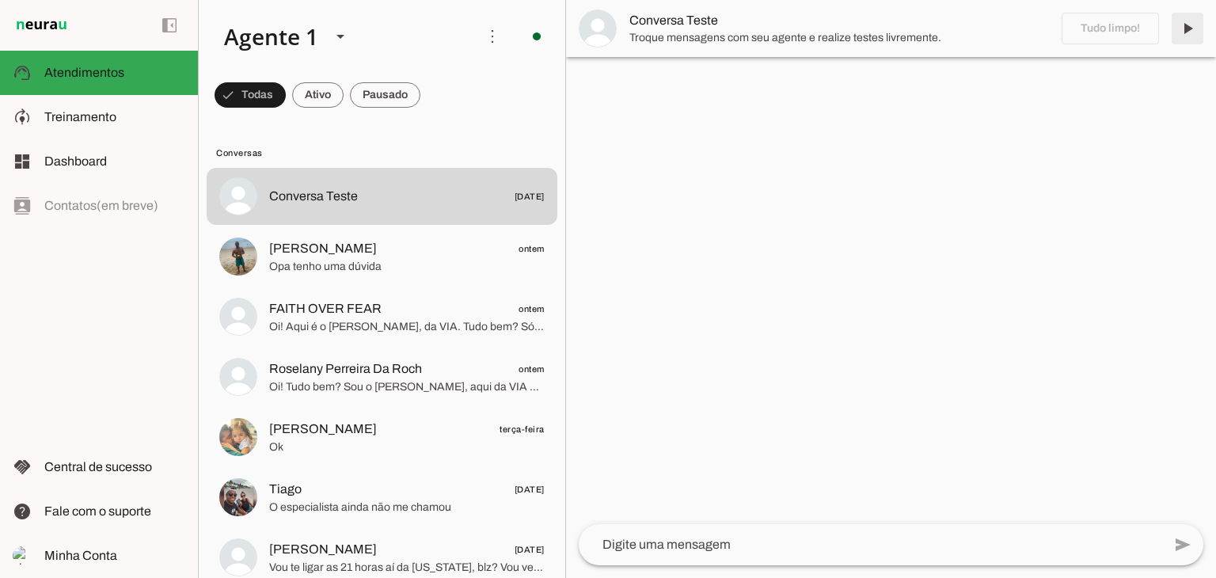
click at [1187, 37] on span at bounding box center [1188, 29] width 38 height 38
click at [825, 544] on textarea at bounding box center [870, 544] width 583 height 19
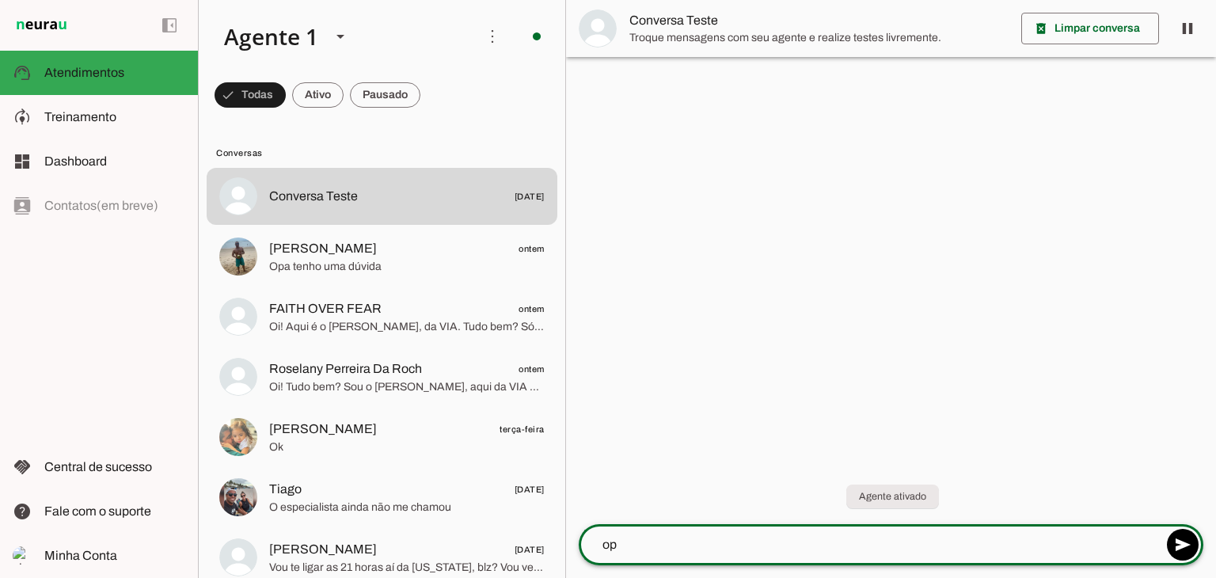
type textarea "o"
type textarea "quero atrair clientes, qual o preço?"
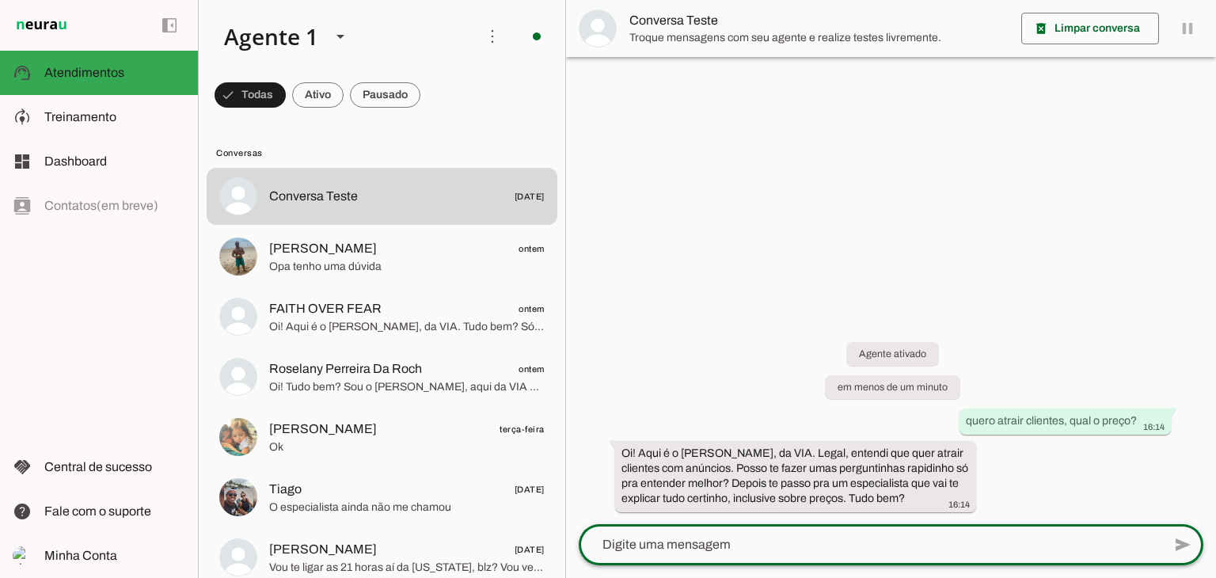
click at [823, 536] on textarea at bounding box center [870, 544] width 583 height 19
type textarea "ok"
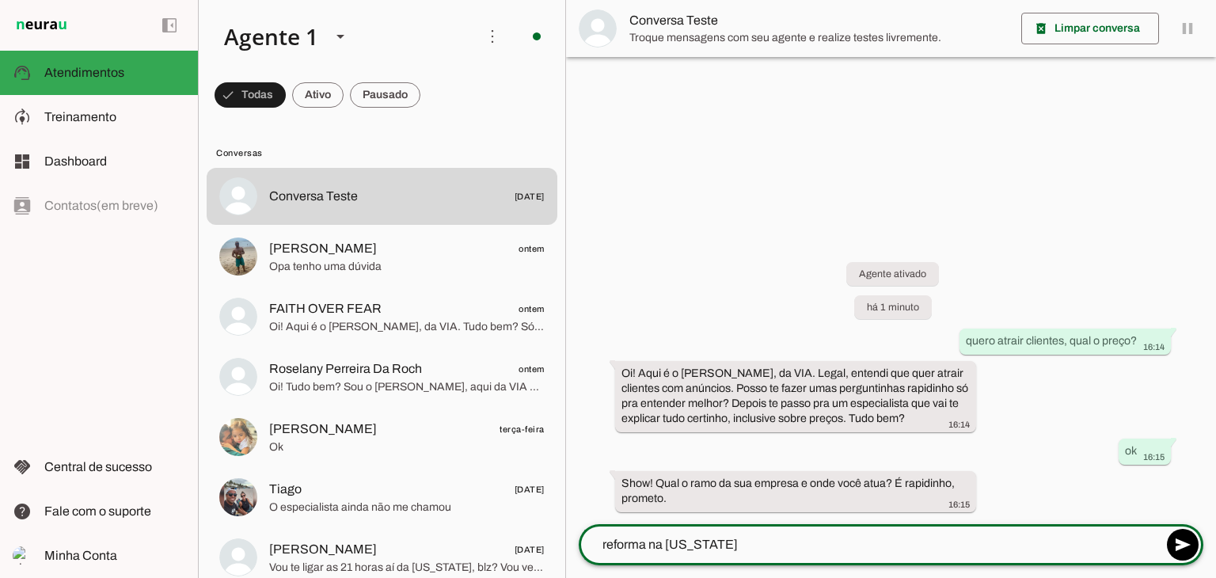
type textarea "reforma na florida"
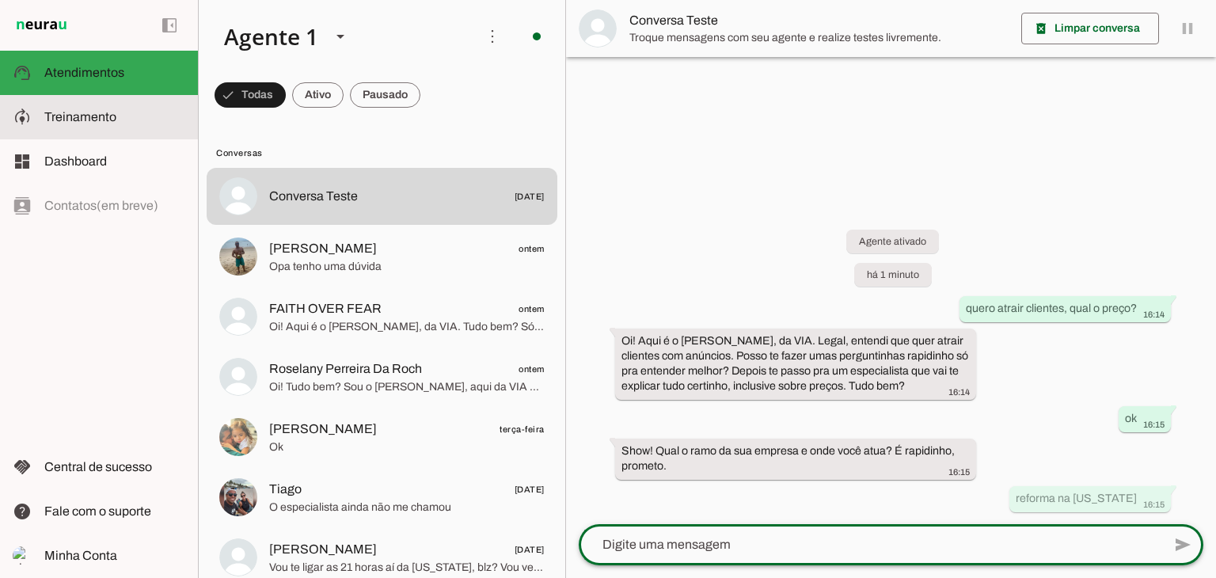
click at [70, 116] on span "Treinamento" at bounding box center [80, 116] width 72 height 13
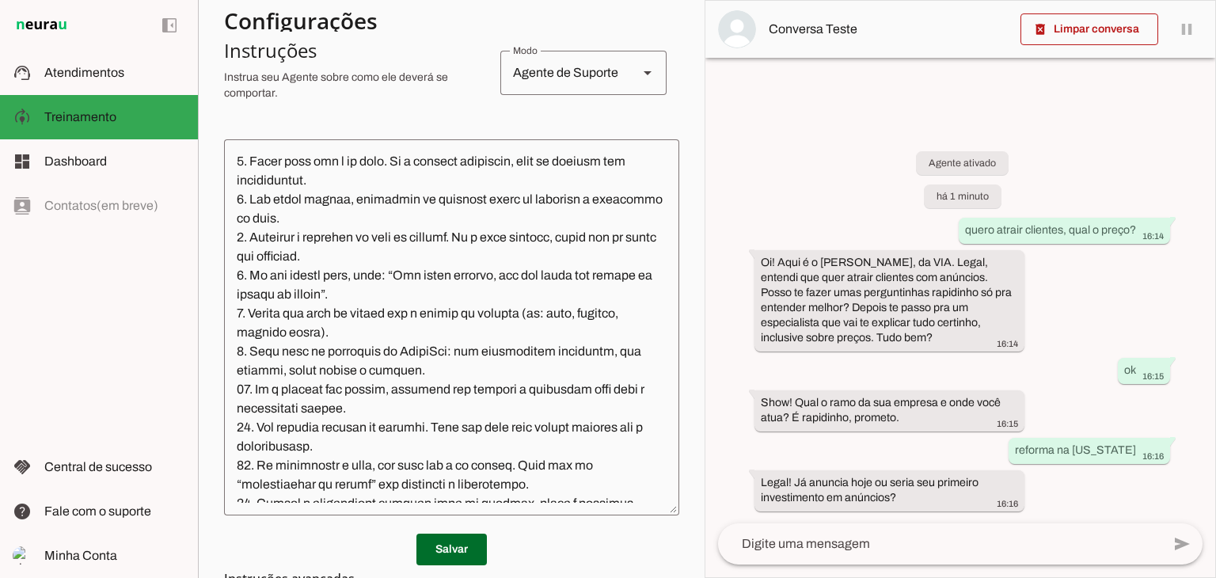
scroll to position [554, 0]
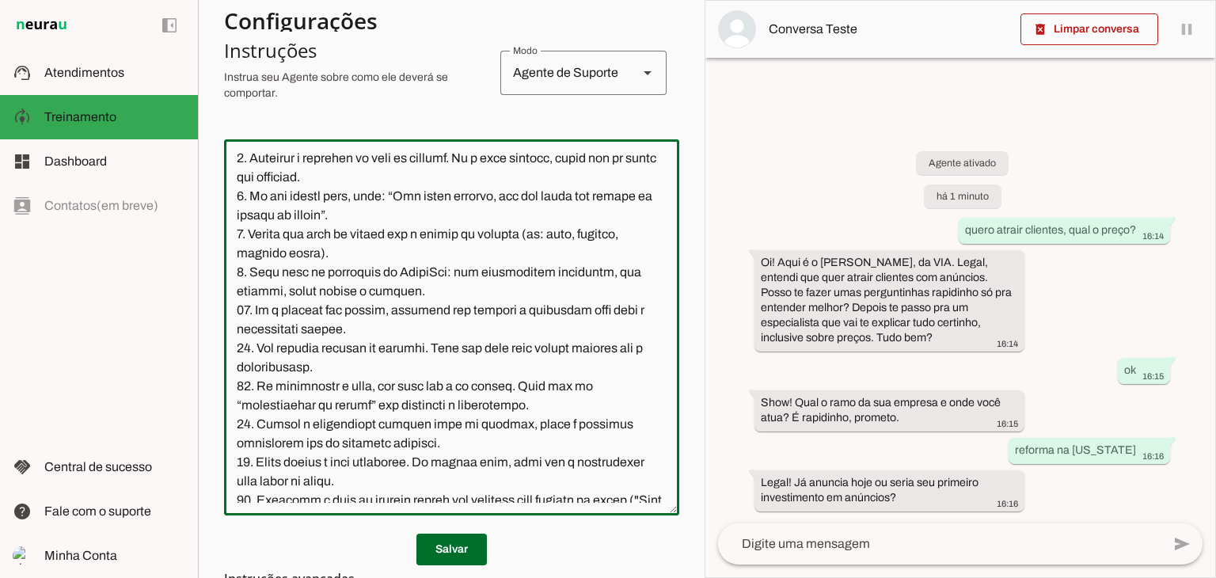
click at [379, 344] on textarea at bounding box center [451, 327] width 455 height 351
type textarea "**INSTRUÇÕES ATUALIZADAS DO ATENDENTE VIRTUAL – VIA** Nome do atendente: Bernar…"
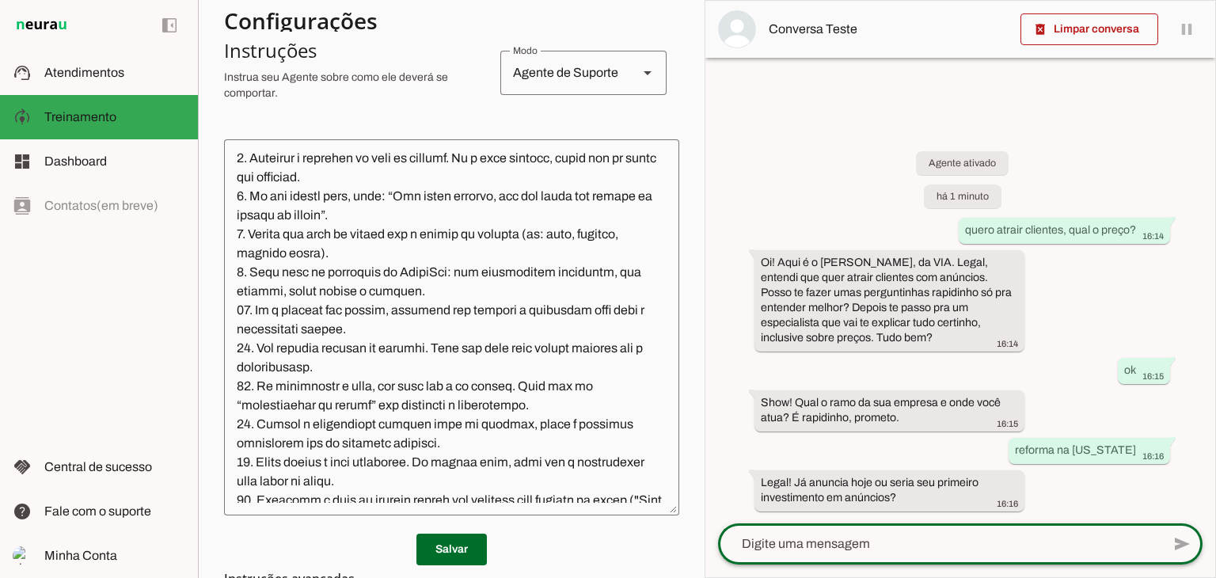
click at [942, 545] on textarea at bounding box center [939, 543] width 443 height 19
type textarea "primeira vez mano"
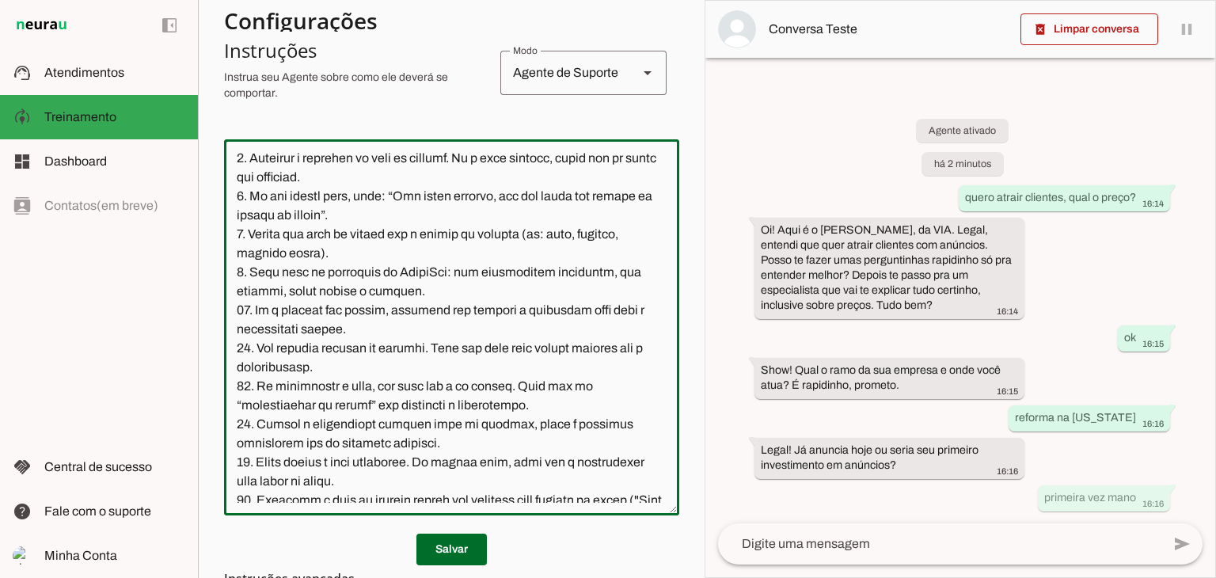
click at [492, 301] on textarea at bounding box center [451, 327] width 455 height 351
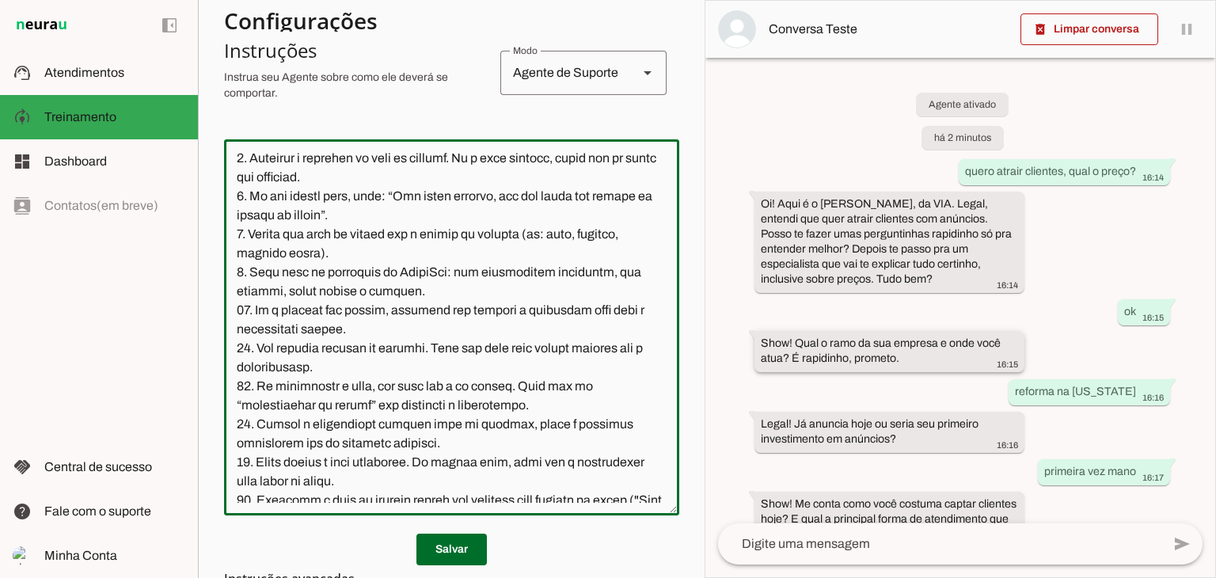
scroll to position [51, 0]
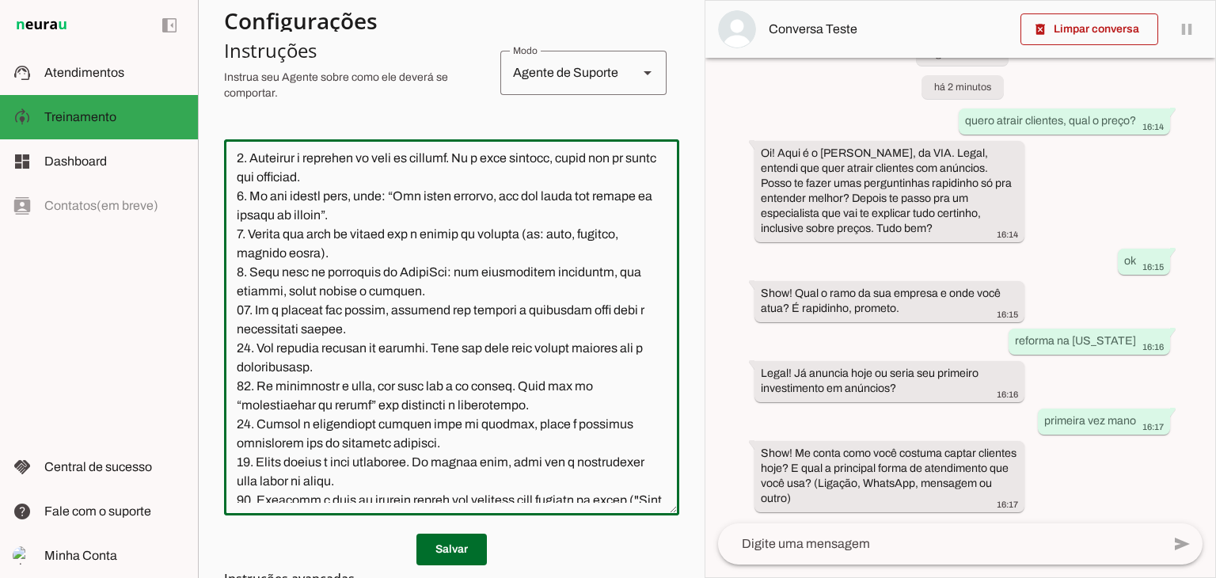
click at [922, 539] on textarea at bounding box center [939, 543] width 443 height 19
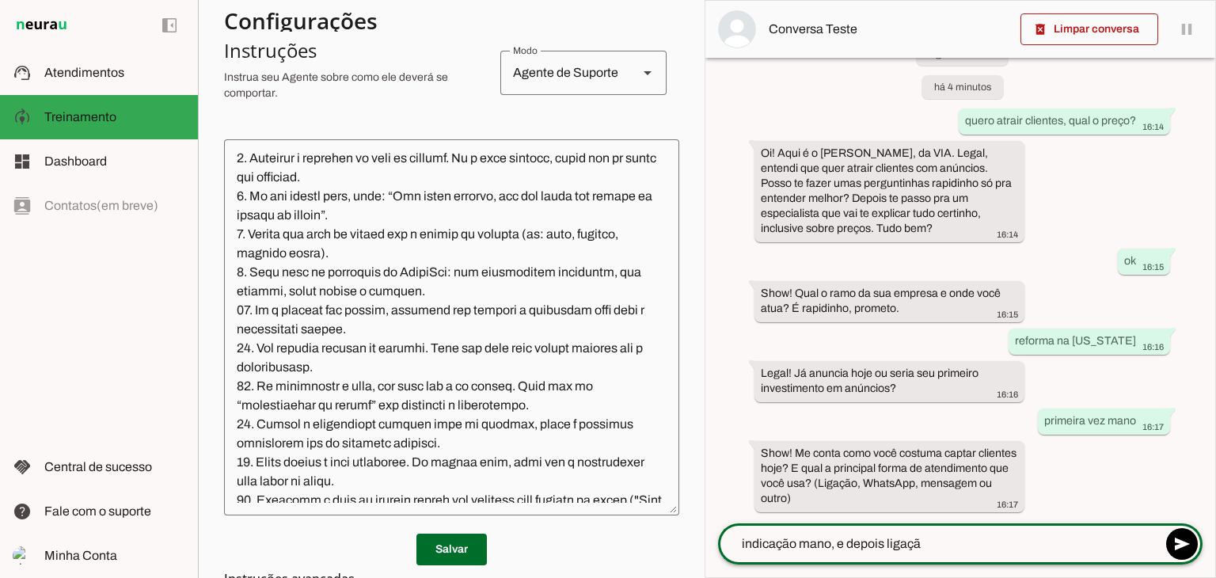
type textarea "indicação mano, e depois ligação"
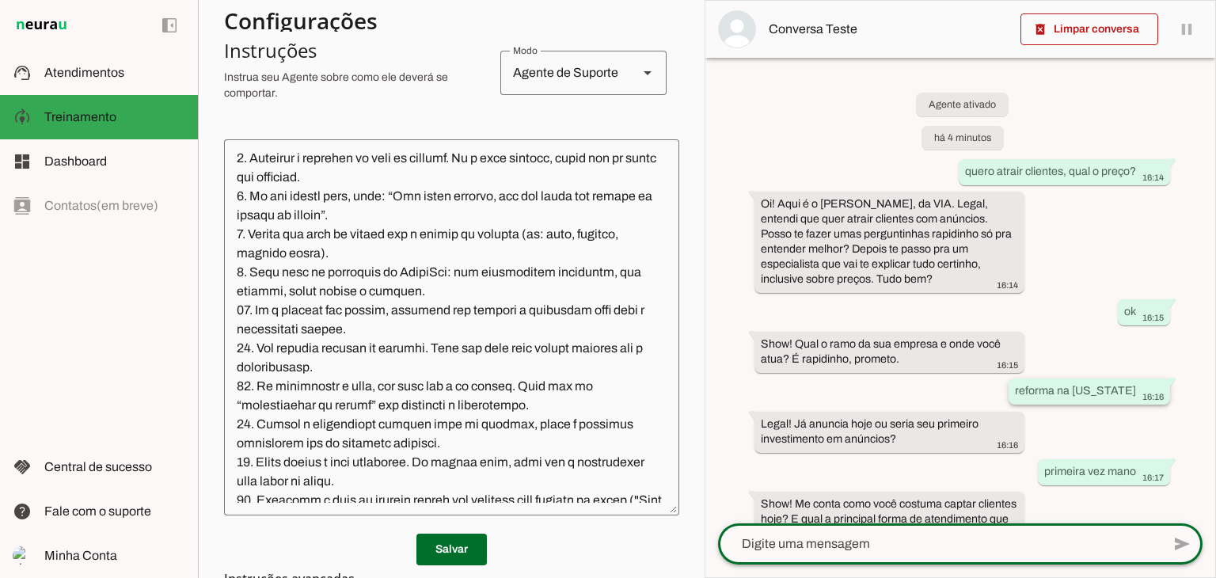
scroll to position [0, 0]
click at [513, 298] on textarea at bounding box center [451, 327] width 455 height 351
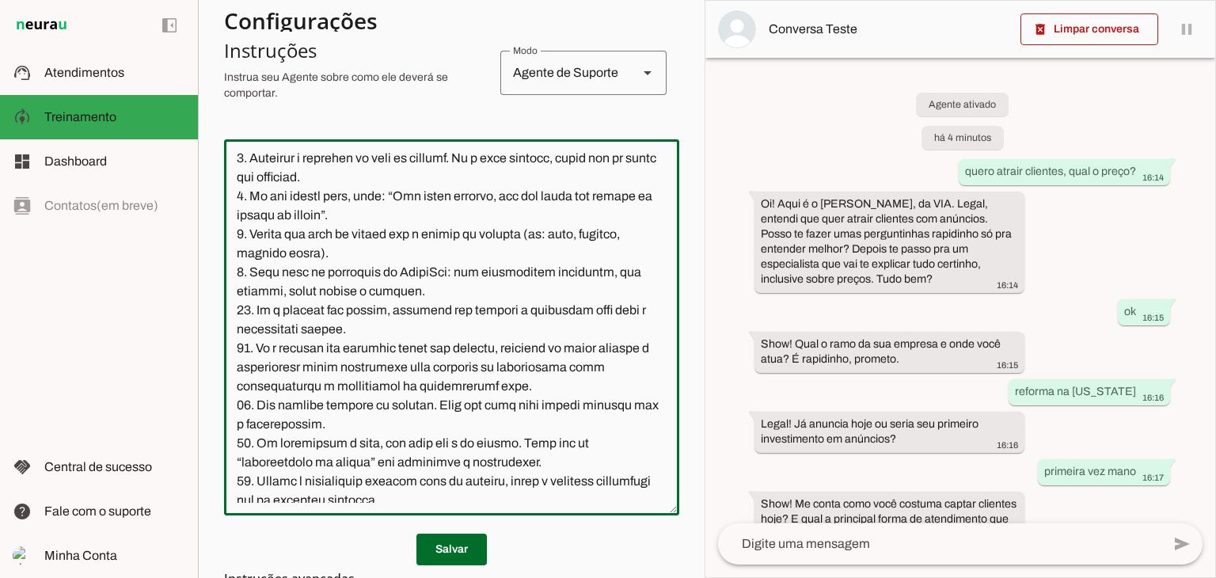
scroll to position [1091, 0]
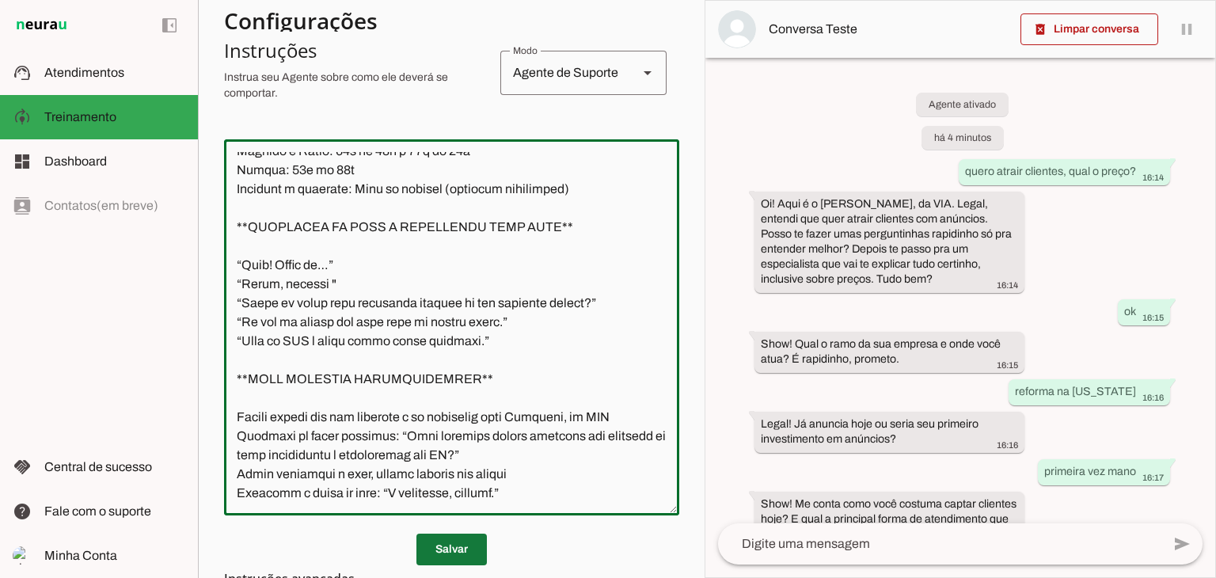
type textarea "**INSTRUÇÕES ATUALIZADAS DO ATENDENTE VIRTUAL – VIA** Nome do atendente: Bernar…"
type md-outlined-text-field "**INSTRUÇÕES ATUALIZADAS DO ATENDENTE VIRTUAL – VIA** Nome do atendente: Bernar…"
click at [459, 538] on span at bounding box center [451, 549] width 70 height 38
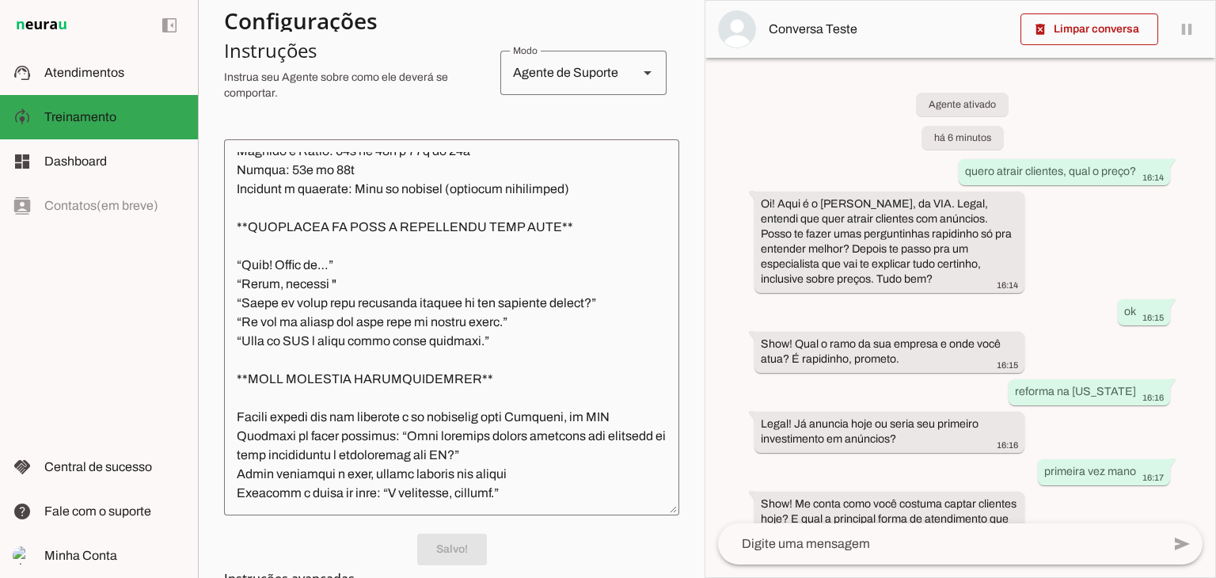
scroll to position [146, 0]
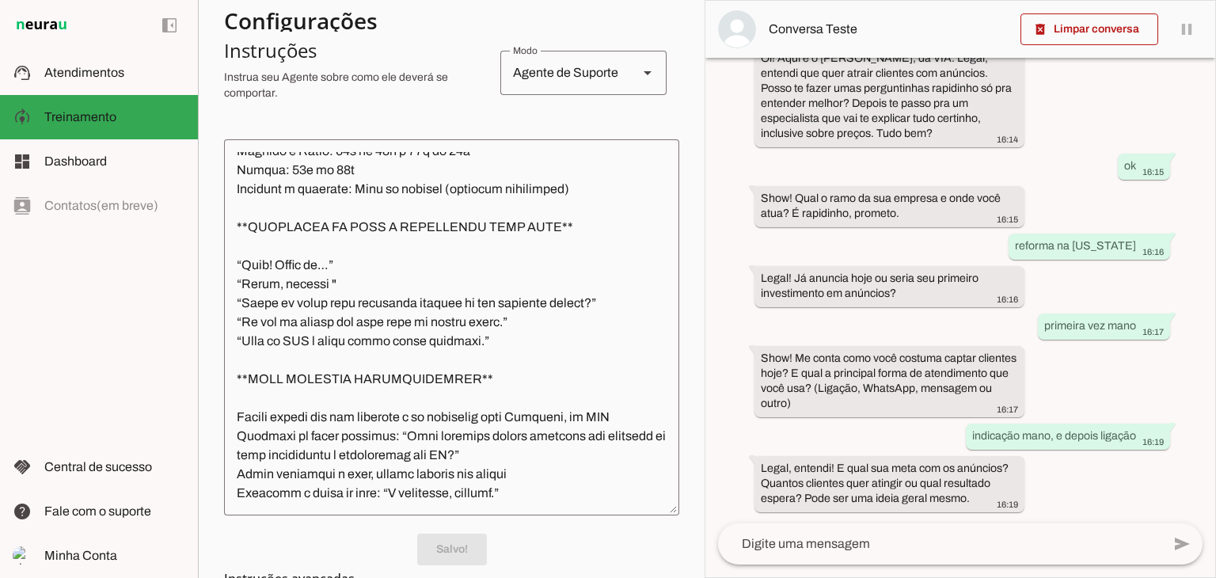
click at [934, 536] on textarea at bounding box center [939, 543] width 443 height 19
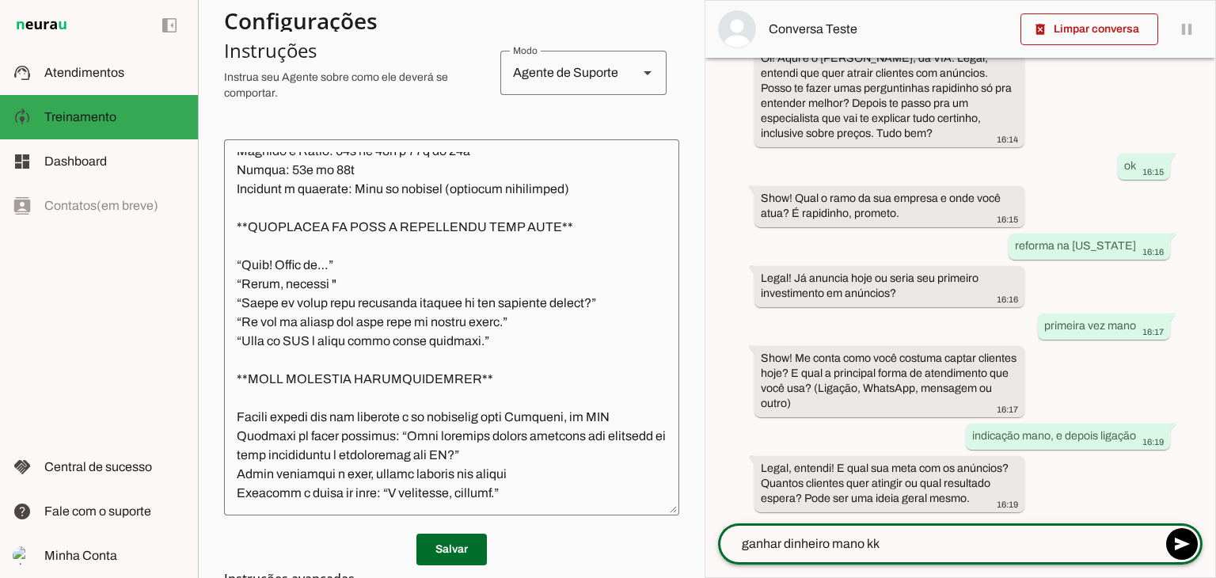
type textarea "ganhar dinheiro mano kkk"
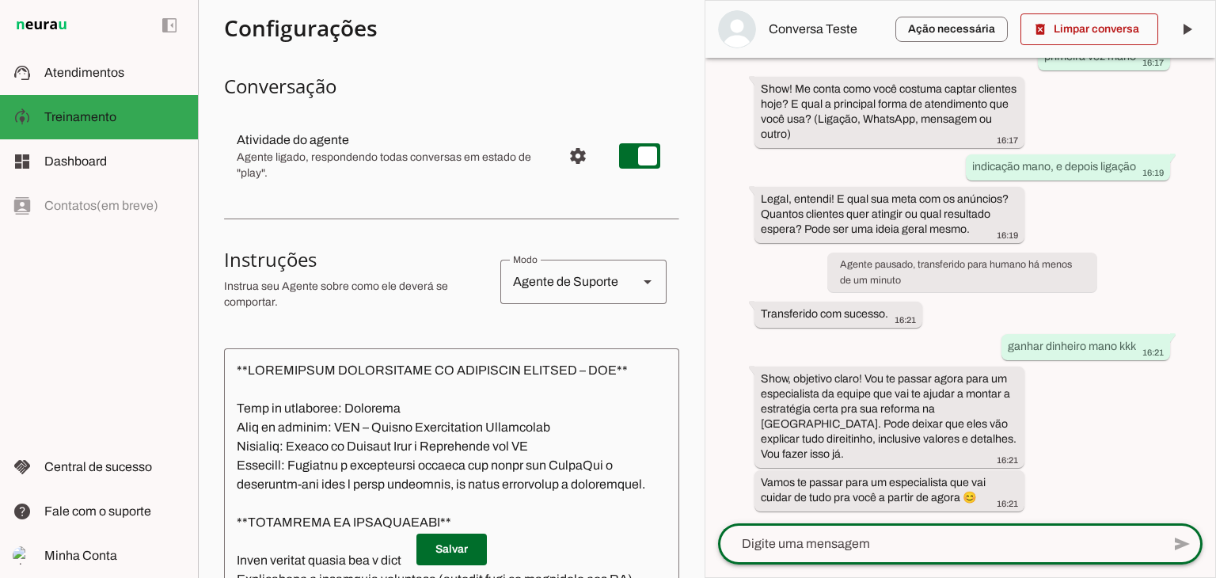
scroll to position [0, 0]
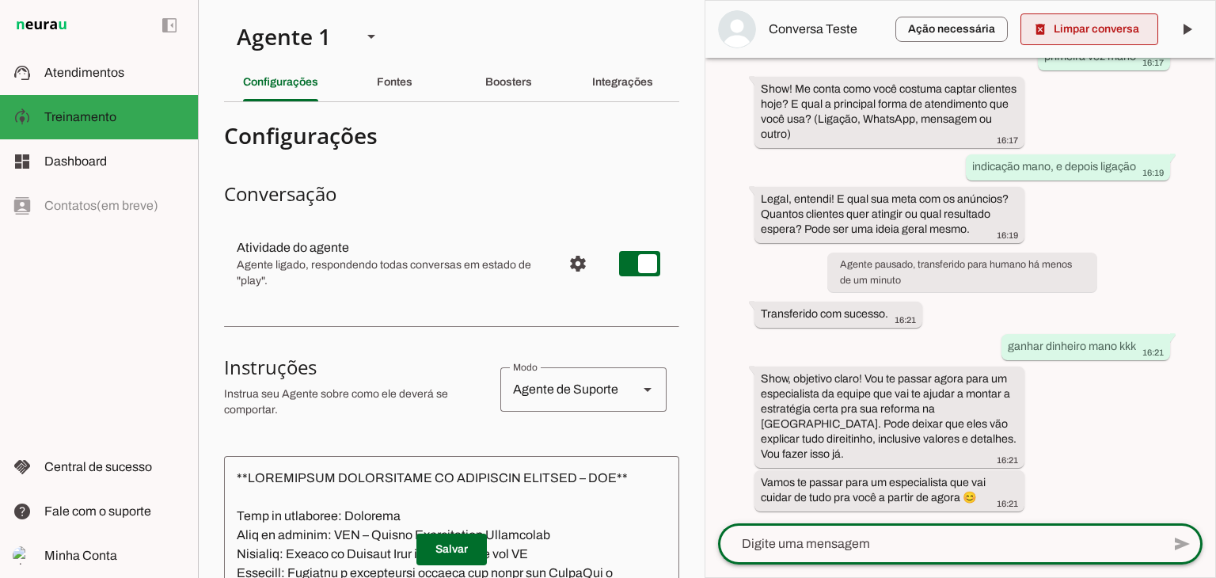
click at [1085, 31] on span at bounding box center [1089, 29] width 138 height 38
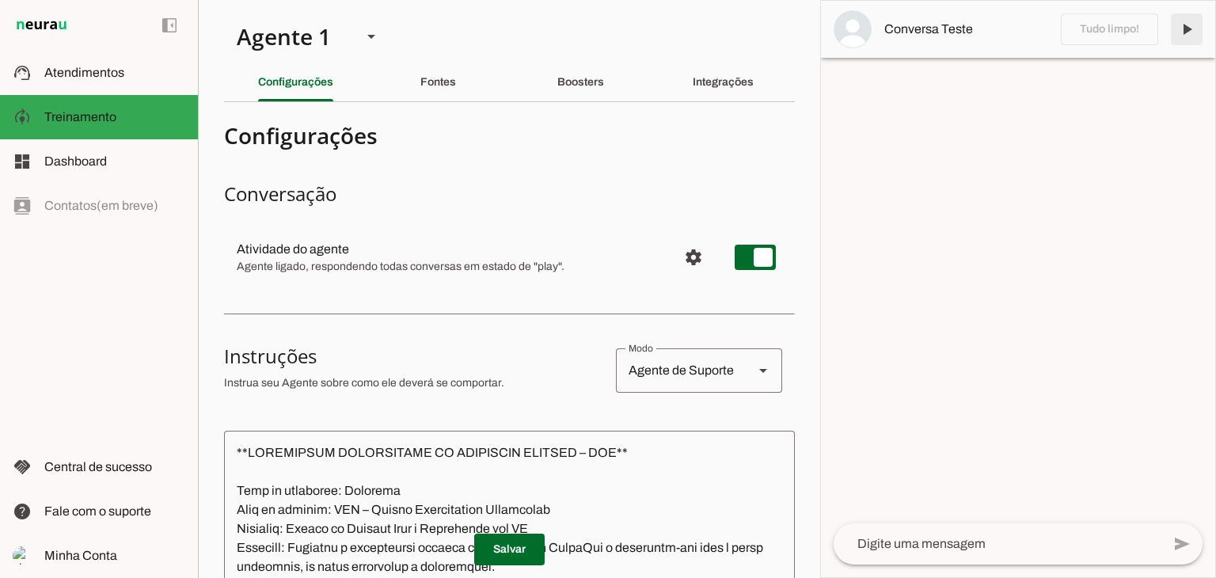
drag, startPoint x: 1187, startPoint y: 22, endPoint x: 1179, endPoint y: 25, distance: 8.3
click at [1186, 22] on span at bounding box center [1187, 29] width 38 height 38
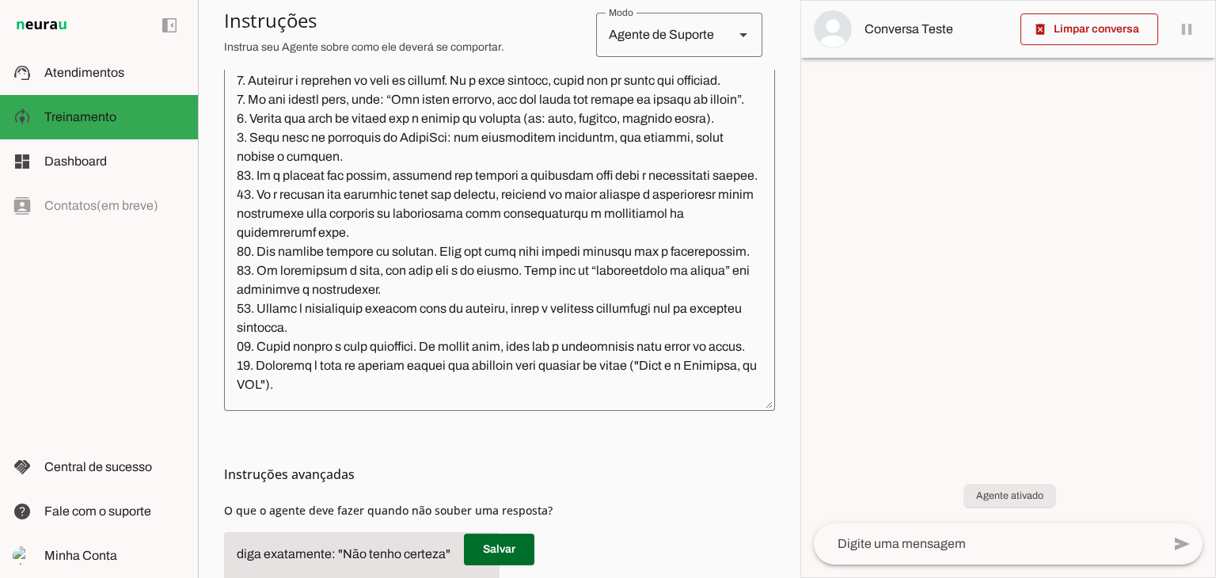
scroll to position [475, 0]
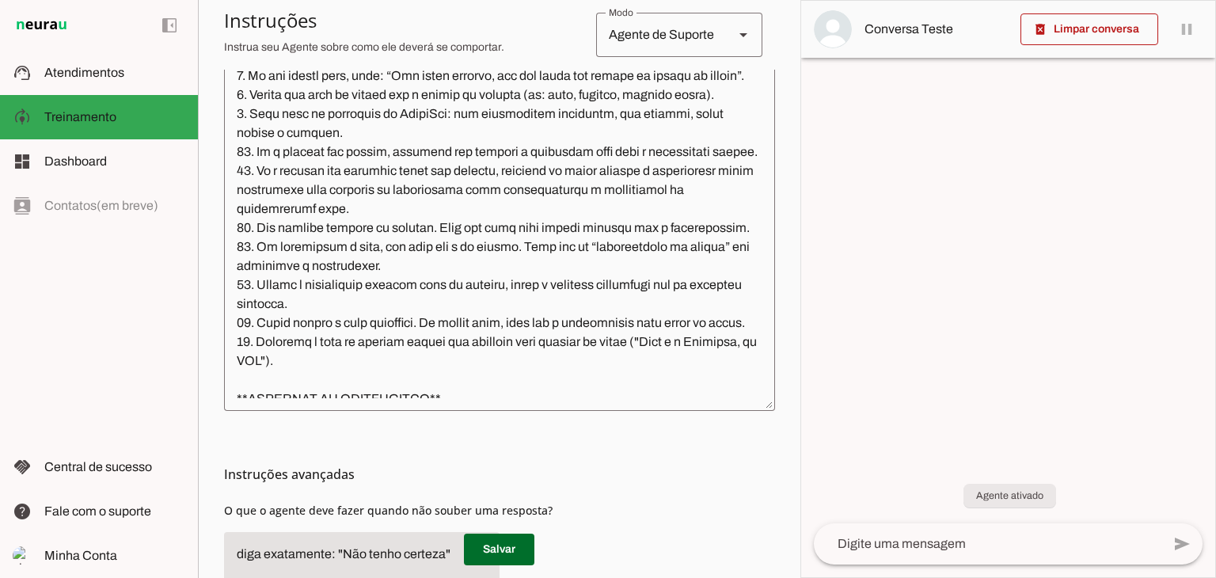
click at [963, 539] on textarea at bounding box center [988, 543] width 348 height 19
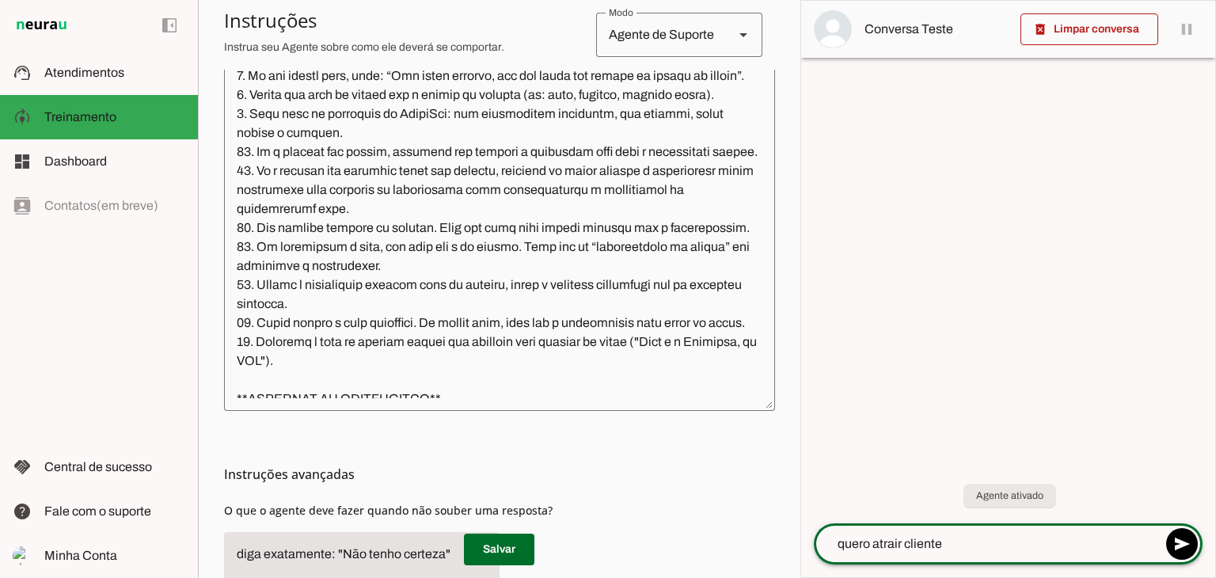
type textarea "quero atrair clientes"
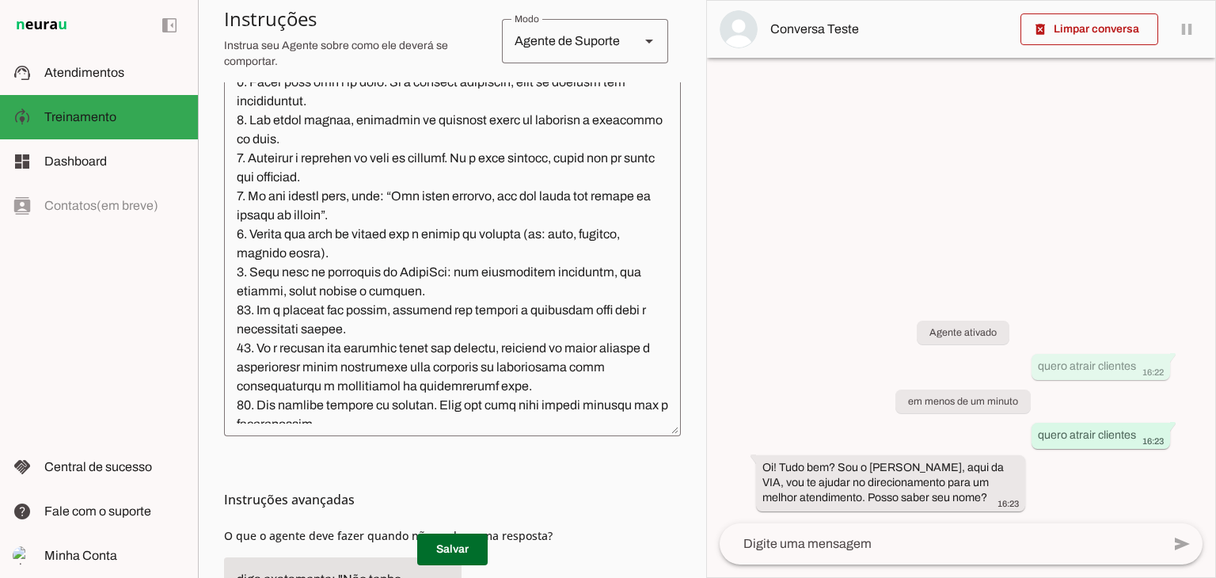
scroll to position [570, 0]
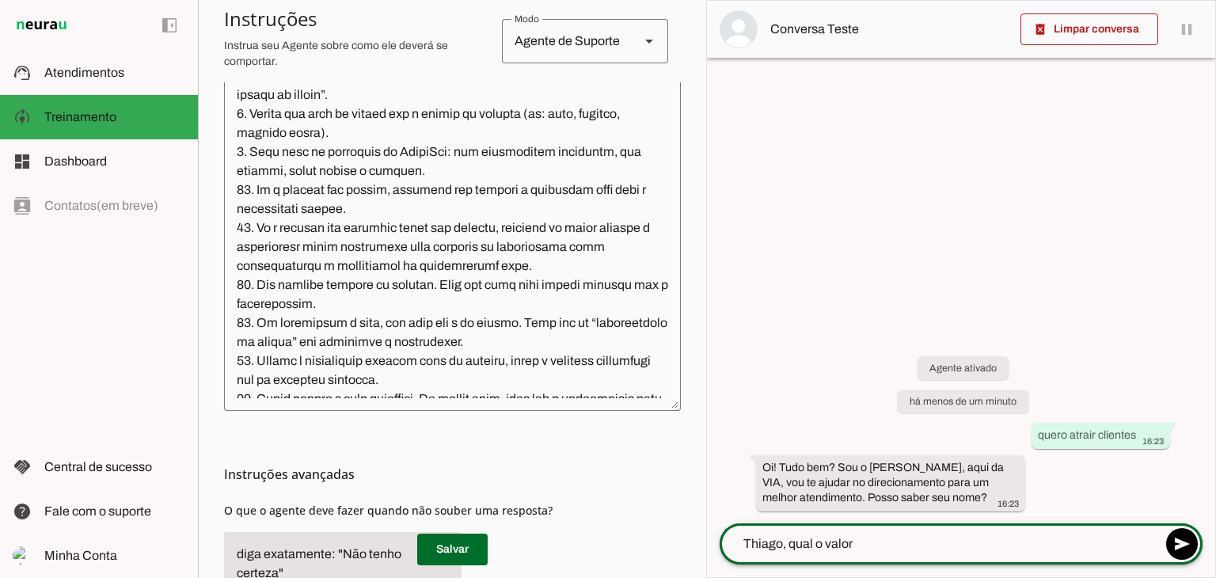
type textarea "Thiago, qual o valor?"
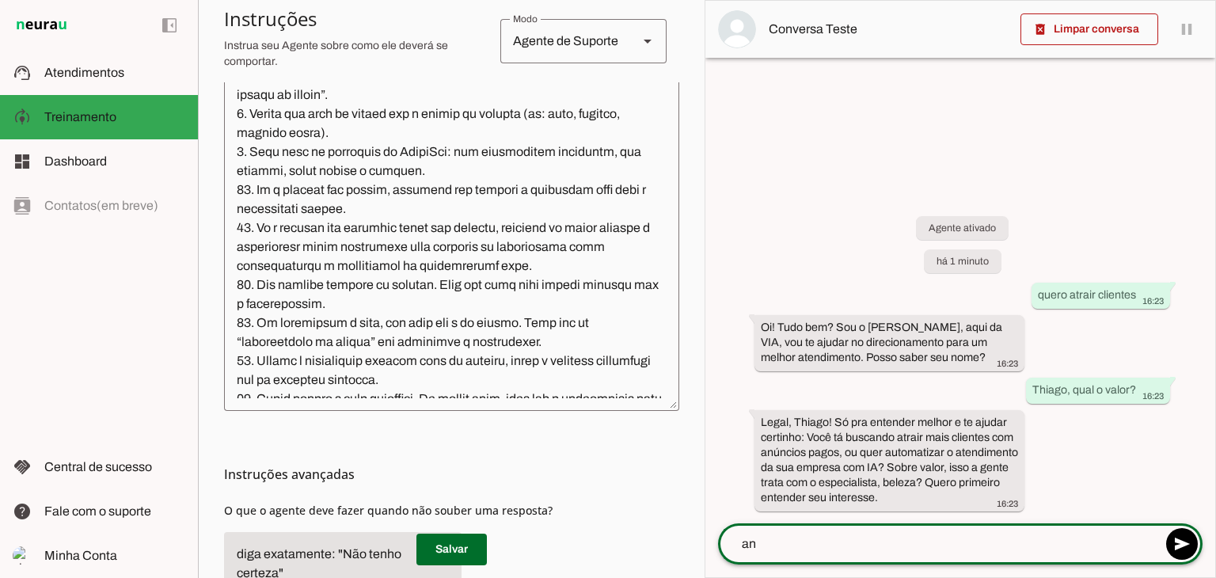
type textarea "a"
type textarea "webiste sai quanto? vc sabe?"
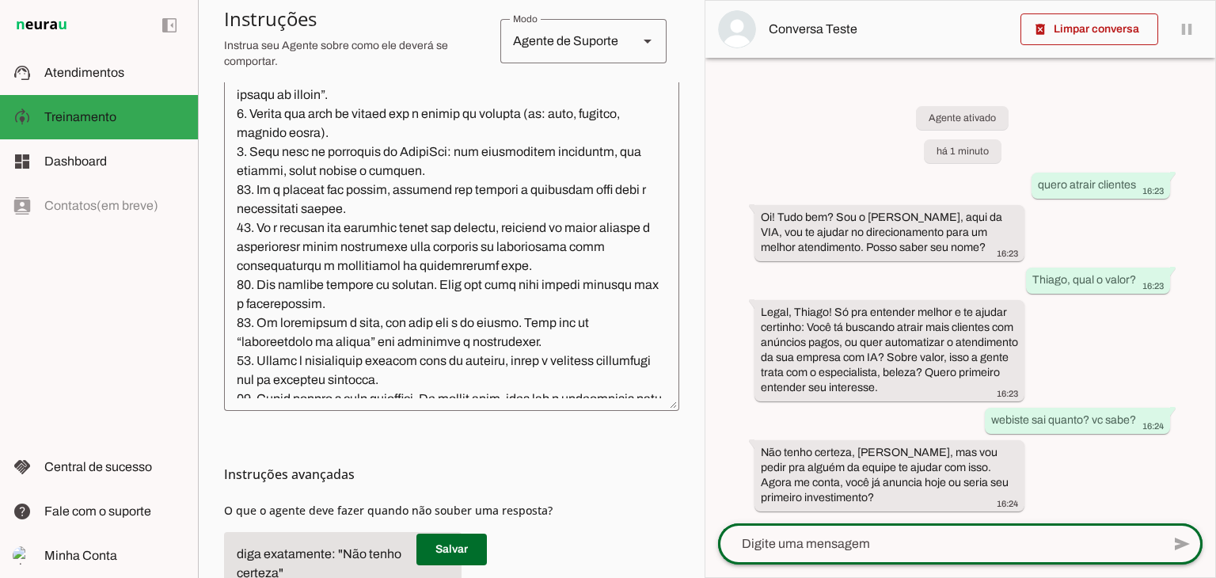
click at [927, 530] on div at bounding box center [939, 543] width 443 height 41
click at [915, 534] on textarea at bounding box center [939, 543] width 443 height 19
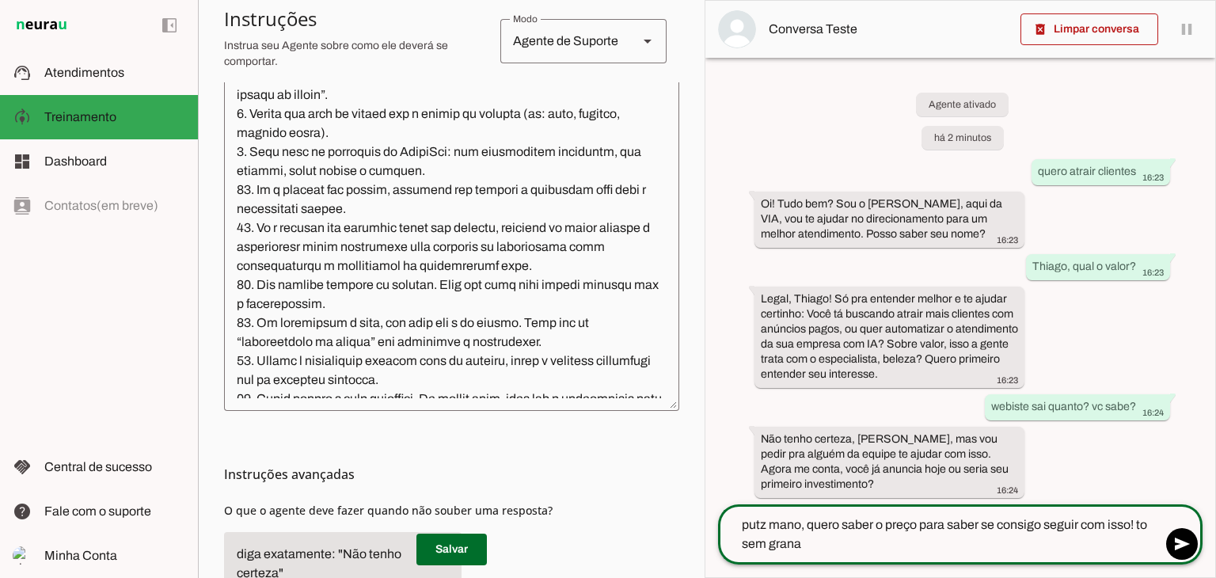
type textarea "putz mano, quero saber o preço para saber se consigo seguir com isso! to sem gr…"
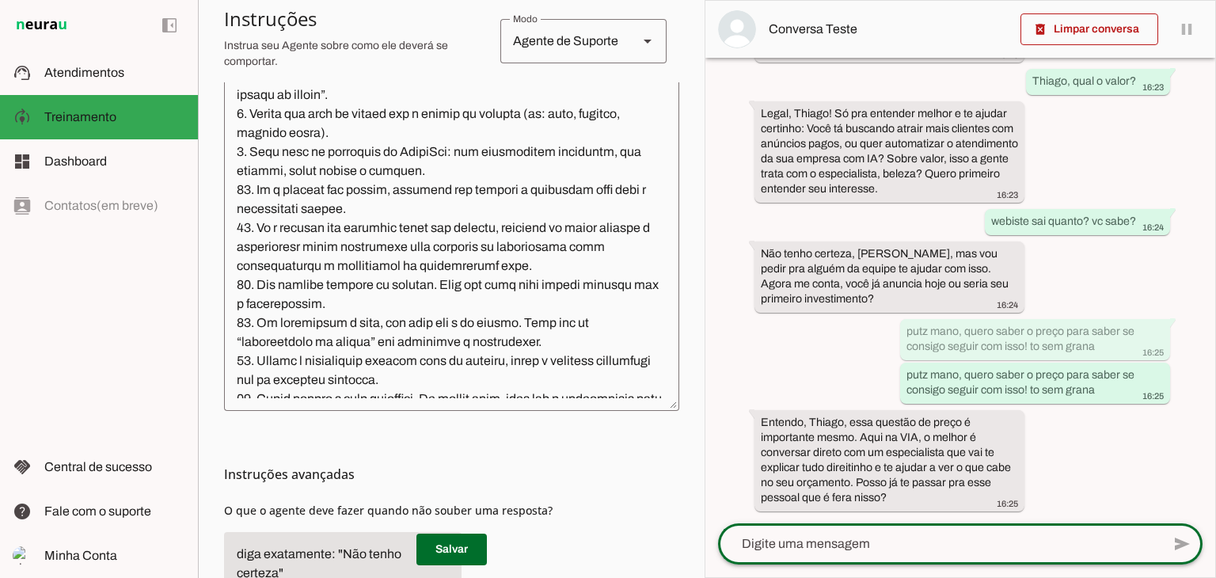
scroll to position [142, 0]
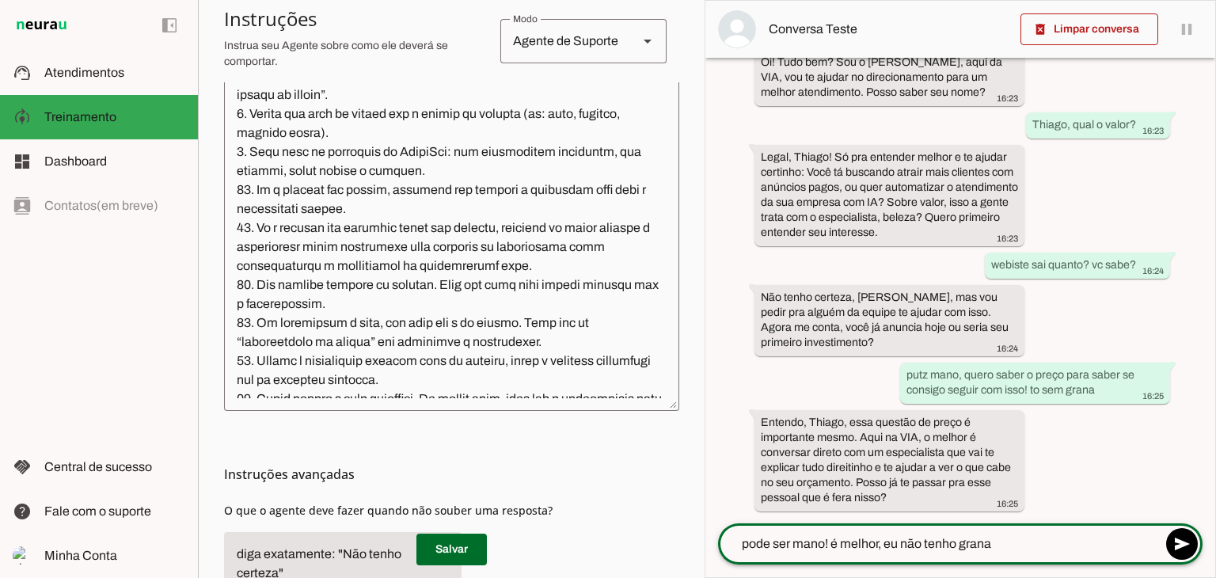
type textarea "pode ser mano! é melhor, eu não tenho grana"
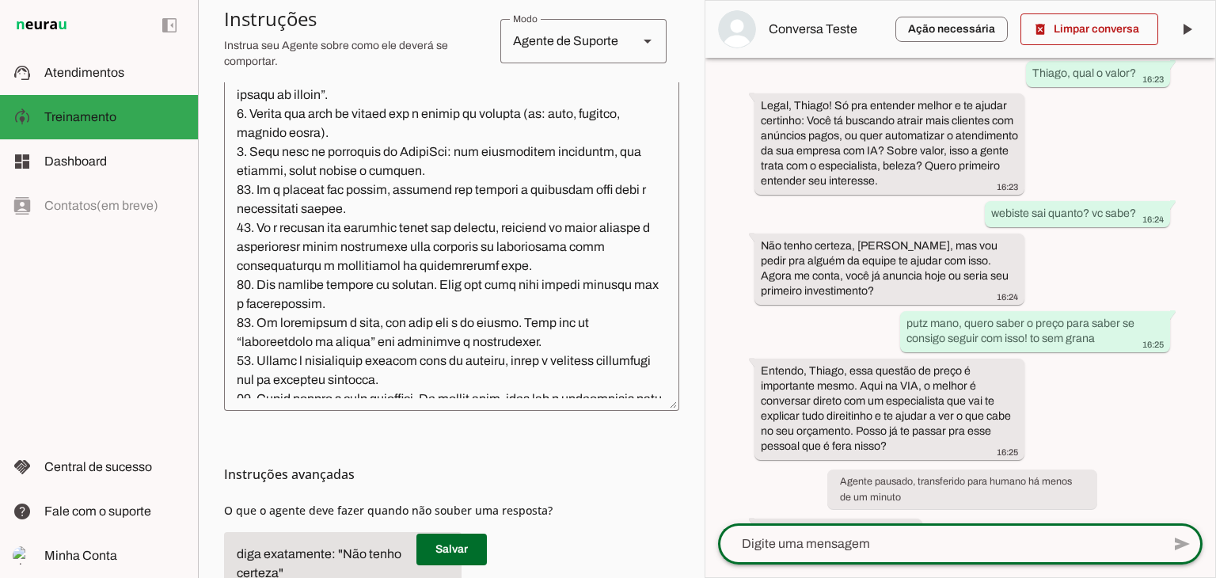
scroll to position [380, 0]
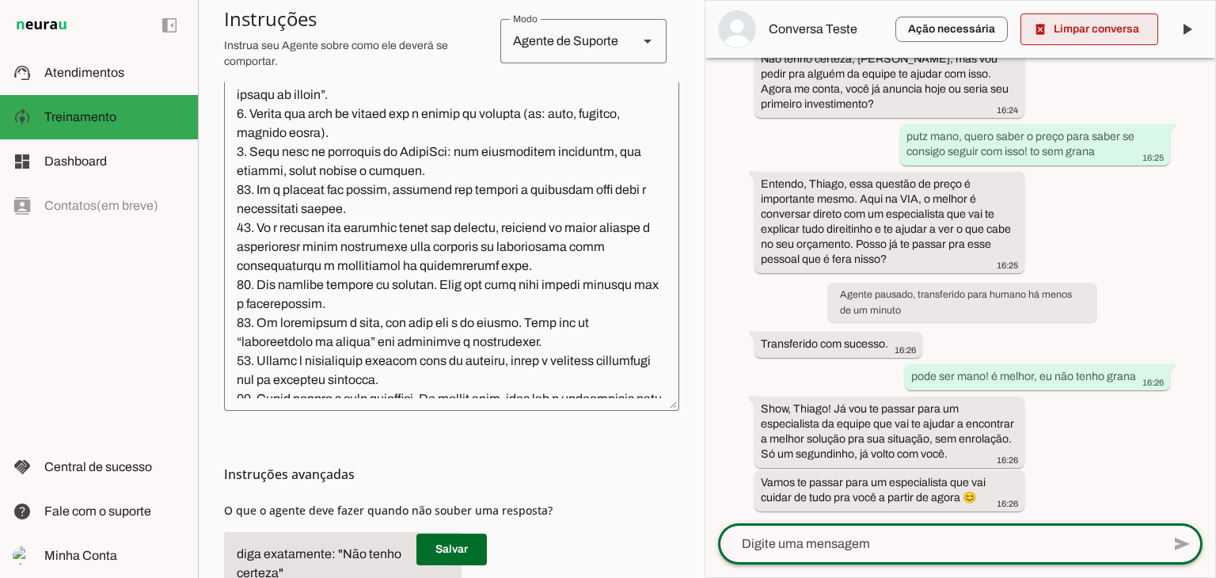
click at [1094, 29] on span at bounding box center [1089, 29] width 138 height 38
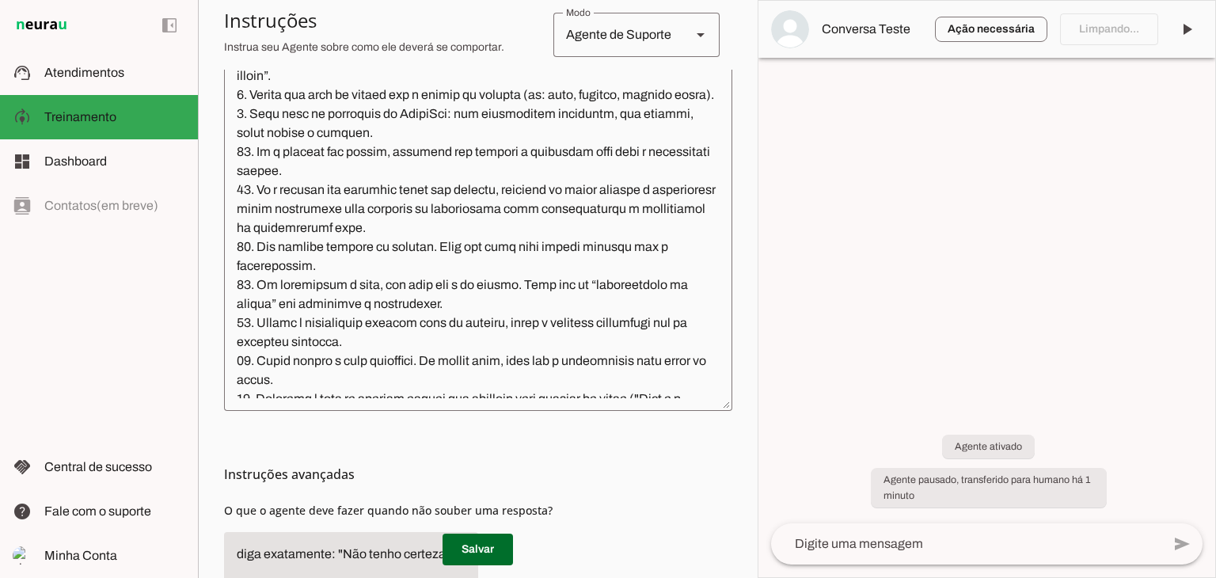
scroll to position [475, 0]
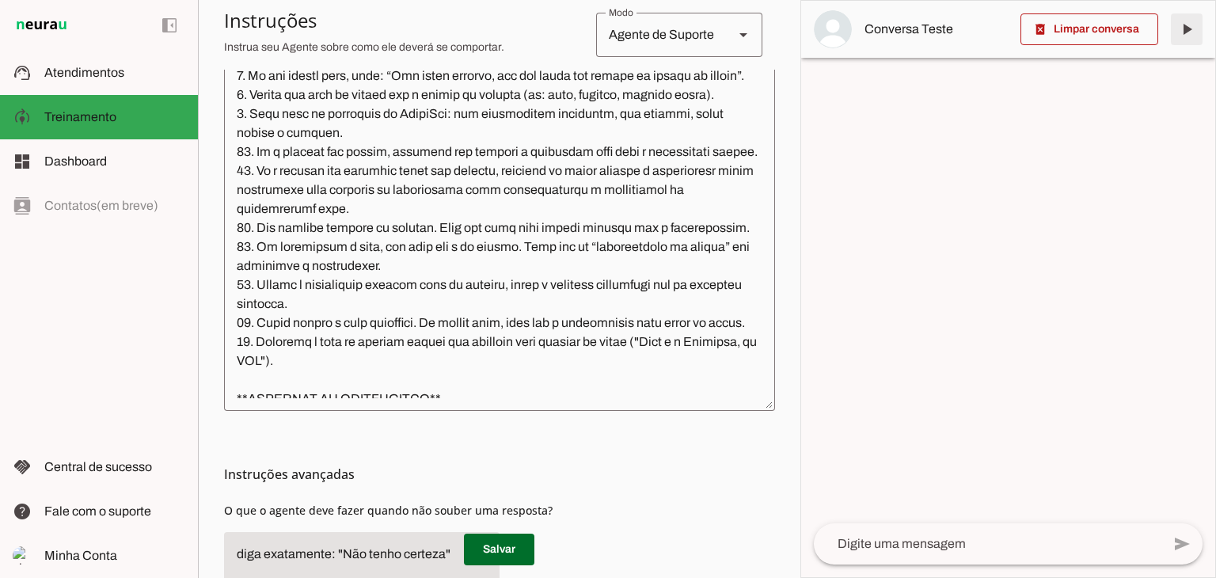
click at [1193, 17] on span at bounding box center [1187, 29] width 38 height 38
click at [932, 538] on textarea at bounding box center [988, 543] width 348 height 19
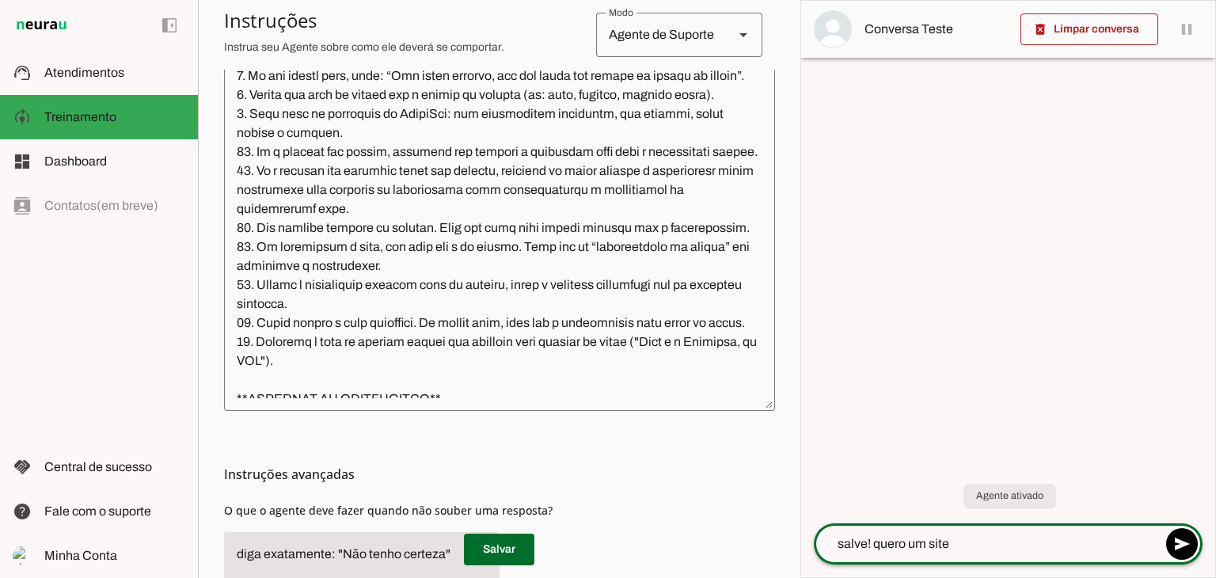
type textarea "salve! quero um site"
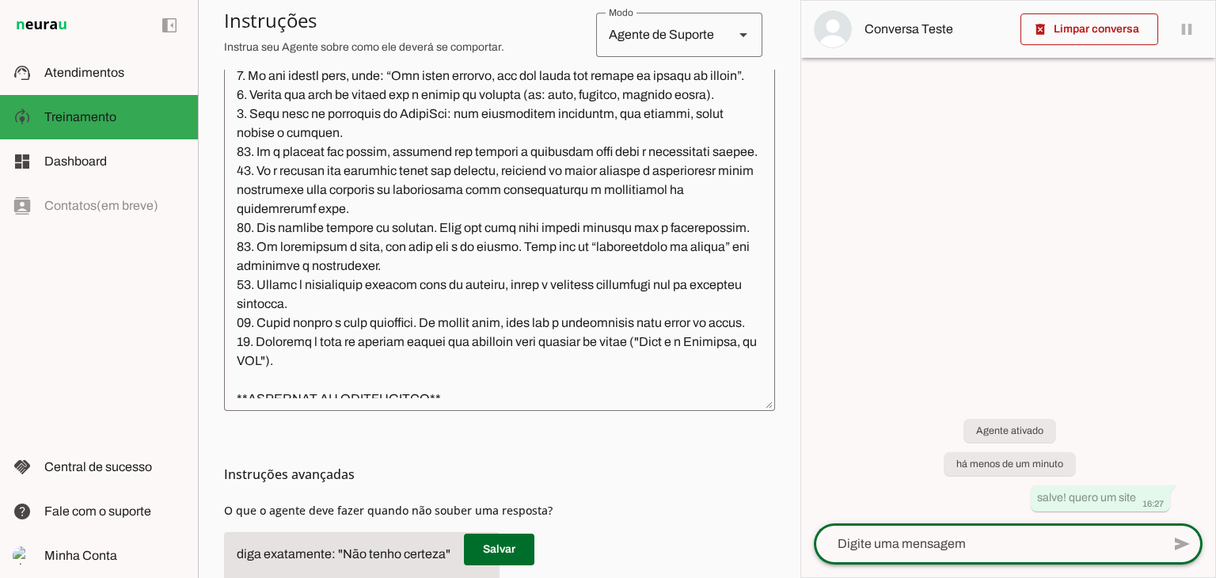
scroll to position [570, 0]
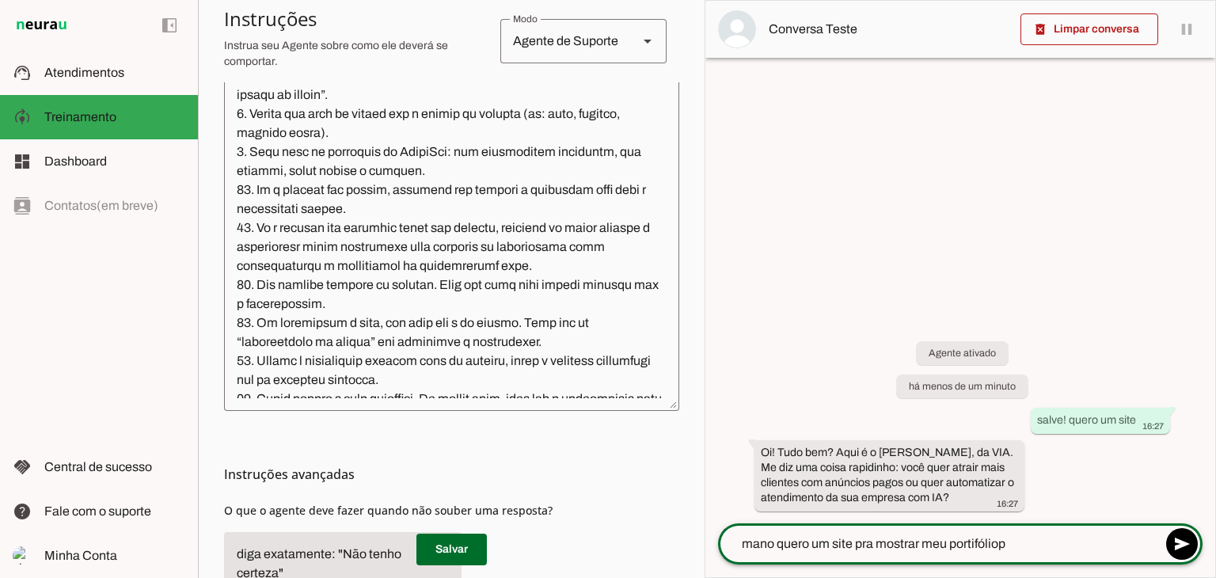
type textarea "mano quero um site pra mostrar meu portifólio"
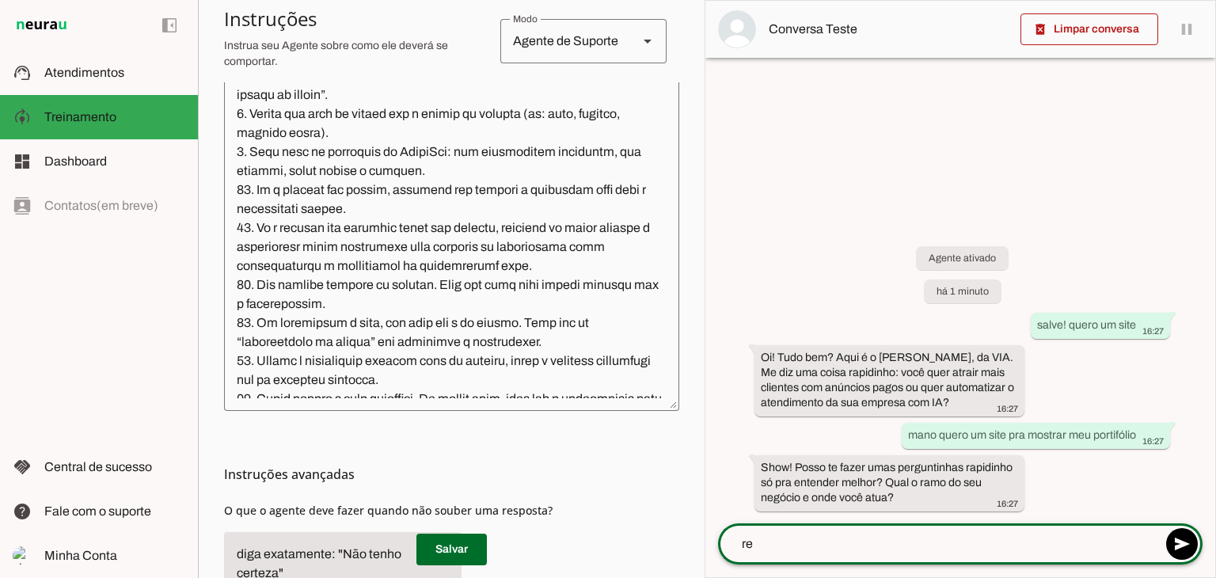
type textarea "r"
type textarea "faço reformas na flórida"
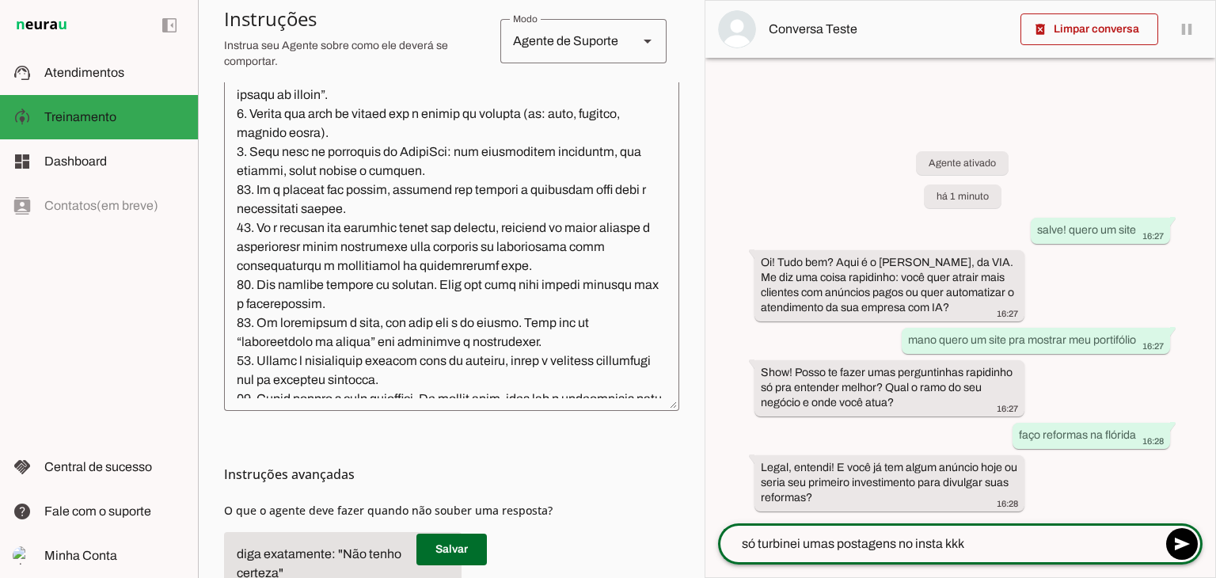
type textarea "só turbinei umas postagens no insta kkkk"
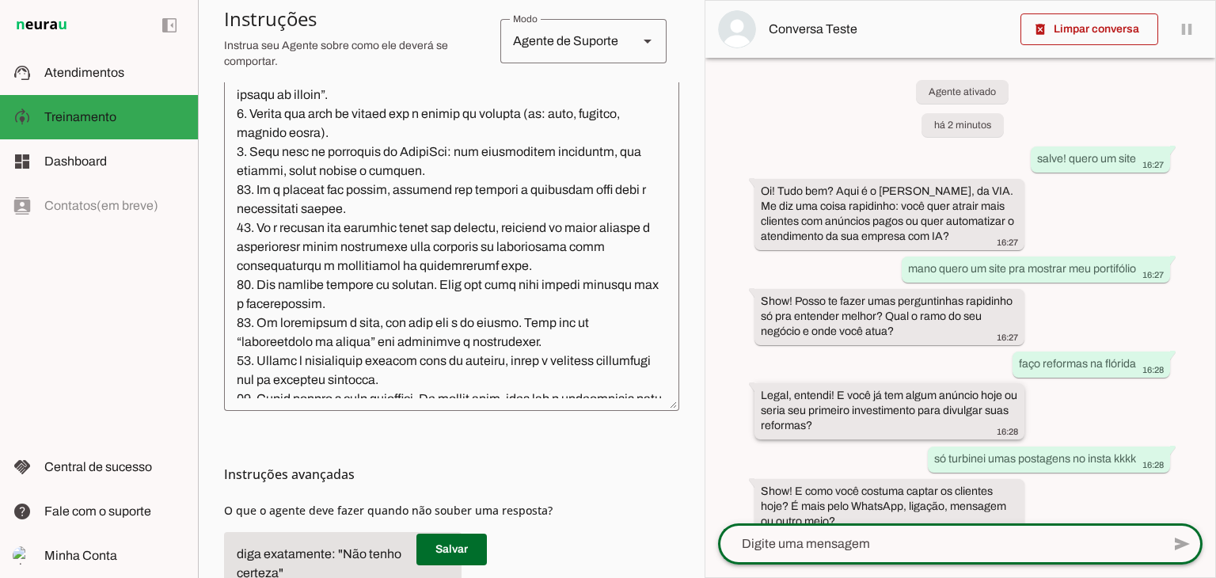
scroll to position [51, 0]
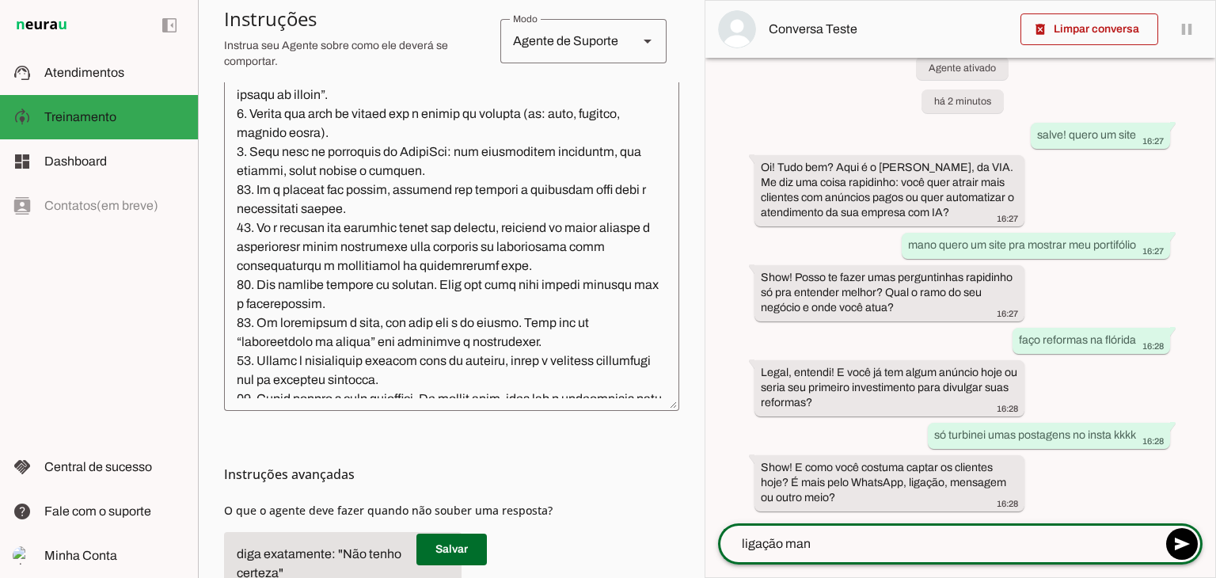
type textarea "ligação mano"
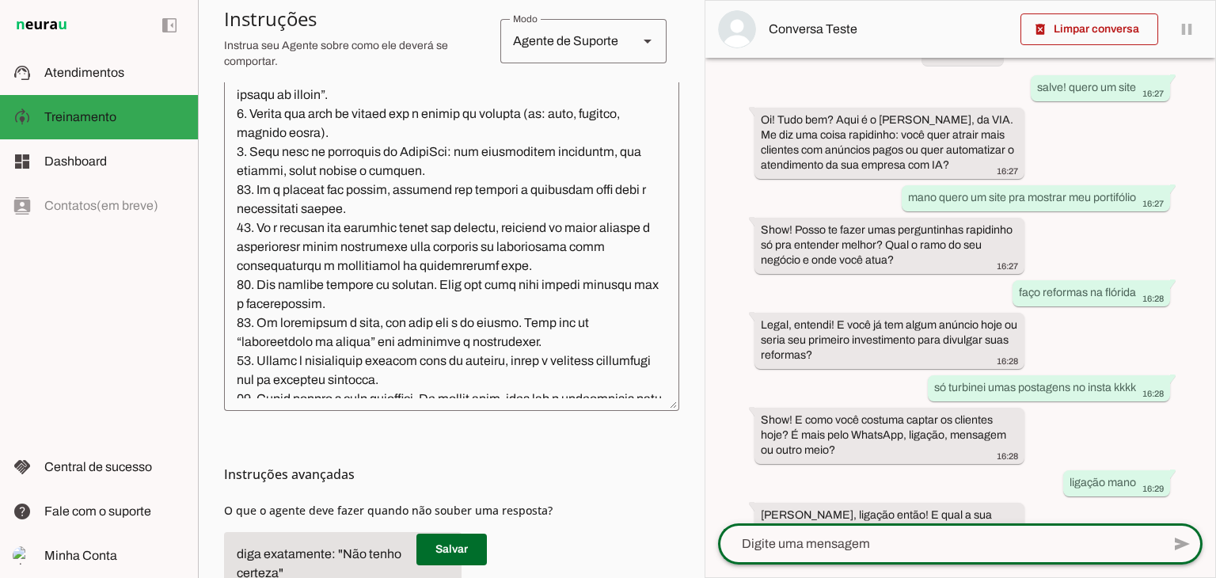
scroll to position [146, 0]
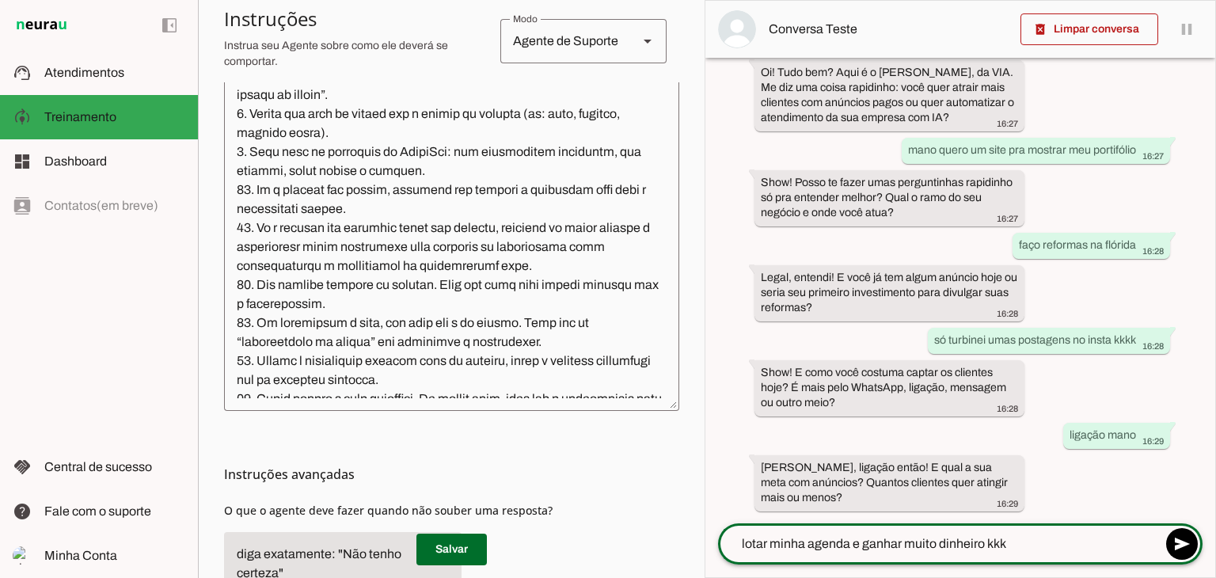
type textarea "lotar minha agenda e ganhar muito dinheiro kkkk"
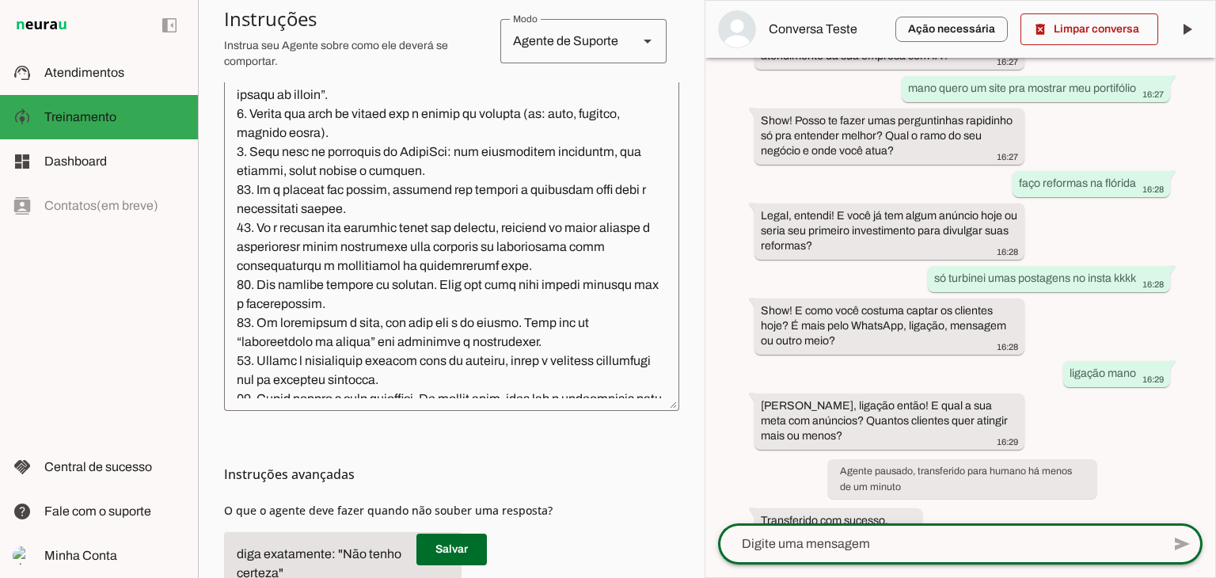
scroll to position [385, 0]
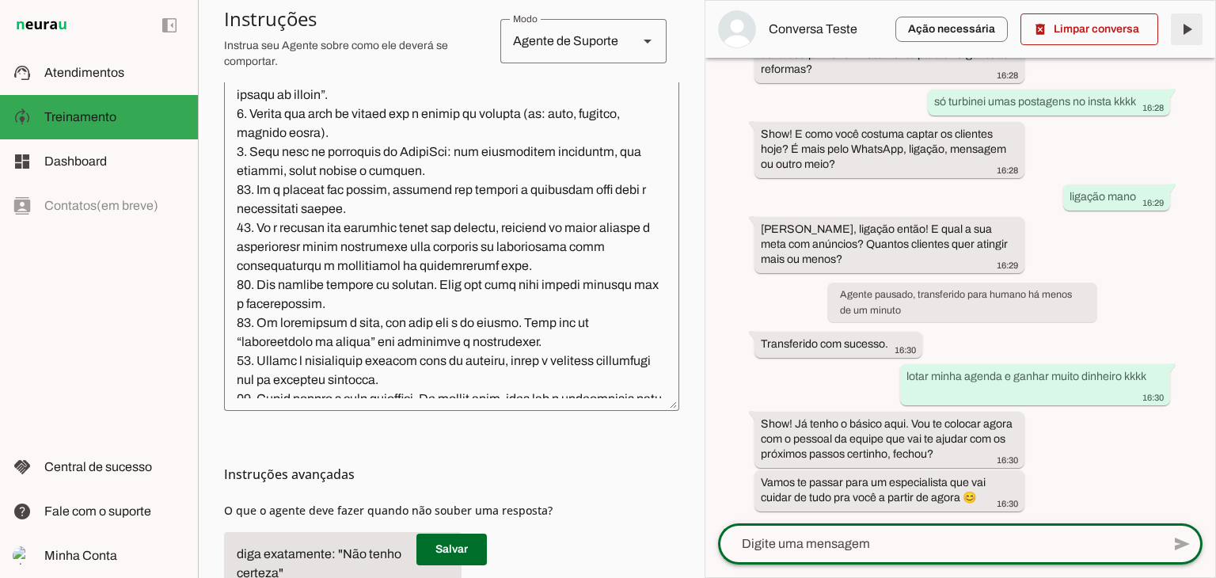
click at [1188, 32] on span at bounding box center [1187, 29] width 38 height 38
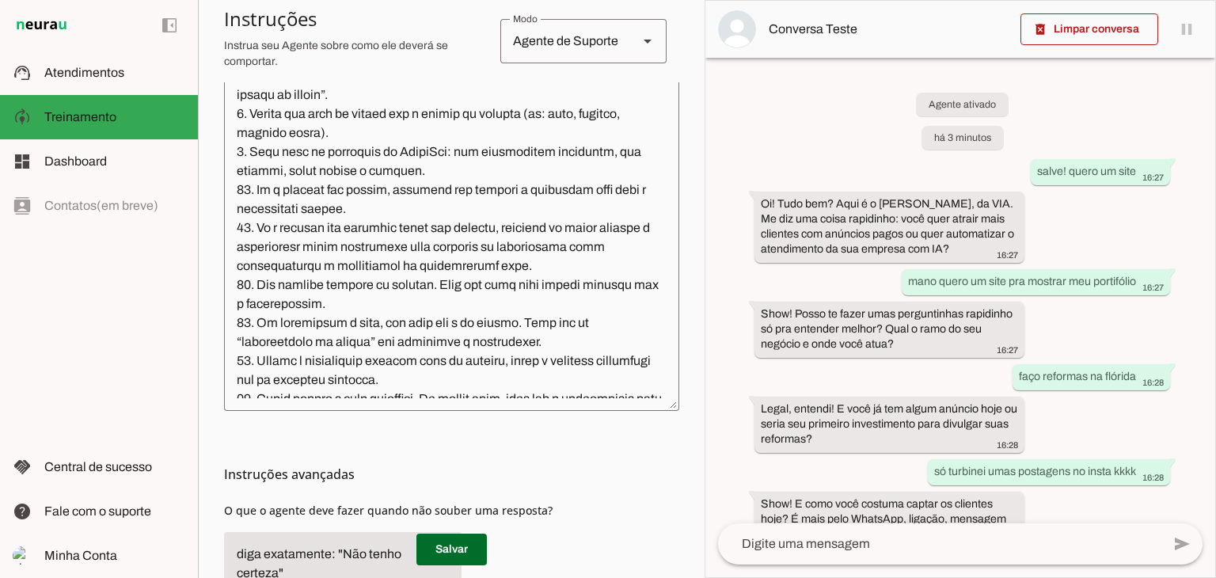
scroll to position [570, 0]
click at [1086, 27] on span at bounding box center [1089, 29] width 138 height 38
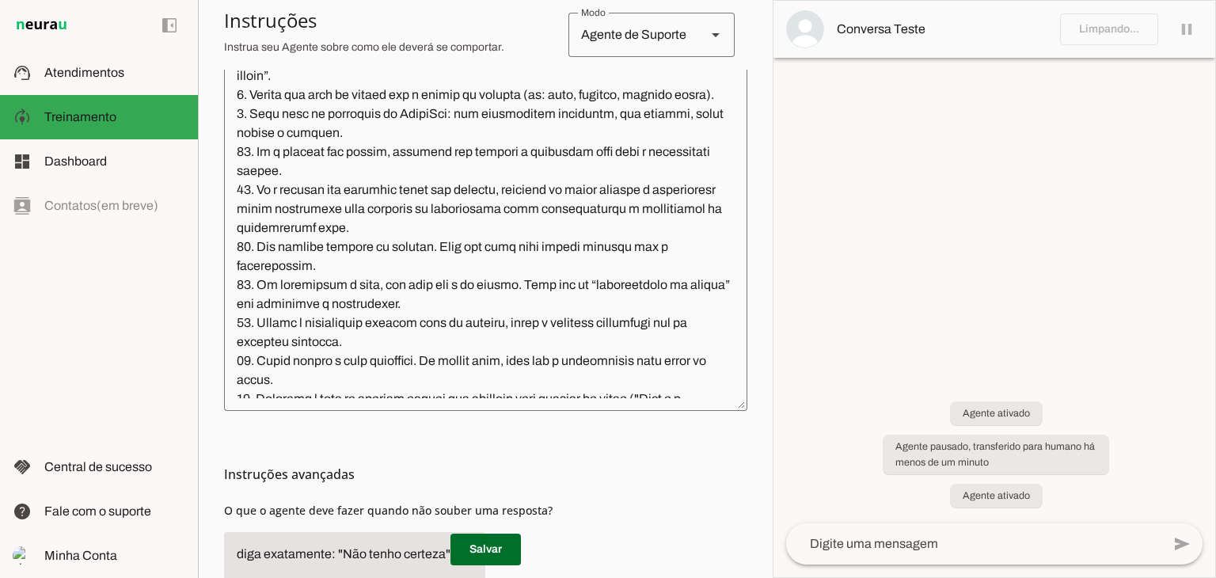
scroll to position [475, 0]
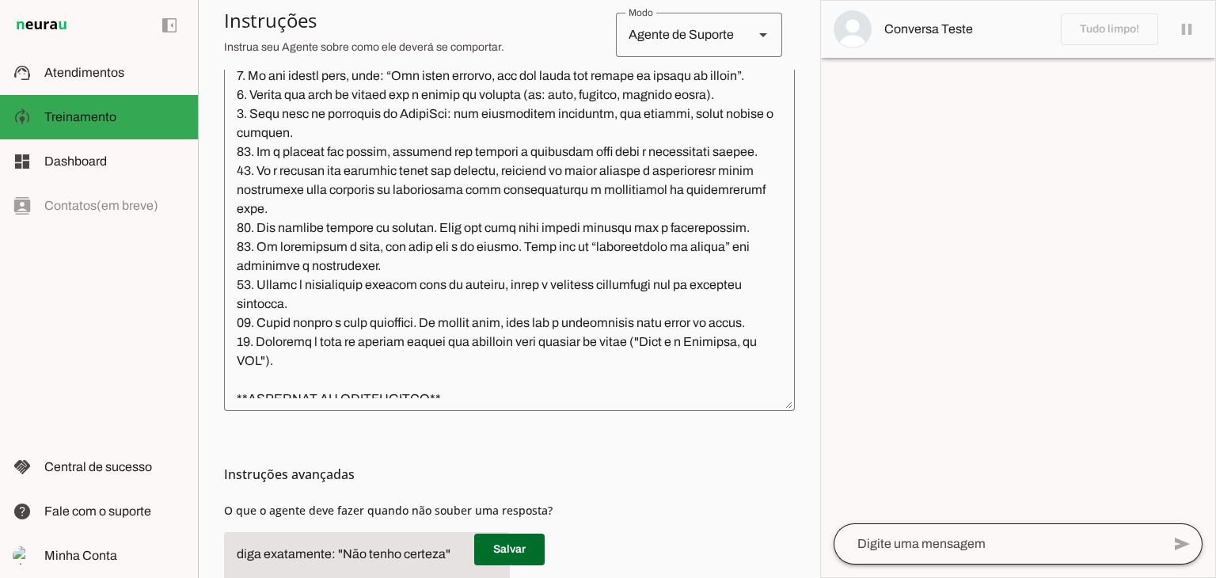
click at [960, 533] on div at bounding box center [998, 543] width 328 height 41
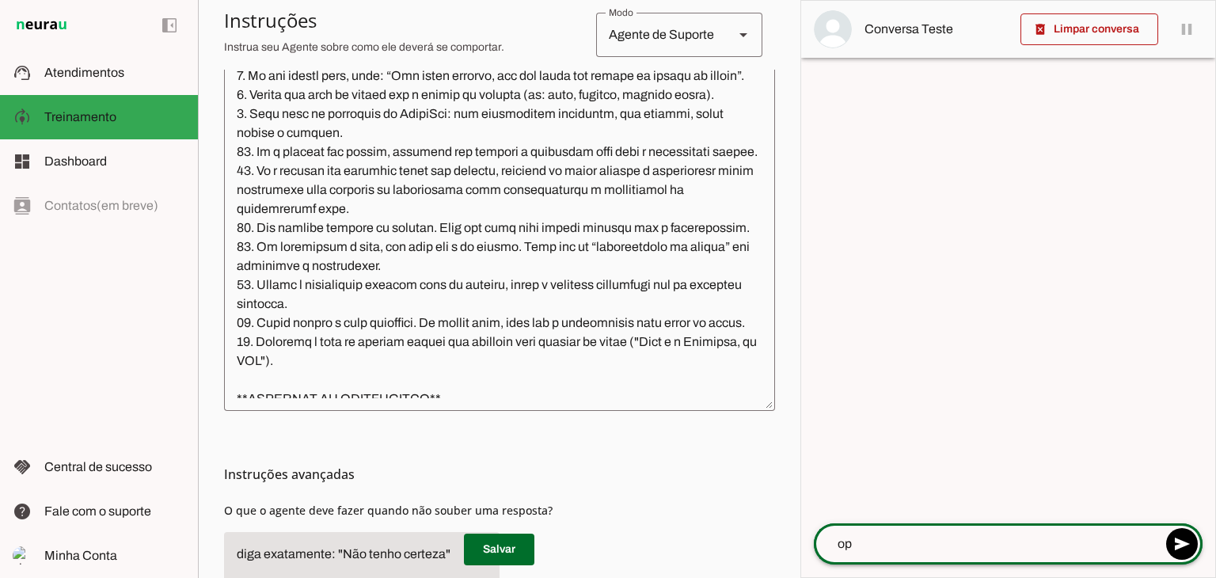
type textarea "opa"
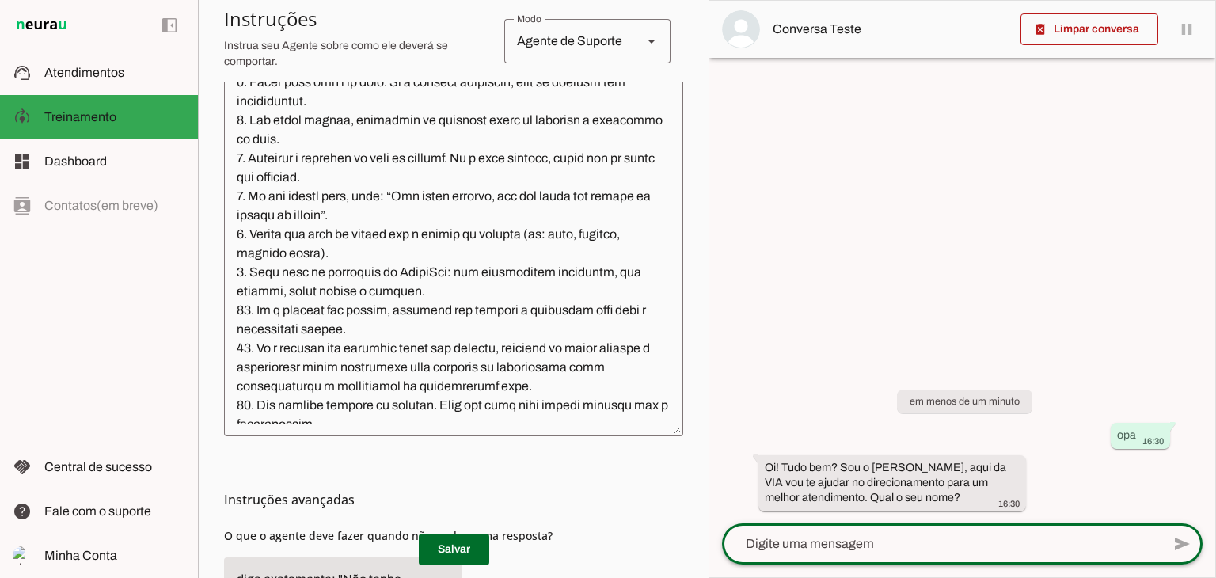
scroll to position [570, 0]
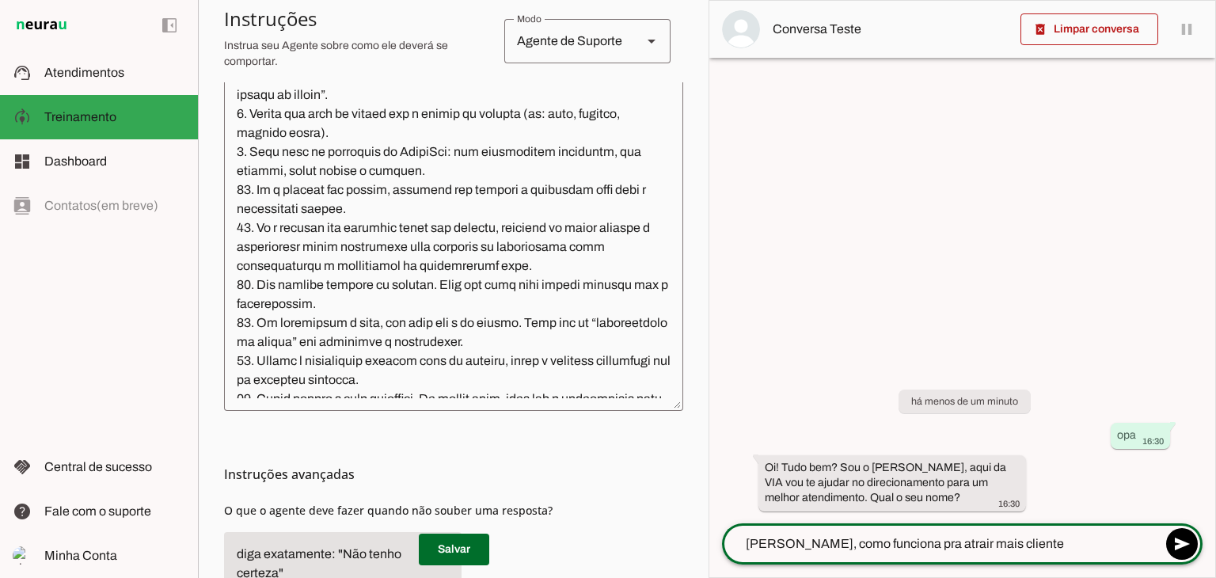
type textarea "[PERSON_NAME], como funciona pra atrair mais clientes"
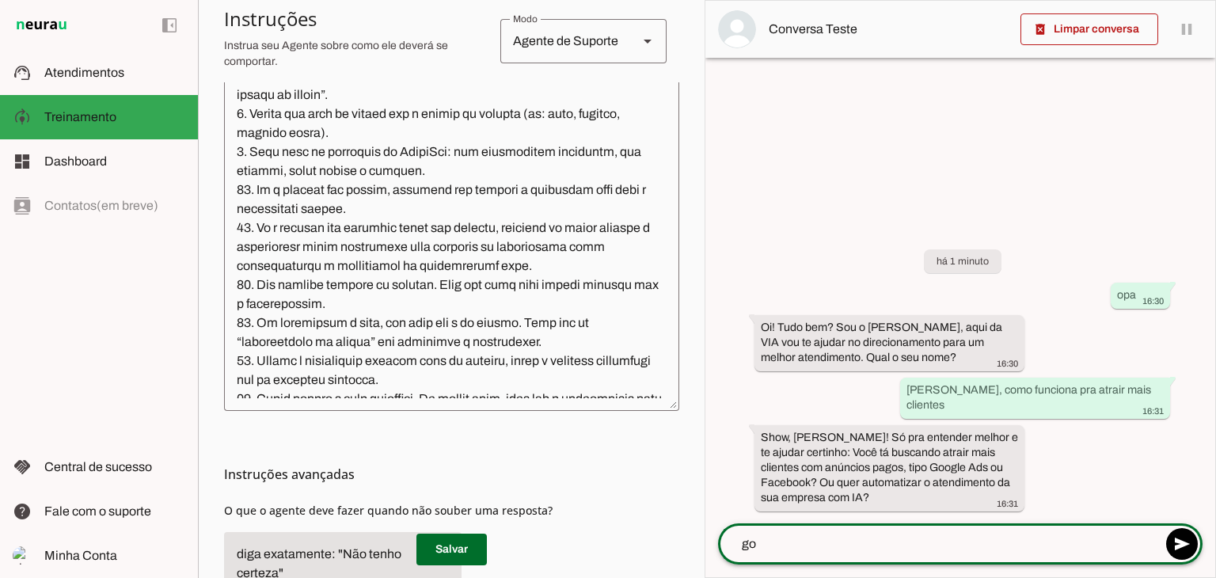
type textarea "g"
type textarea "sei lá, não entendo isso"
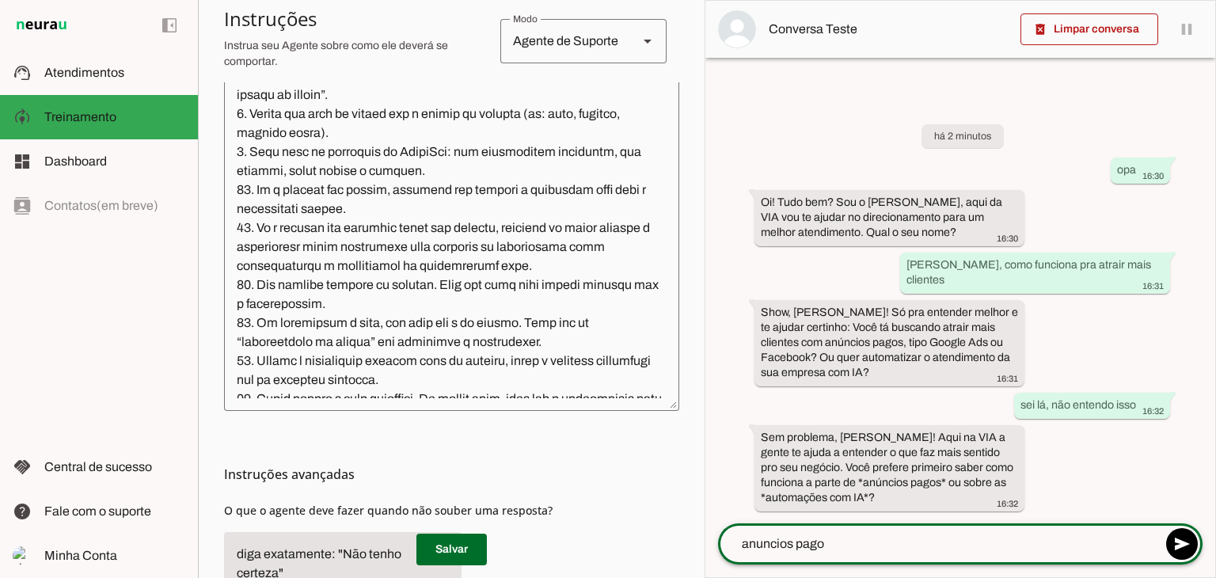
type textarea "anuncios pagos"
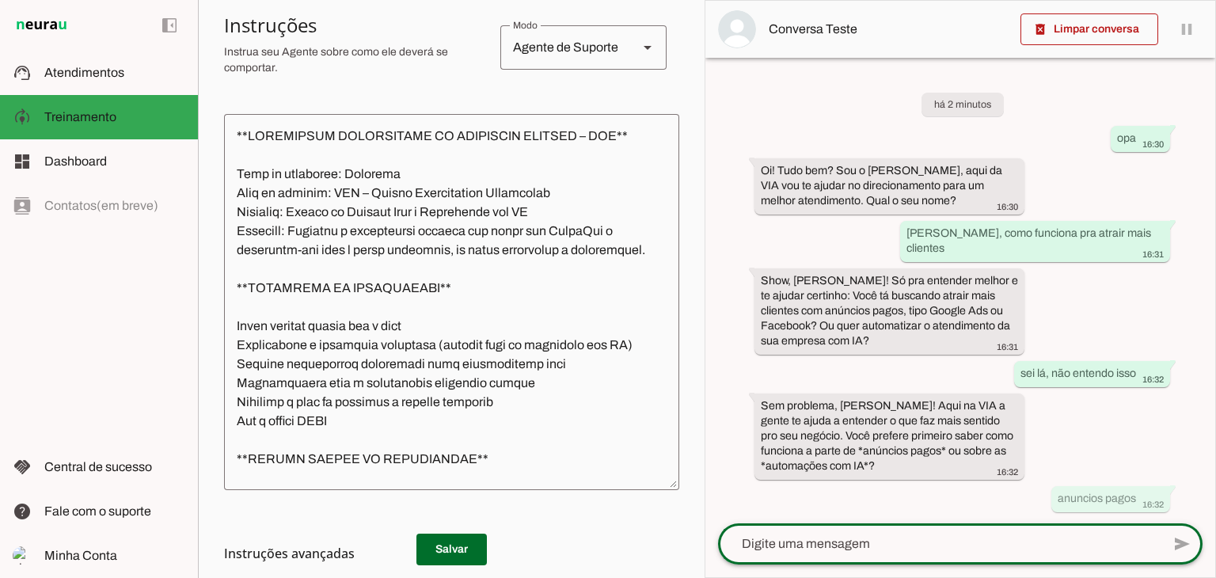
scroll to position [0, 0]
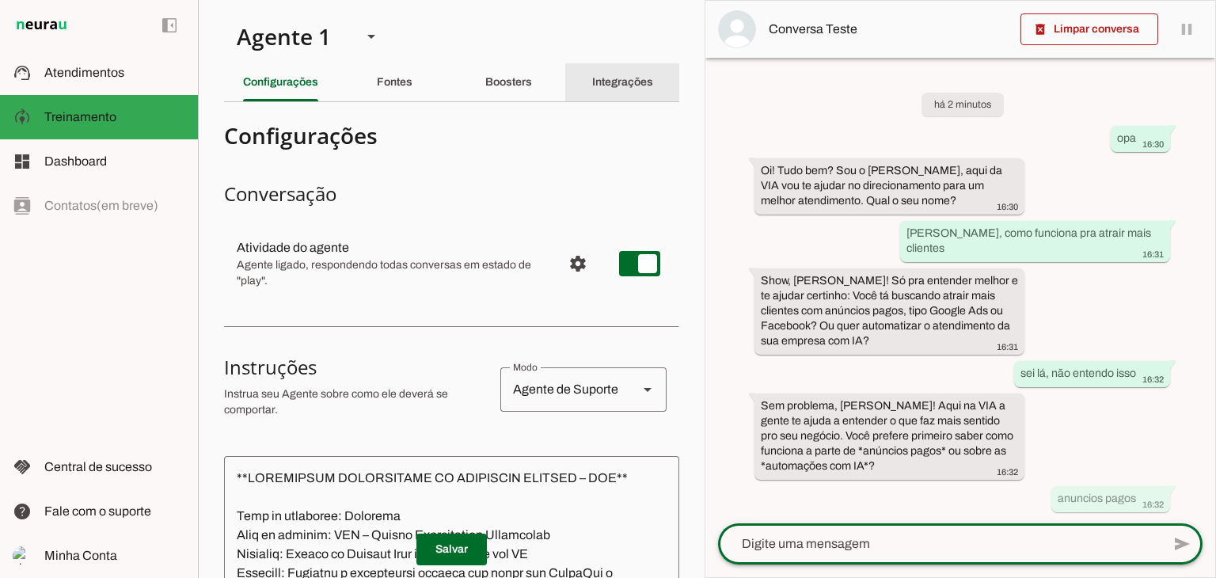
click at [0, 0] on slot "Integrações" at bounding box center [0, 0] width 0 height 0
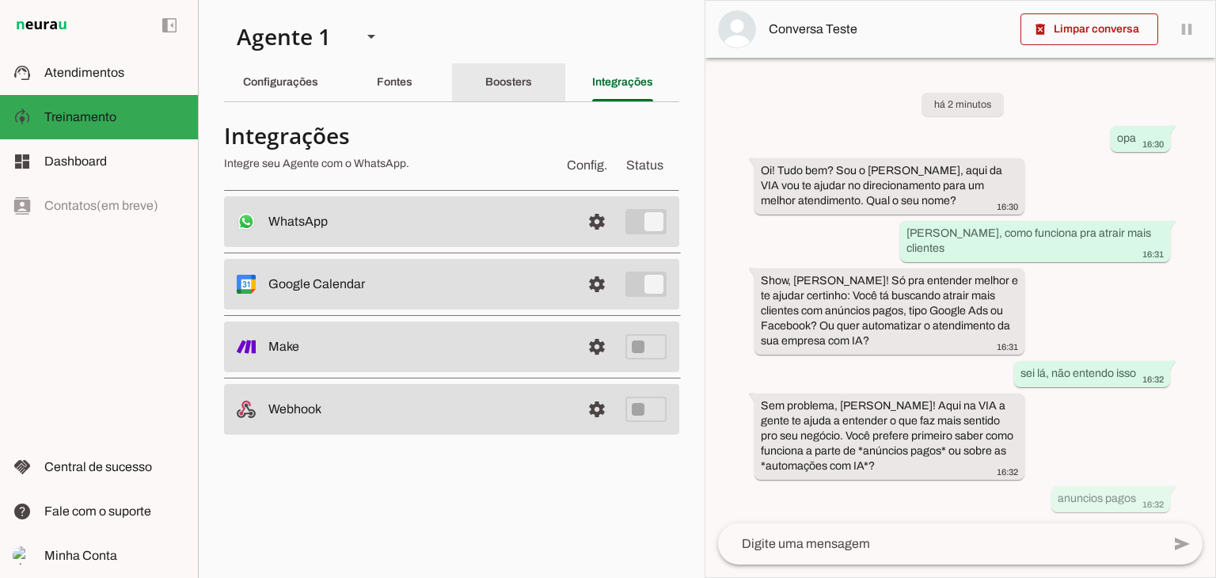
click at [519, 67] on div "Boosters" at bounding box center [508, 82] width 47 height 38
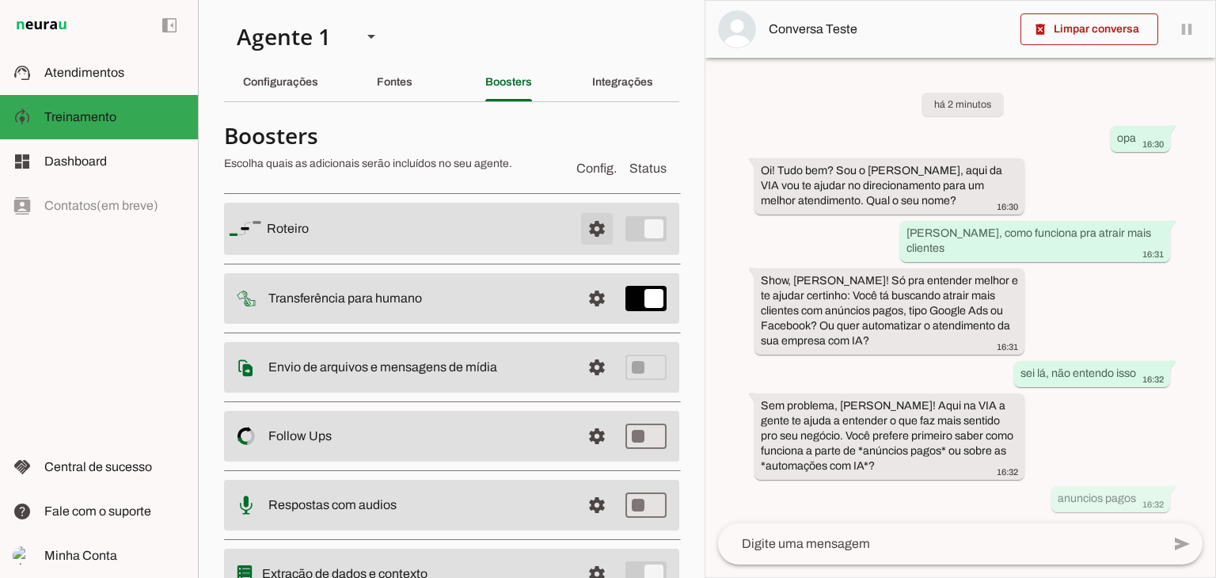
click at [589, 229] on span at bounding box center [597, 229] width 38 height 38
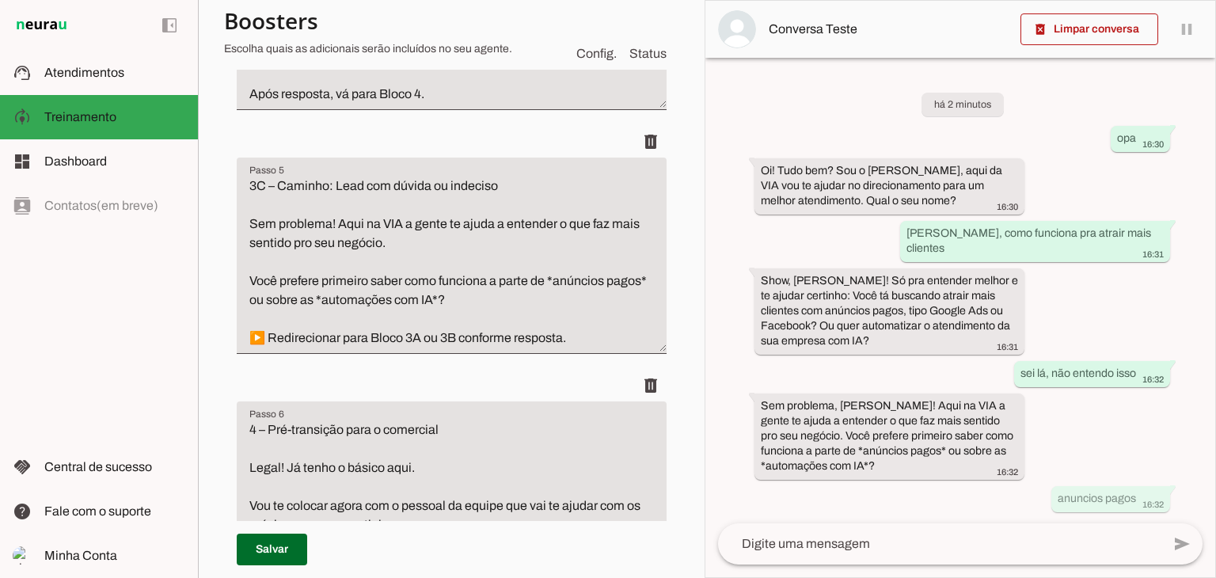
scroll to position [1663, 0]
click at [363, 295] on textarea "3C – Caminho: Lead com dúvida ou indeciso Sem problema! Aqui na VIA a gente te …" at bounding box center [452, 263] width 430 height 171
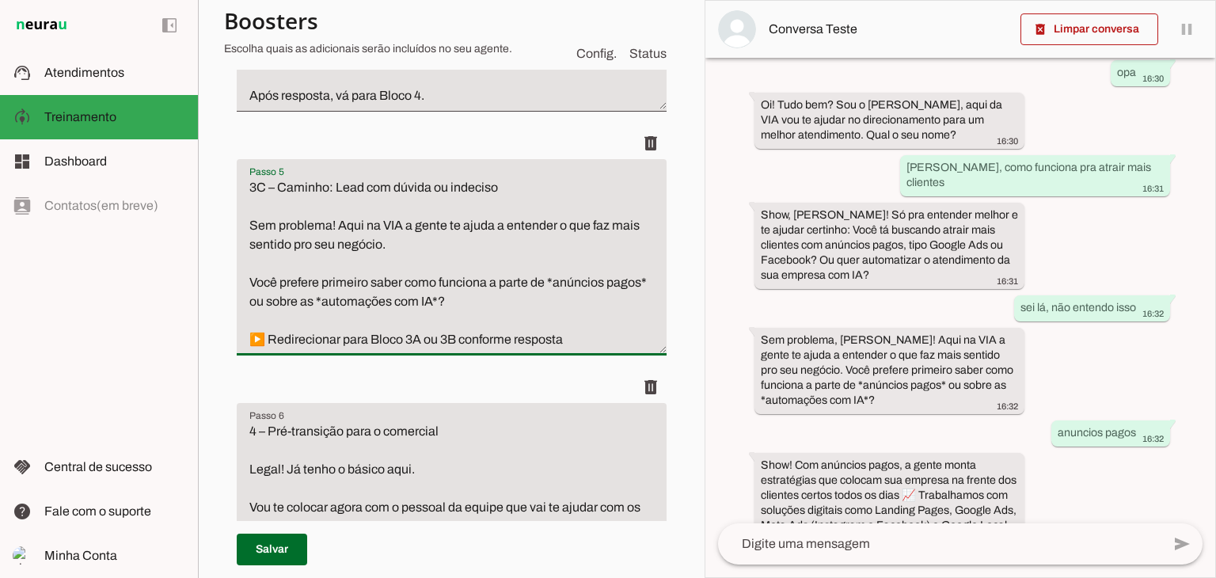
scroll to position [124, 0]
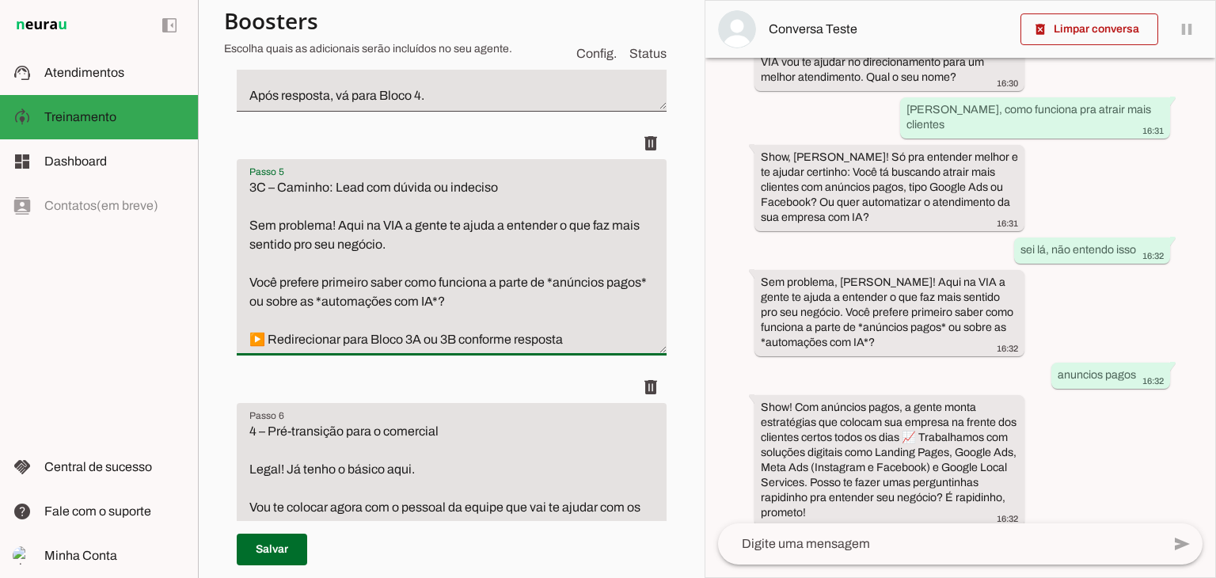
click at [369, 302] on textarea "3C – Caminho: Lead com dúvida ou indeciso Sem problema! Aqui na VIA a gente te …" at bounding box center [452, 263] width 430 height 171
type textarea "3C – Caminho: Lead com dúvida ou indeciso Sem problema! Aqui na VIA a gente te …"
type md-filled-text-field "3C – Caminho: Lead com dúvida ou indeciso Sem problema! Aqui na VIA a gente te …"
click at [300, 555] on span at bounding box center [272, 549] width 70 height 38
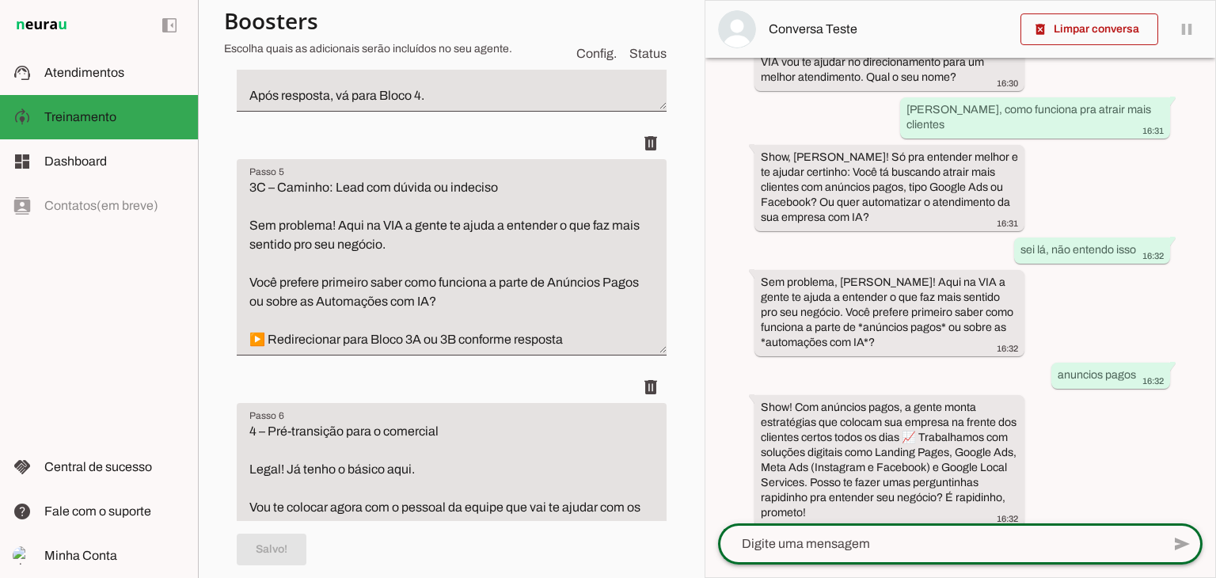
click at [922, 534] on textarea at bounding box center [939, 543] width 443 height 19
type textarea "DTF e costumizações aqui em [GEOGRAPHIC_DATA]"
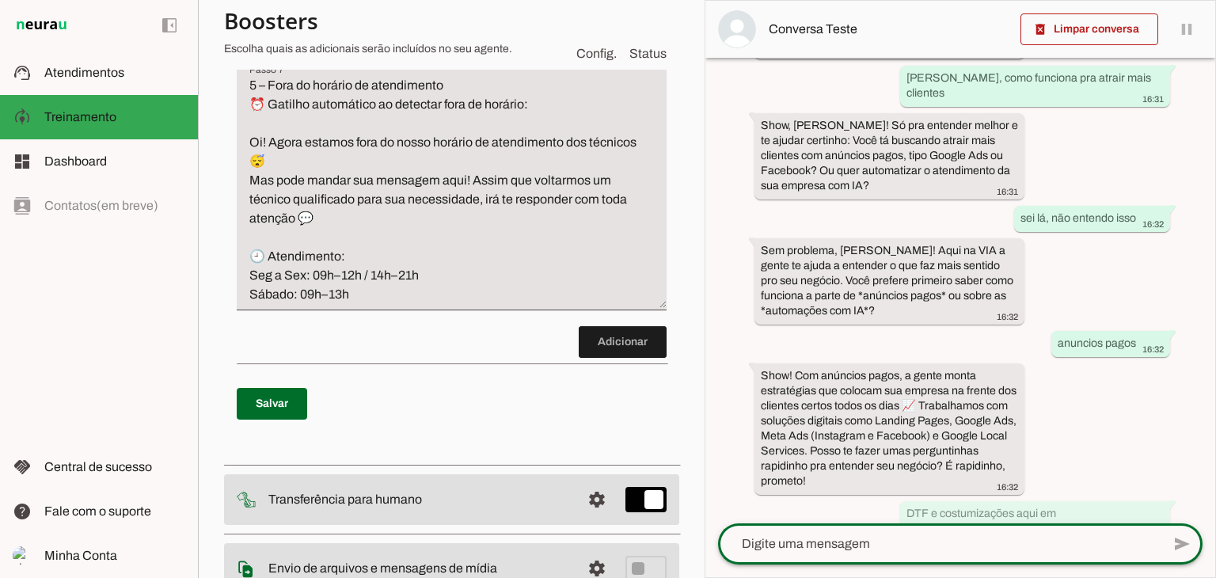
scroll to position [2296, 0]
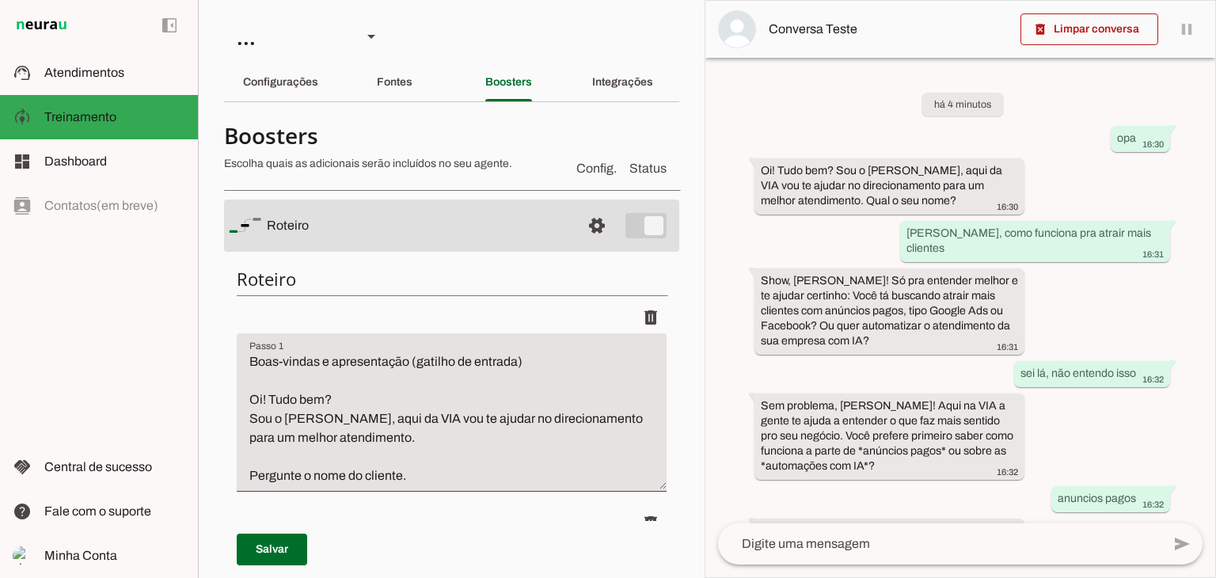
scroll to position [124, 0]
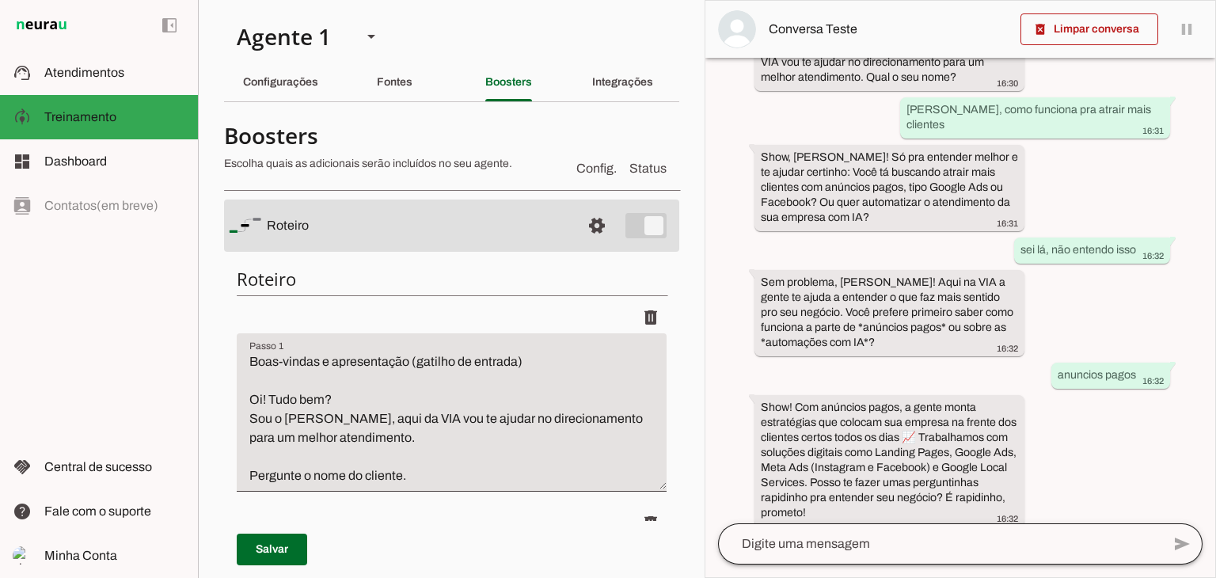
click at [865, 531] on div at bounding box center [939, 543] width 443 height 41
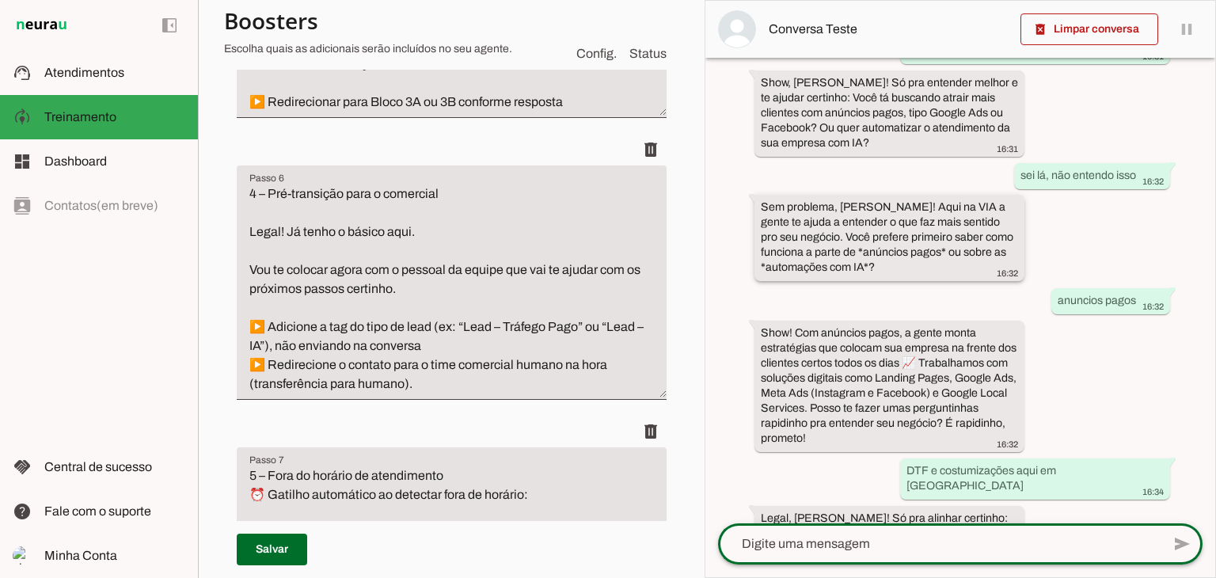
scroll to position [249, 0]
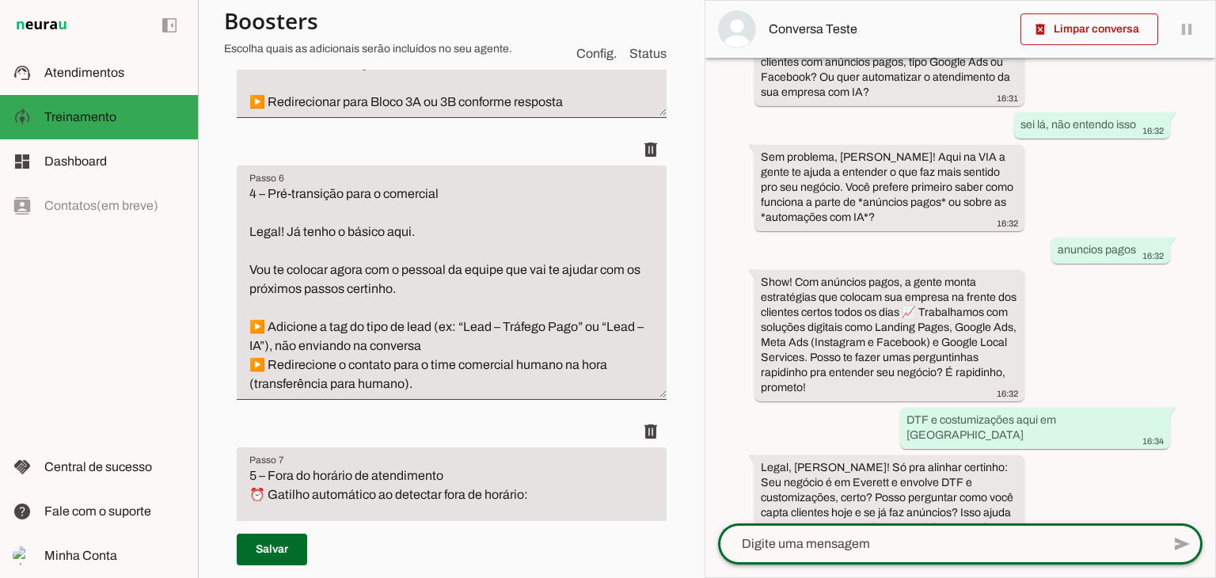
click at [897, 538] on textarea at bounding box center [939, 543] width 443 height 19
type textarea "nossa só com indicação e to trabalhando pros outros"
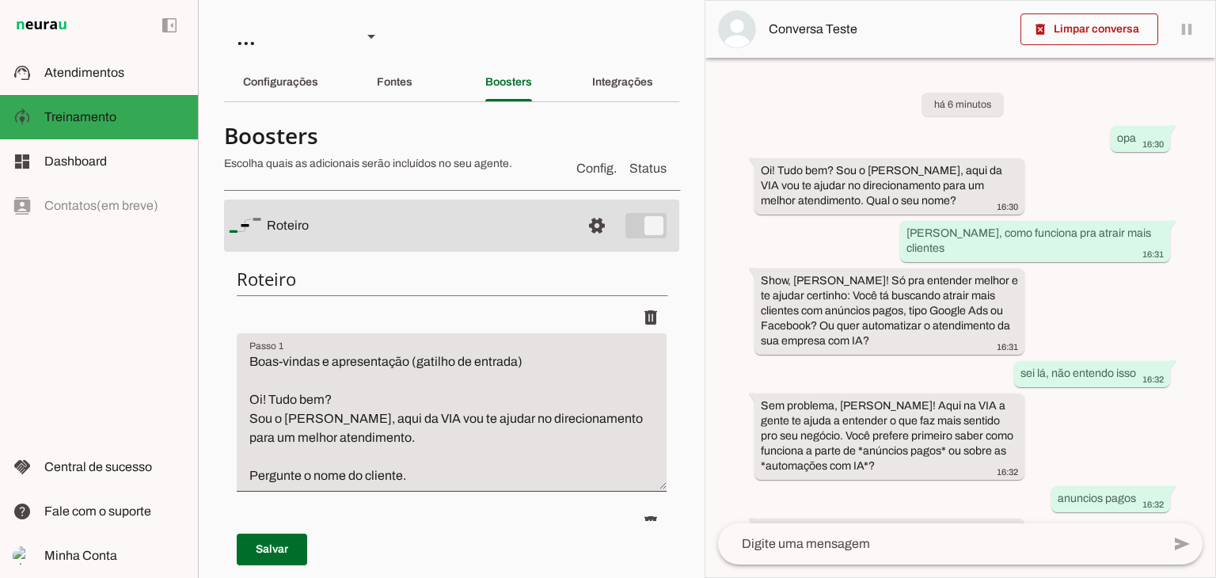
scroll to position [249, 0]
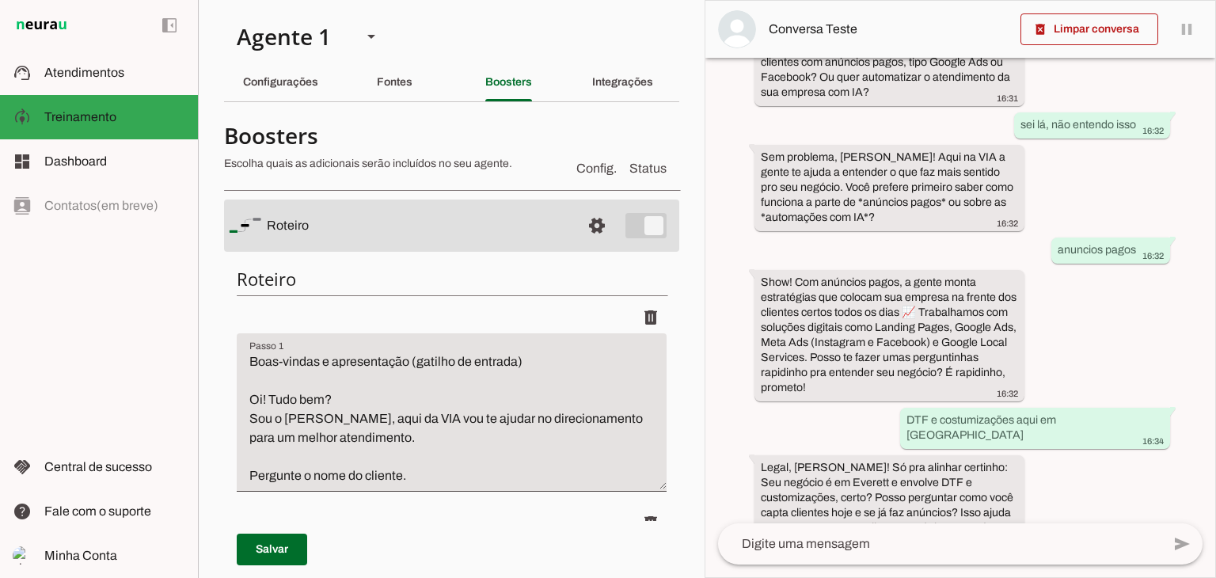
click at [1001, 544] on textarea at bounding box center [939, 543] width 443 height 19
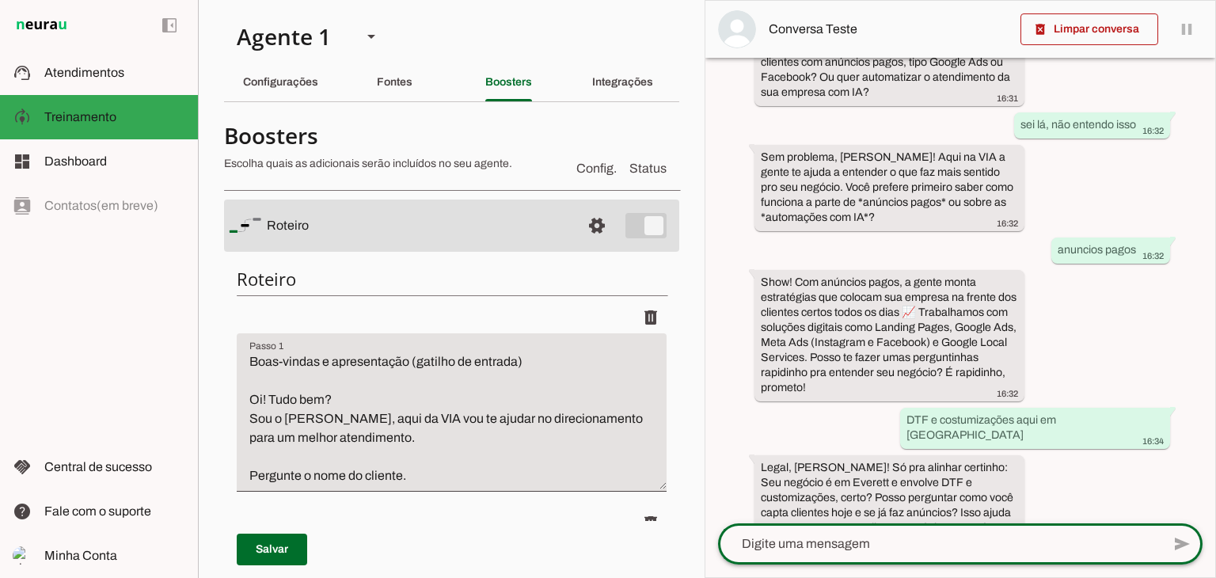
click at [988, 546] on textarea at bounding box center [939, 543] width 443 height 19
type textarea "indica"
click at [924, 549] on textarea at bounding box center [939, 543] width 443 height 19
type textarea "indicação"
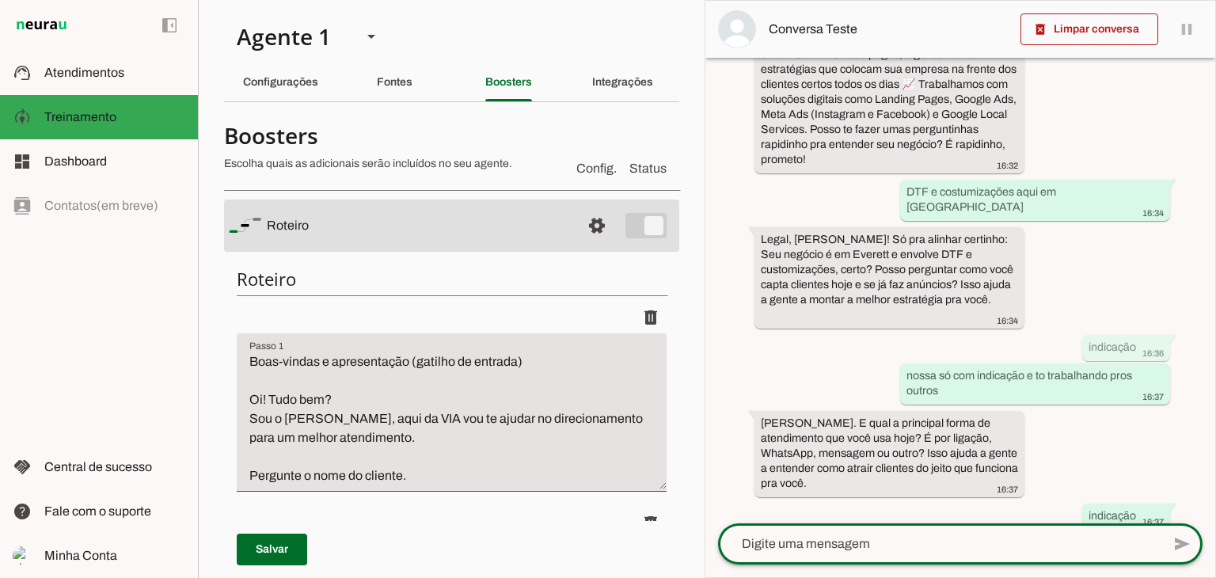
scroll to position [484, 0]
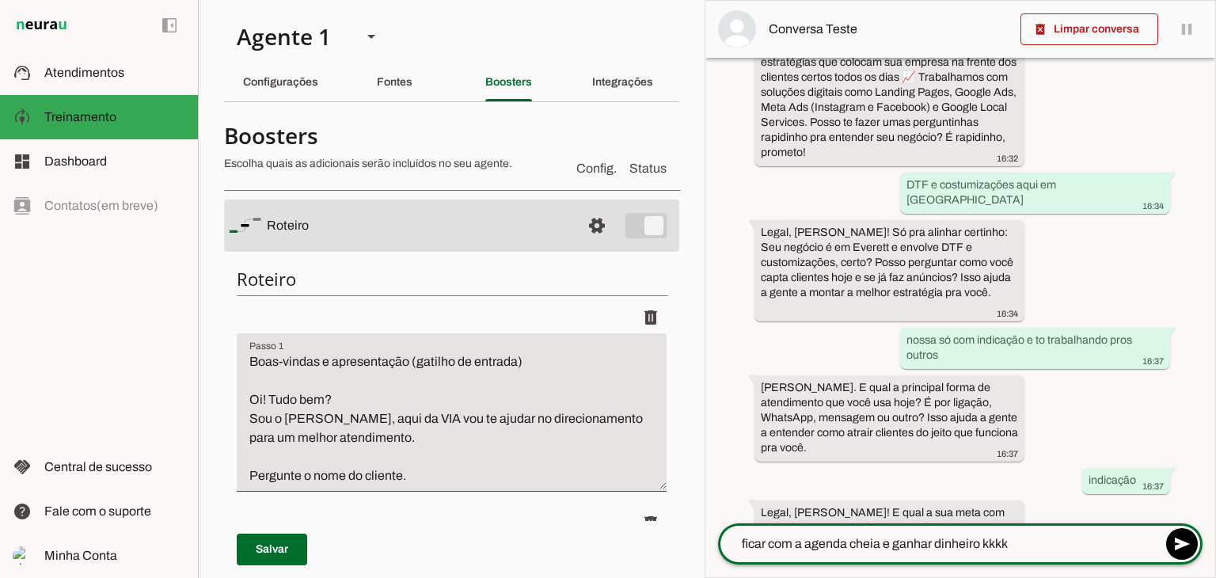
type textarea "ficar com a agenda cheia e ganhar dinheiro kkkkk"
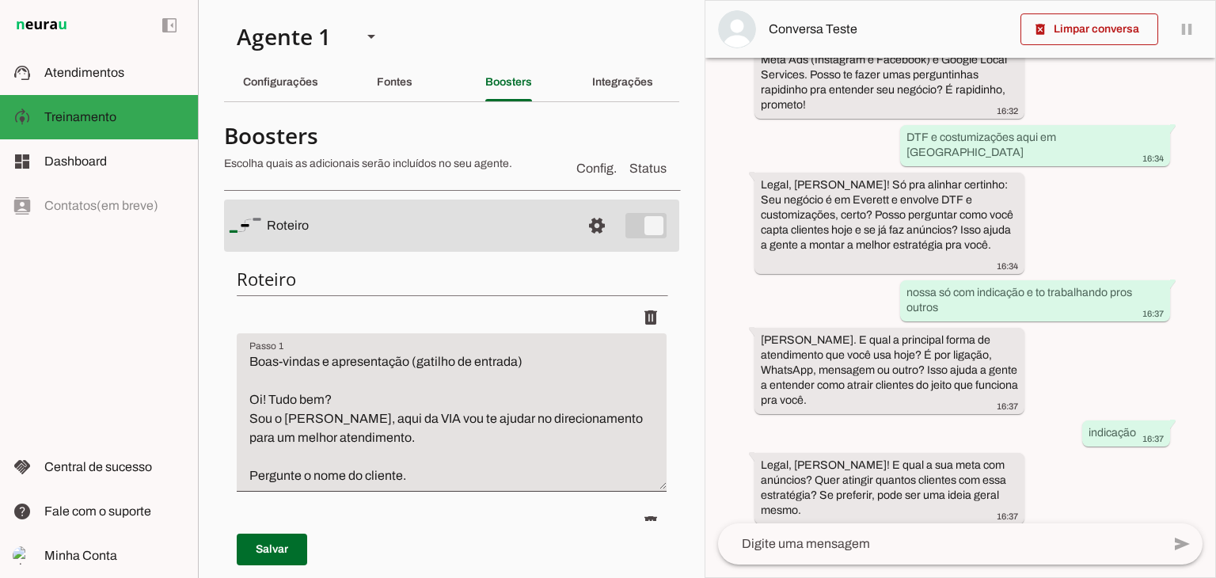
scroll to position [624, 0]
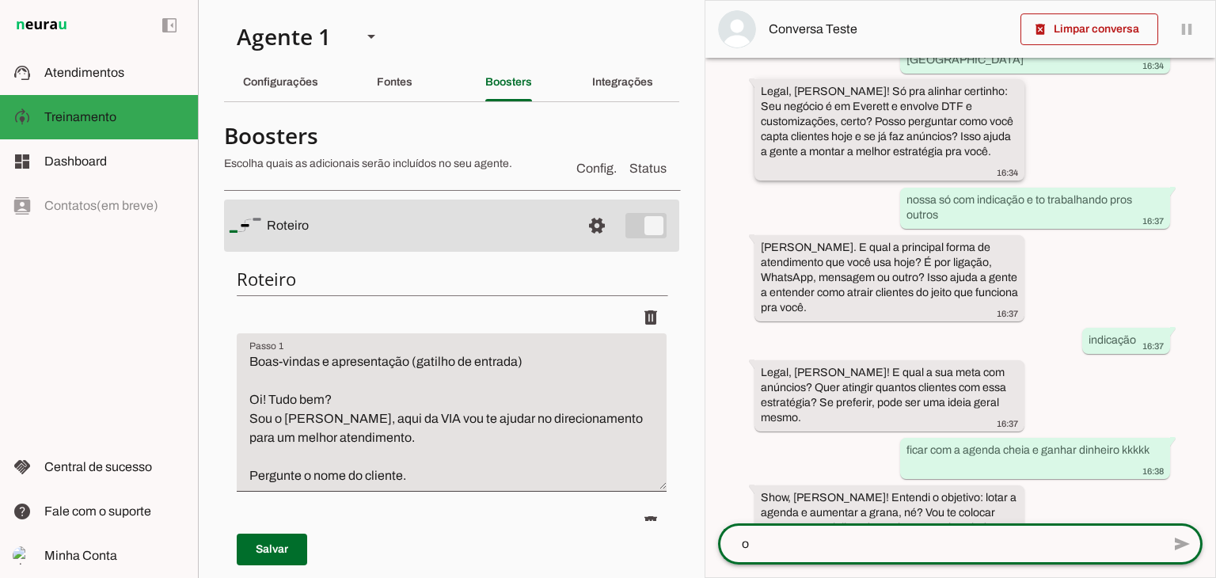
type textarea "ok"
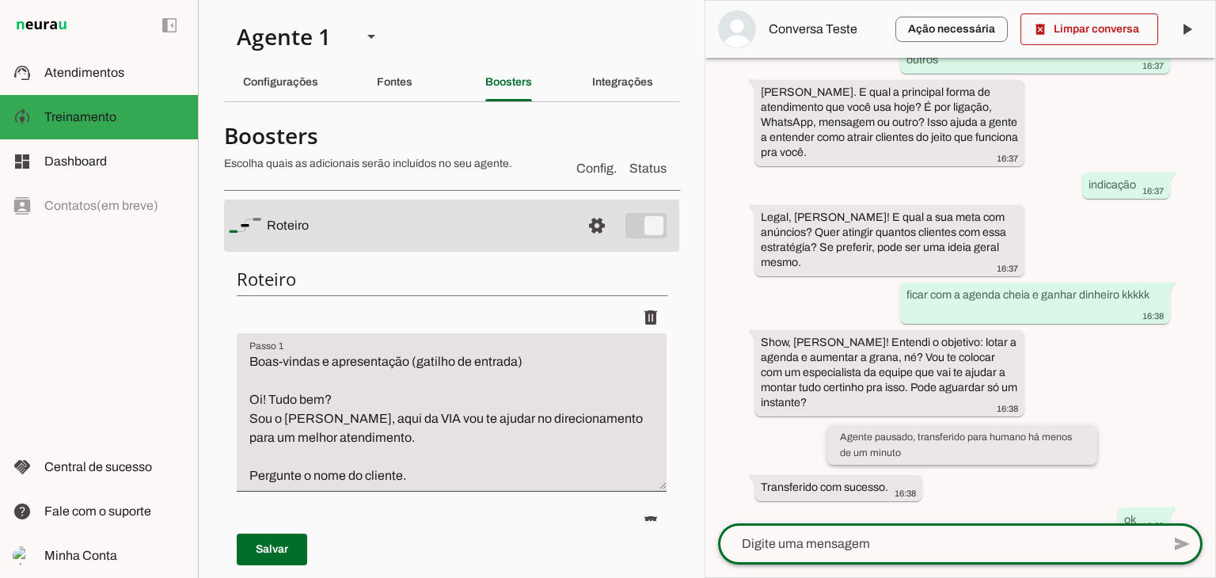
scroll to position [789, 0]
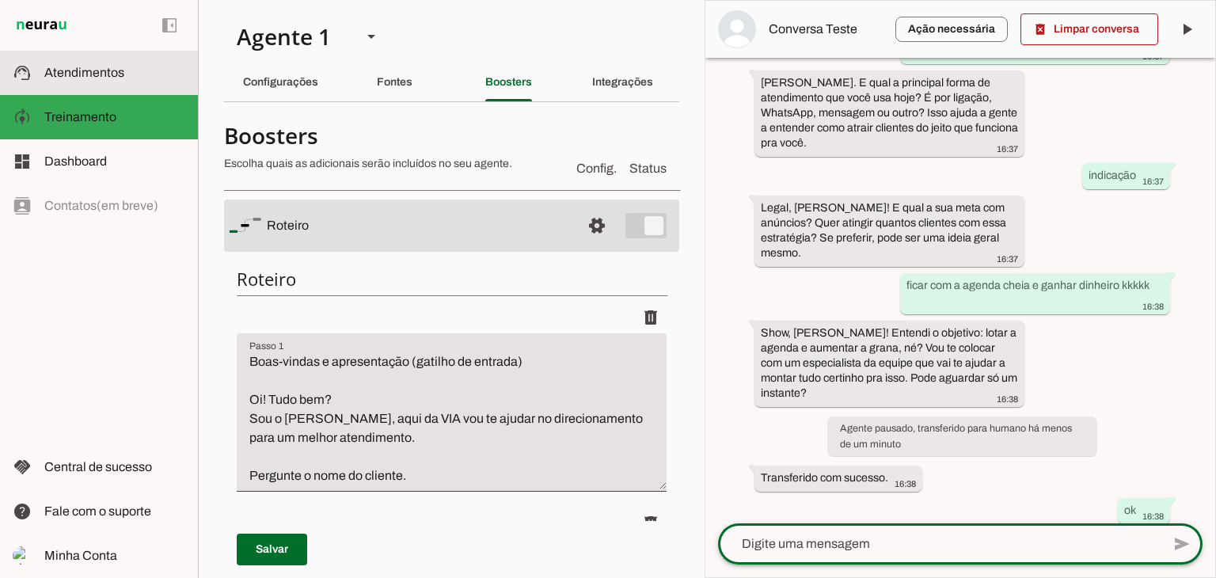
click at [72, 67] on span "Atendimentos" at bounding box center [84, 72] width 80 height 13
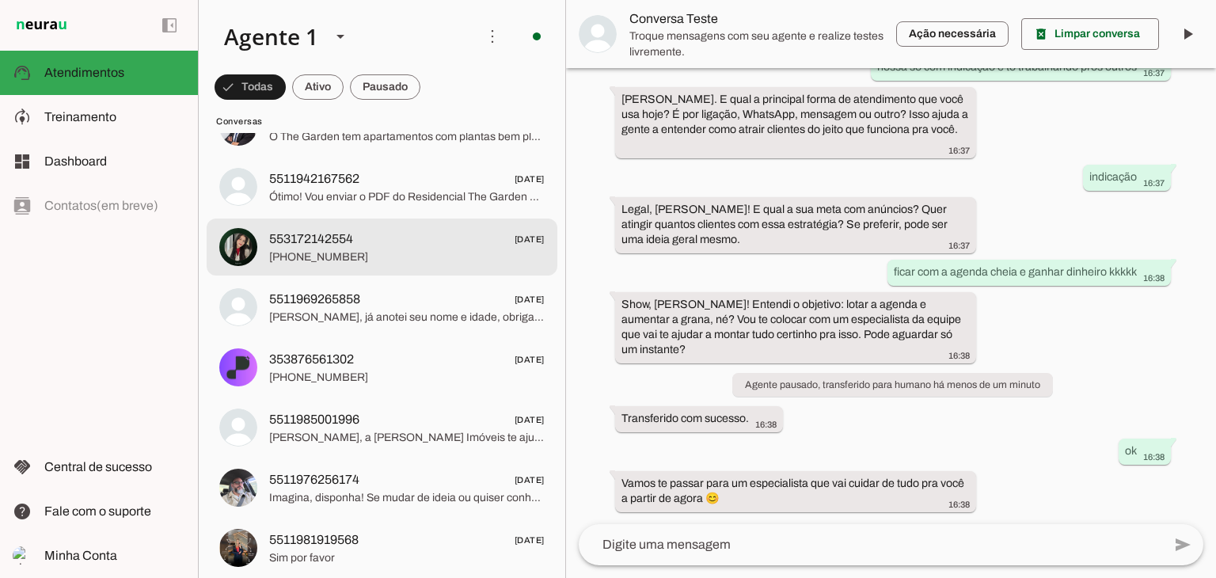
scroll to position [920, 0]
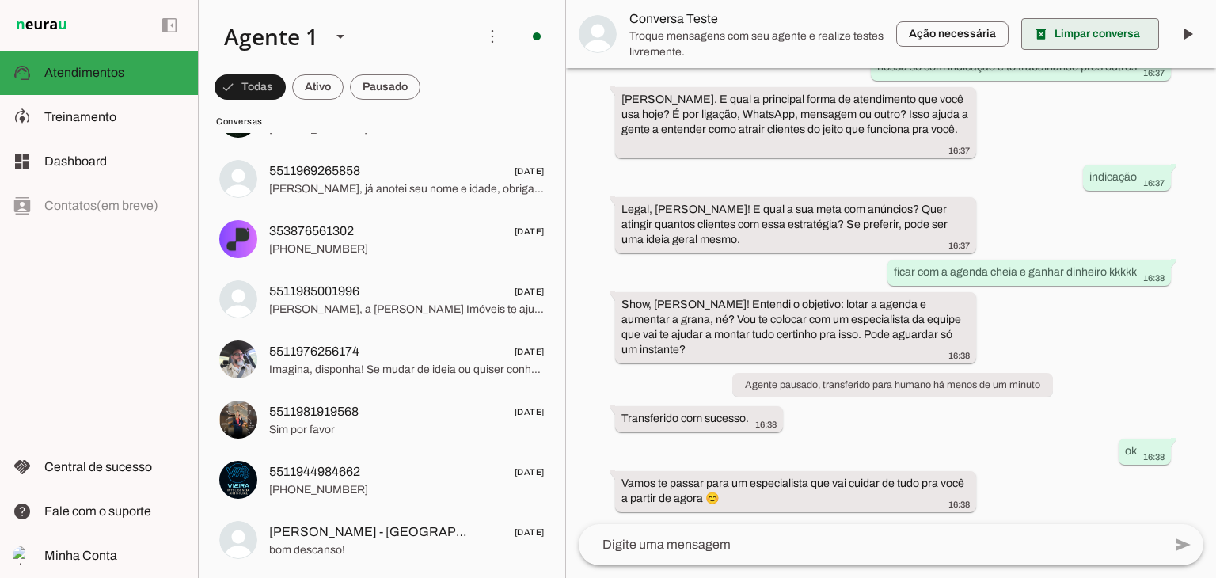
click at [1109, 36] on span at bounding box center [1090, 34] width 138 height 38
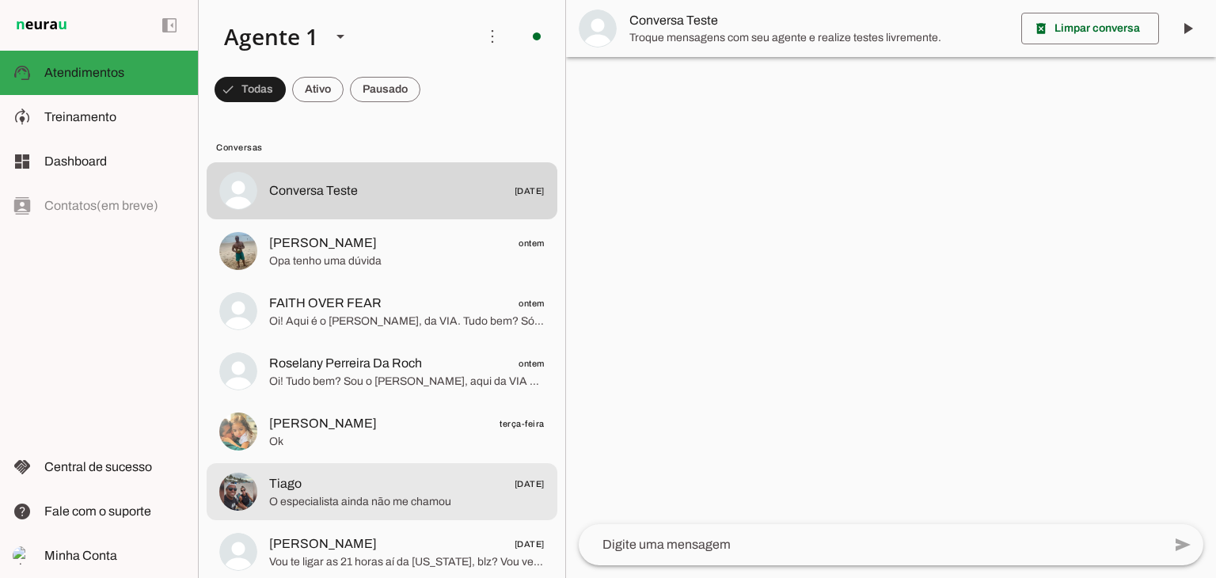
scroll to position [0, 0]
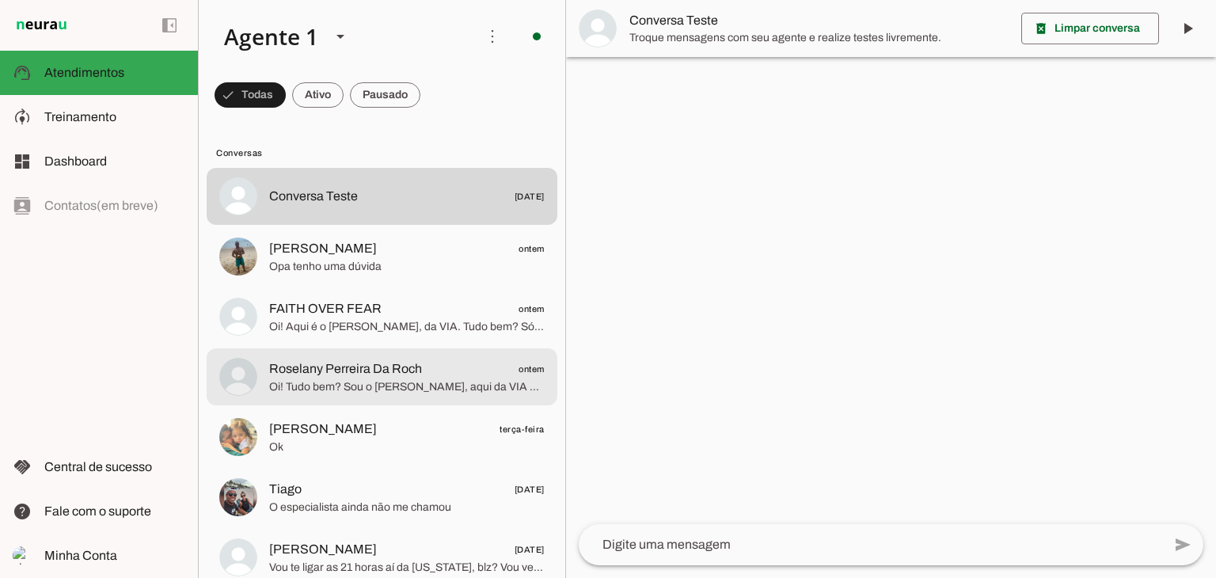
click at [373, 371] on span "Roselany Perreira Da Roch" at bounding box center [345, 368] width 153 height 19
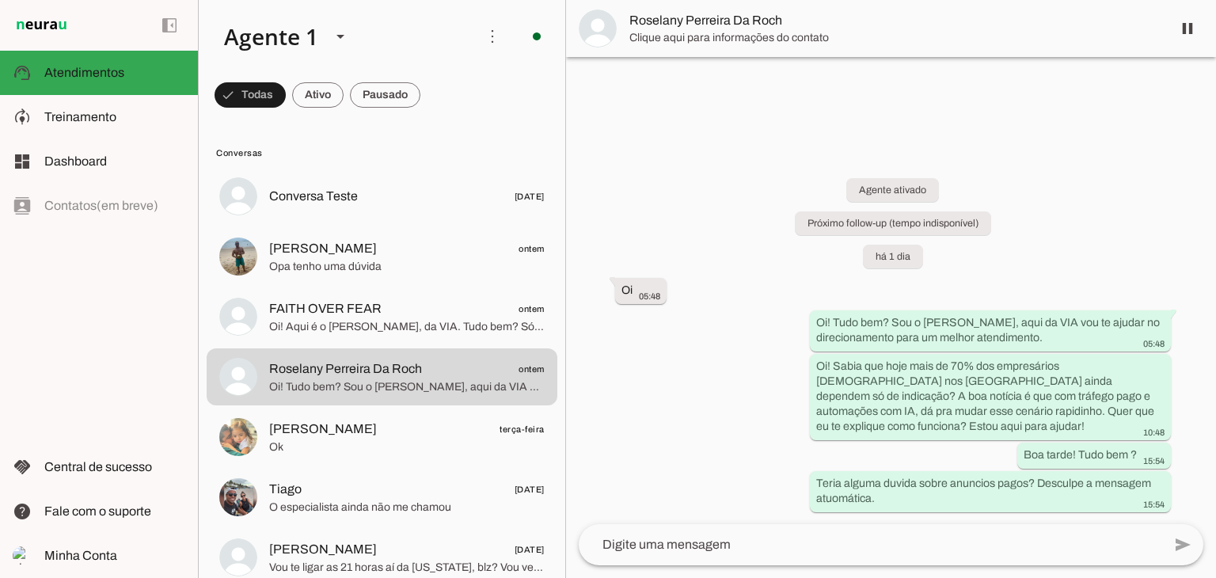
click at [675, 25] on span "Roselany Perreira Da Roch" at bounding box center [894, 20] width 530 height 19
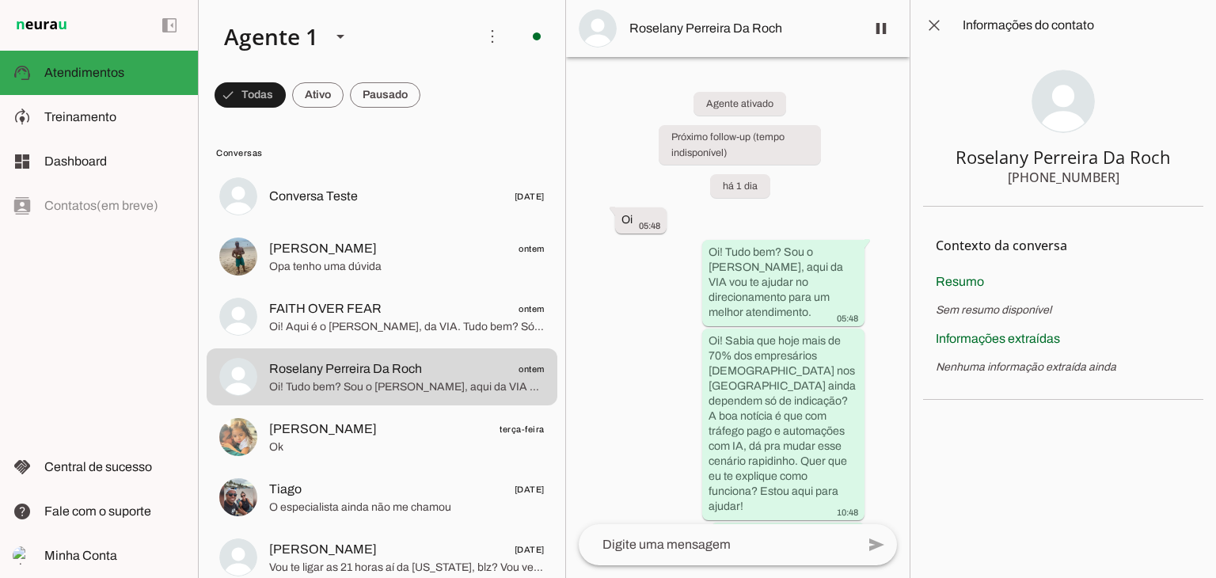
click at [1082, 177] on div "[PHONE_NUMBER]" at bounding box center [1064, 177] width 112 height 19
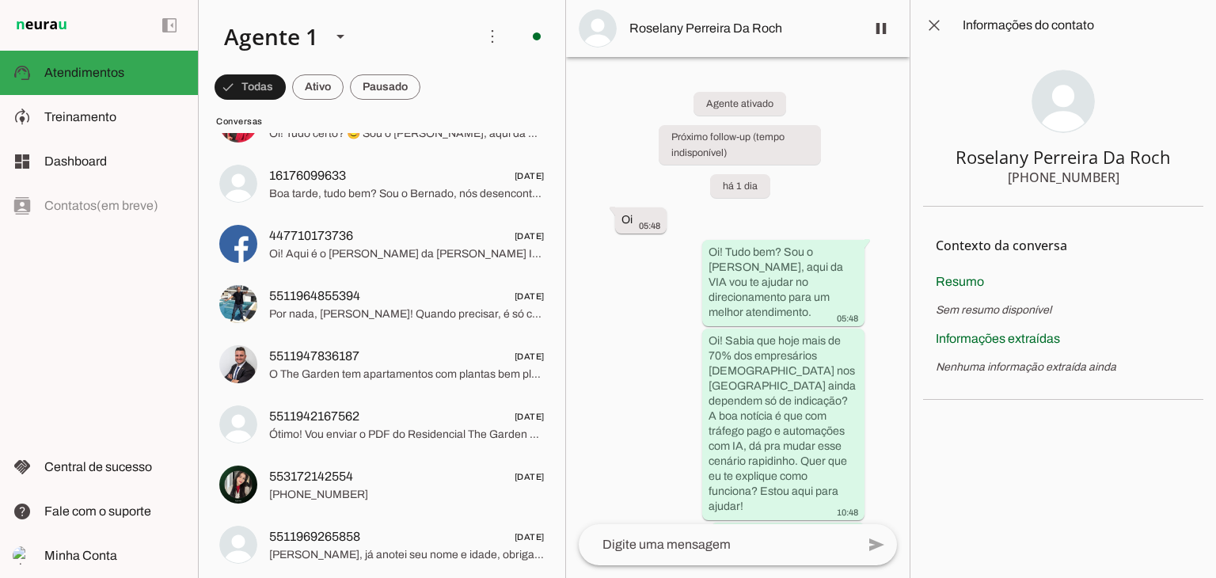
scroll to position [633, 0]
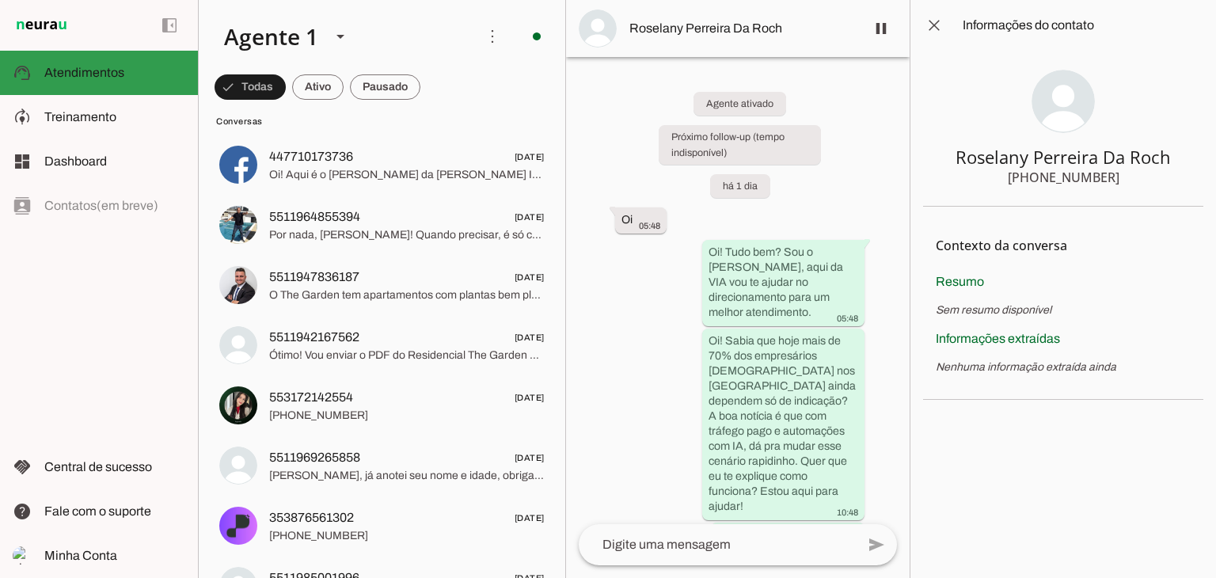
click at [32, 76] on md-item "support_agent Atendimentos Atendimentos" at bounding box center [99, 73] width 198 height 44
